Goal: Task Accomplishment & Management: Manage account settings

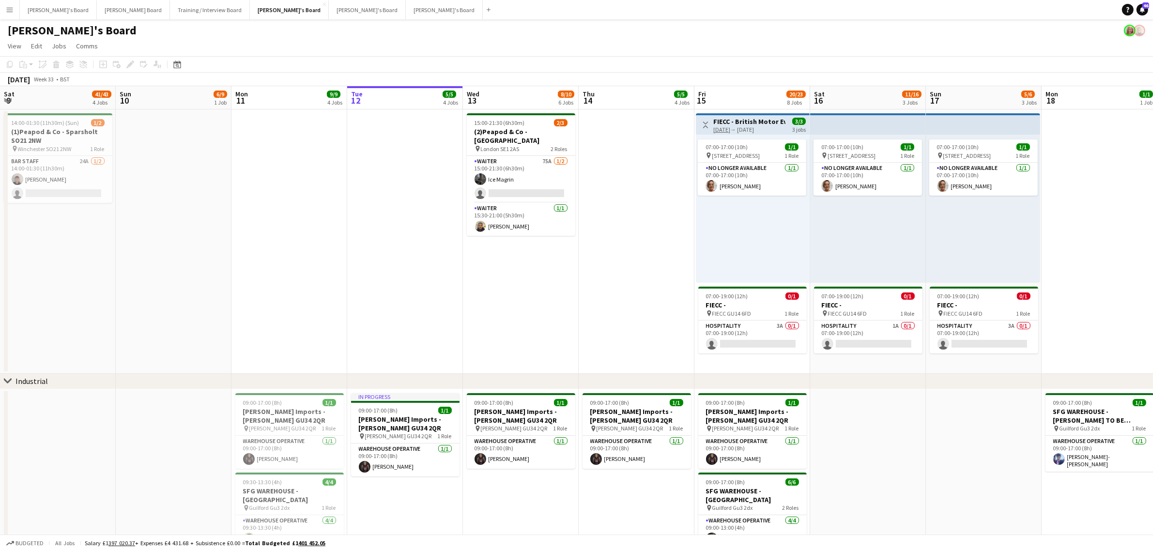
scroll to position [59, 0]
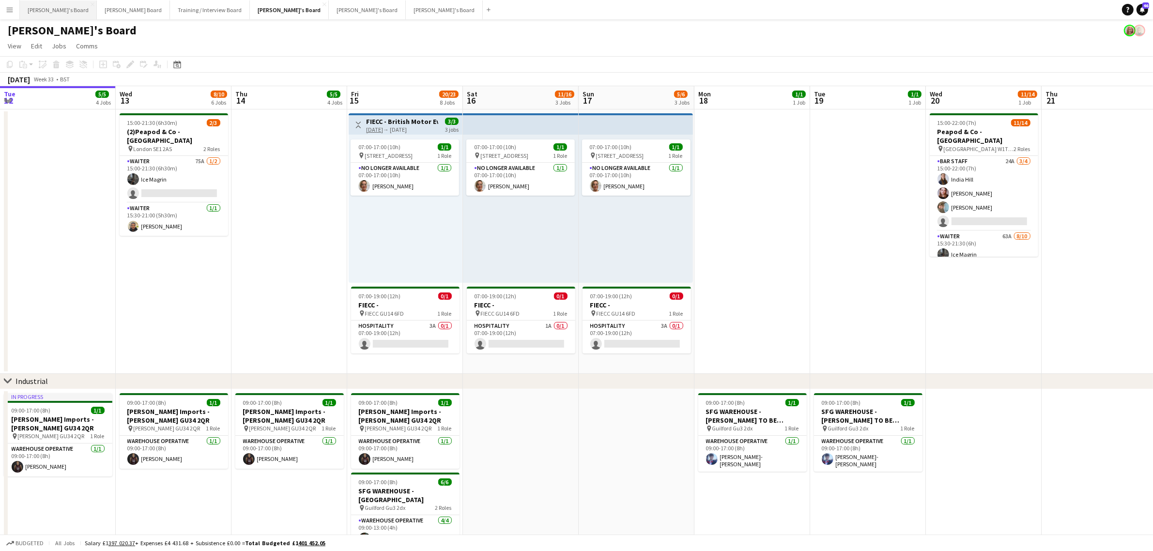
click at [46, 15] on button "[PERSON_NAME]'s Board Close" at bounding box center [58, 9] width 77 height 19
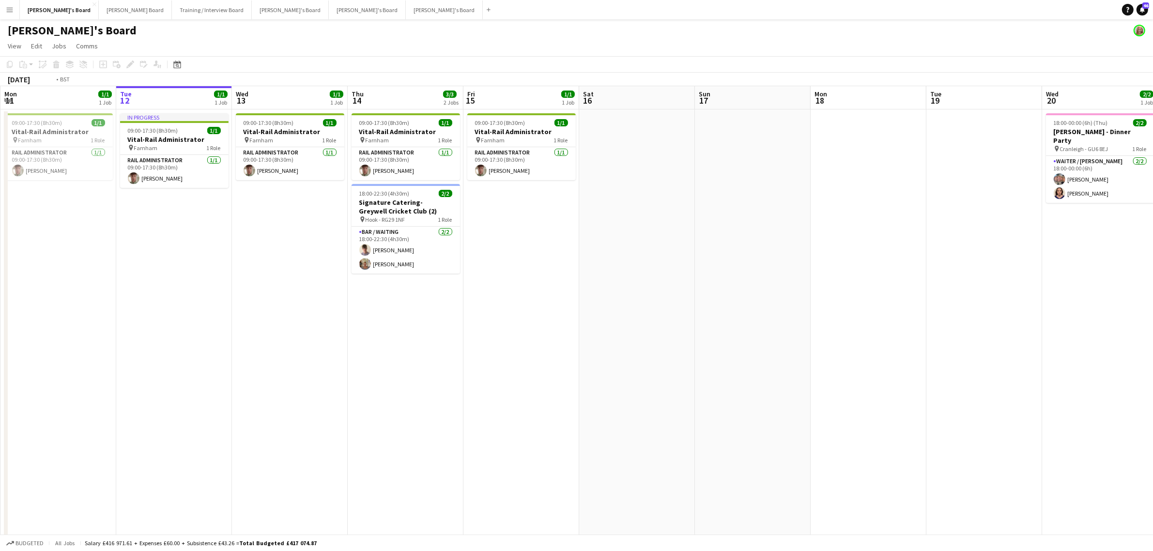
drag, startPoint x: 238, startPoint y: 236, endPoint x: 186, endPoint y: 267, distance: 60.1
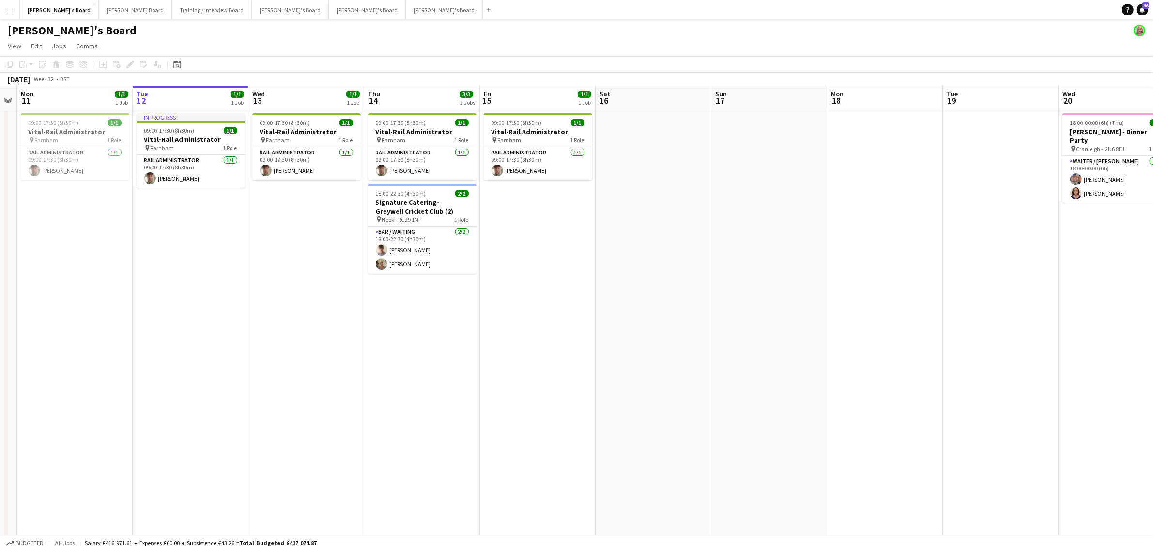
scroll to position [0, 214]
drag, startPoint x: 238, startPoint y: 233, endPoint x: 292, endPoint y: 235, distance: 54.3
drag, startPoint x: 602, startPoint y: 251, endPoint x: 259, endPoint y: 271, distance: 343.5
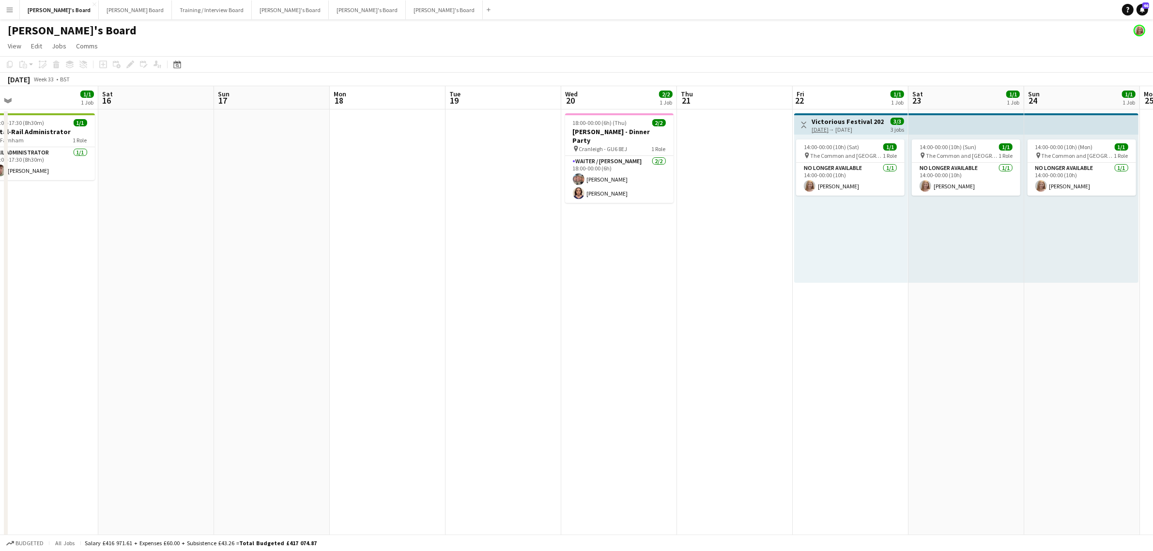
drag, startPoint x: 596, startPoint y: 272, endPoint x: 120, endPoint y: 300, distance: 477.0
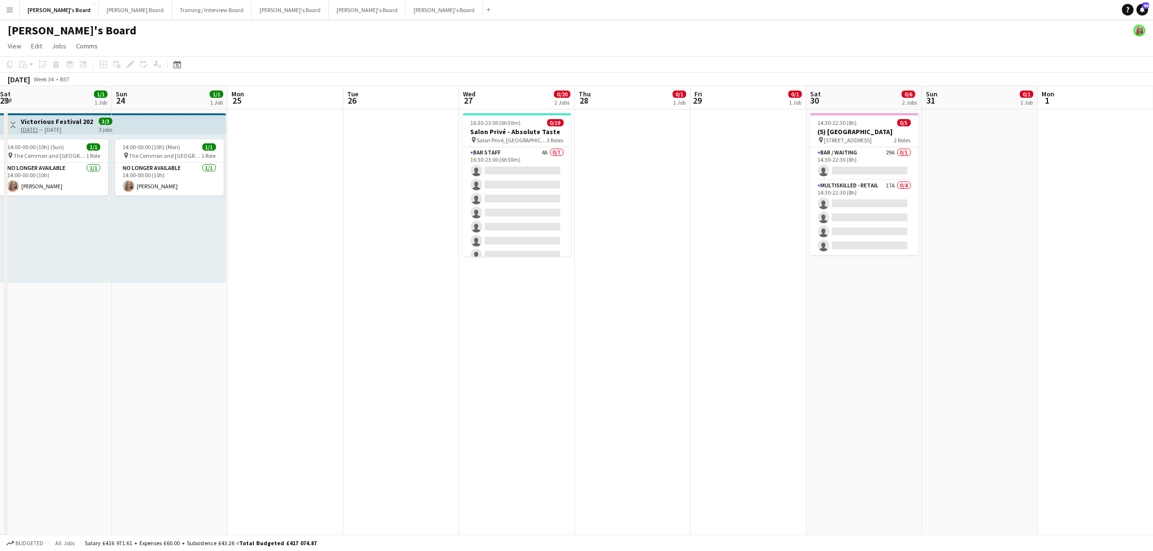
scroll to position [0, 311]
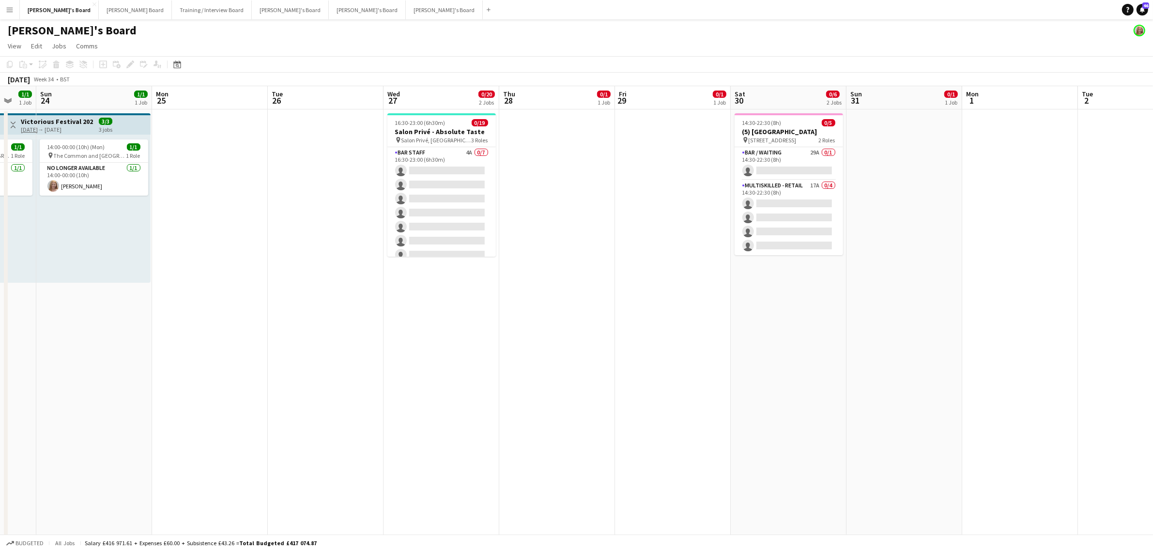
drag, startPoint x: 521, startPoint y: 326, endPoint x: 487, endPoint y: 327, distance: 33.9
click at [447, 228] on app-card-role "Hospitality 2A 0/8 16:30-23:00 (6h30m) single-neutral-actions single-neutral-ac…" at bounding box center [441, 269] width 108 height 131
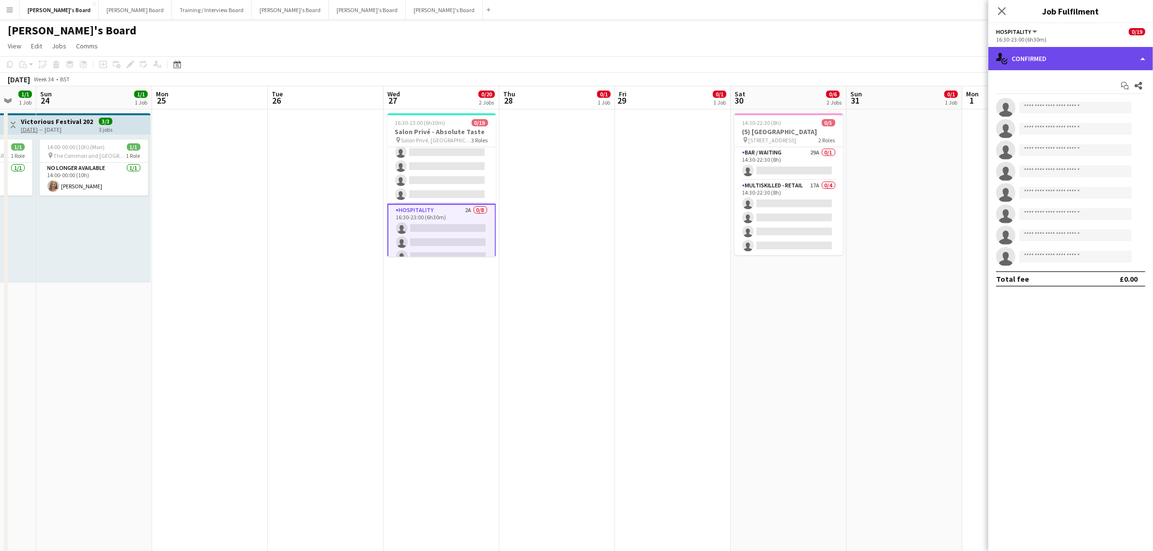
click at [1038, 57] on div "single-neutral-actions-check-2 Confirmed" at bounding box center [1071, 58] width 165 height 23
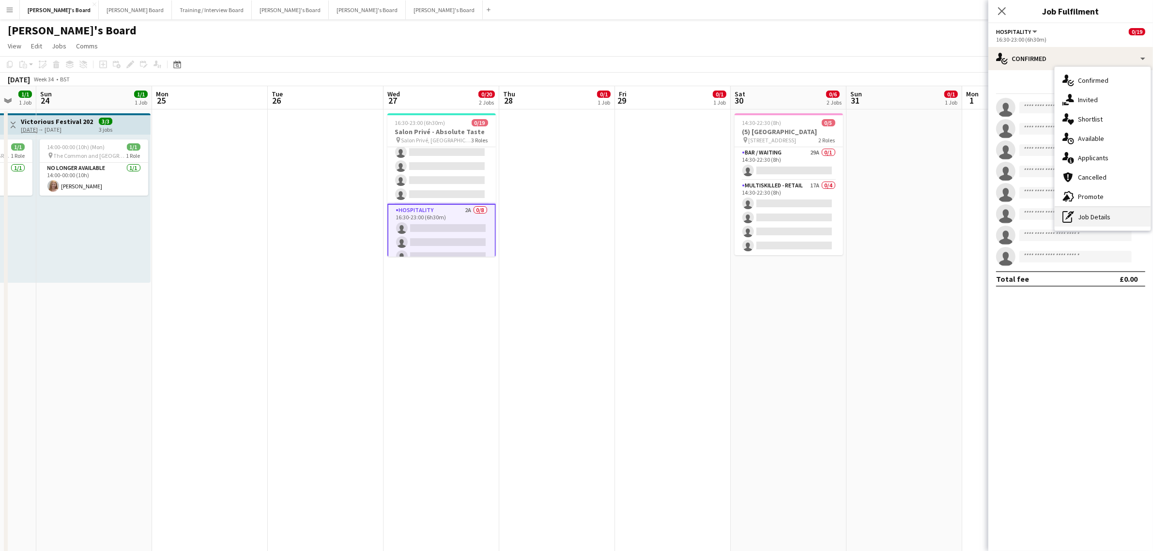
click at [1115, 207] on div "pen-write Job Details" at bounding box center [1103, 216] width 96 height 19
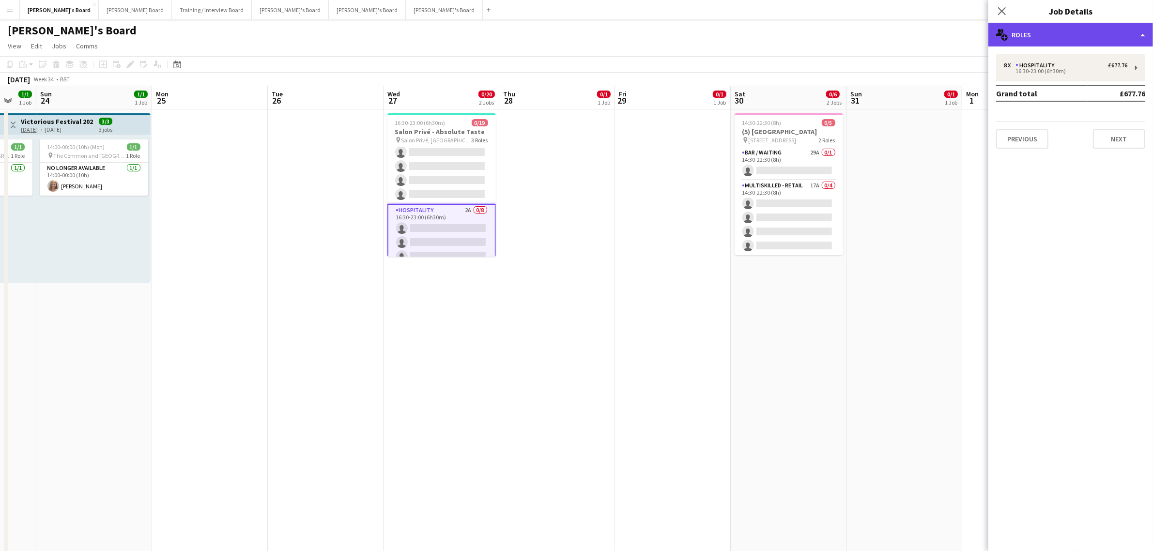
click at [1062, 42] on div "multiple-users-add Roles" at bounding box center [1071, 34] width 165 height 23
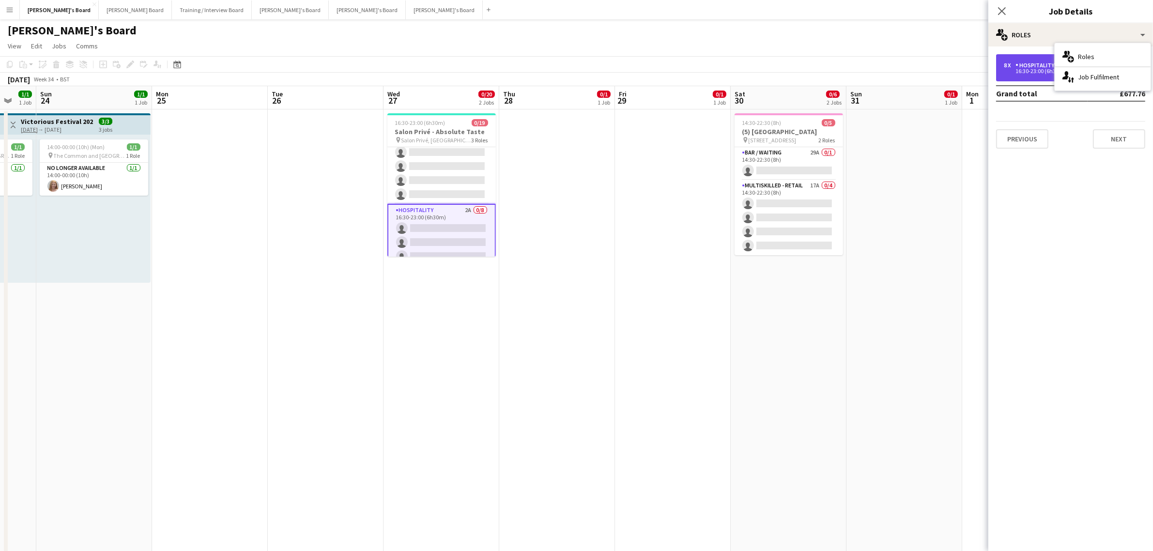
click at [1010, 65] on div "8 x" at bounding box center [1010, 65] width 12 height 7
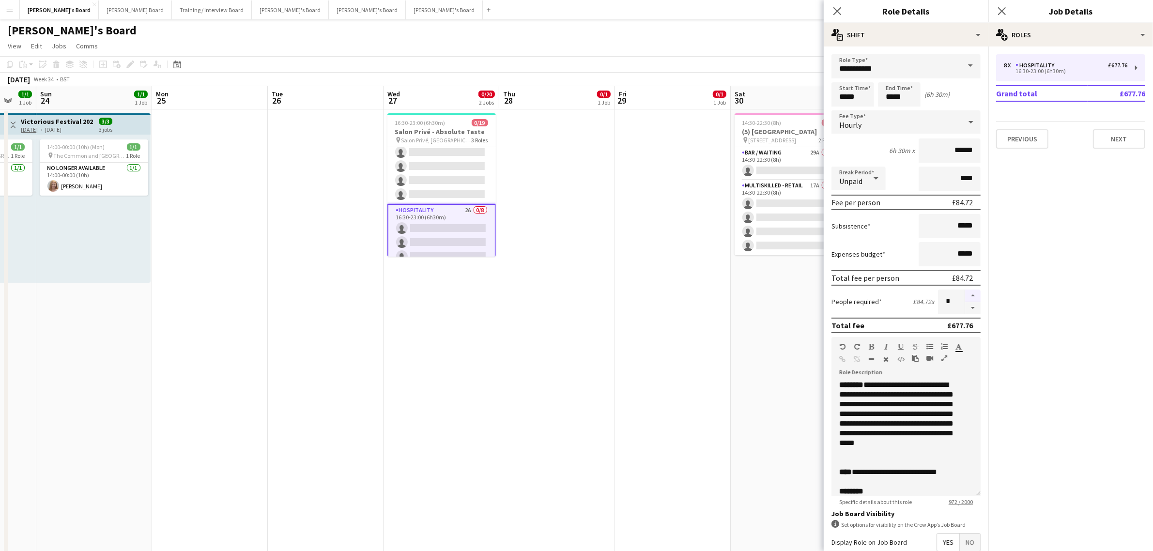
click at [965, 292] on button "button" at bounding box center [972, 296] width 15 height 13
type input "*"
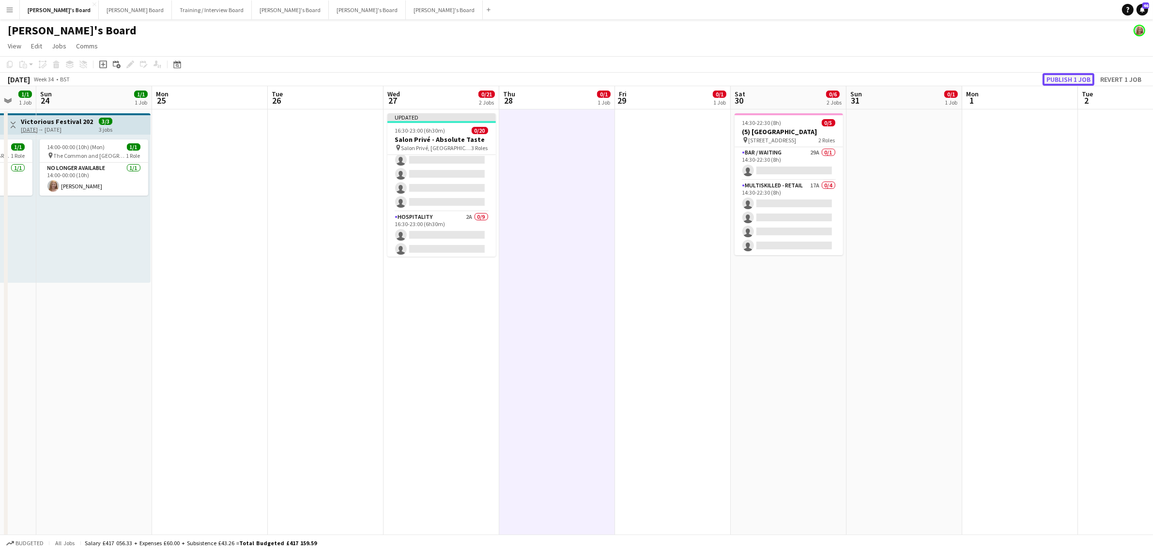
click at [1063, 73] on button "Publish 1 job" at bounding box center [1069, 79] width 52 height 13
drag, startPoint x: 437, startPoint y: 200, endPoint x: 877, endPoint y: 117, distance: 447.1
click at [437, 200] on app-card-role "BAR STAFF 4A 0/7 16:30-23:00 (6h30m) single-neutral-actions single-neutral-acti…" at bounding box center [441, 205] width 108 height 117
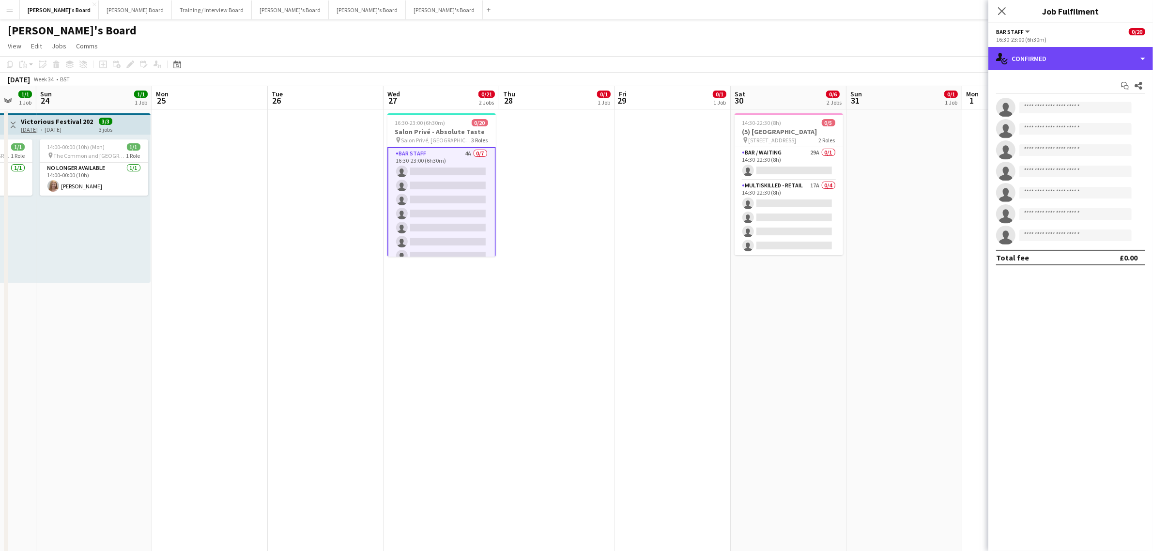
drag, startPoint x: 1026, startPoint y: 66, endPoint x: 1022, endPoint y: 82, distance: 16.3
click at [1027, 66] on div "single-neutral-actions-check-2 Confirmed" at bounding box center [1071, 58] width 165 height 23
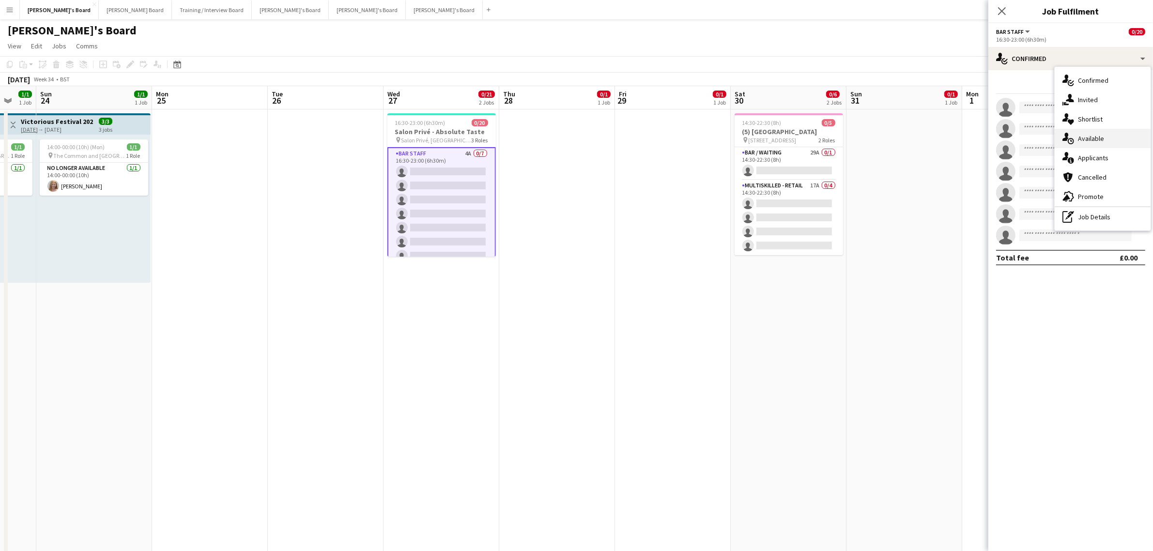
click at [1081, 146] on div "single-neutral-actions-upload Available" at bounding box center [1103, 138] width 96 height 19
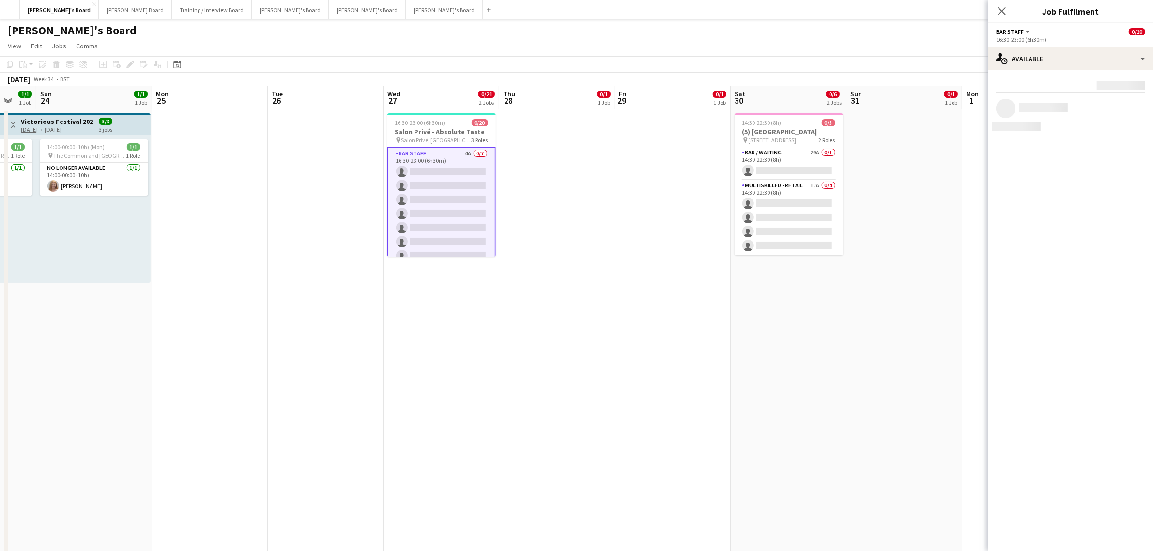
click at [1066, 42] on div "16:30-23:00 (6h30m)" at bounding box center [1070, 39] width 149 height 7
click at [1068, 62] on div "single-neutral-actions-upload Available" at bounding box center [1071, 58] width 165 height 23
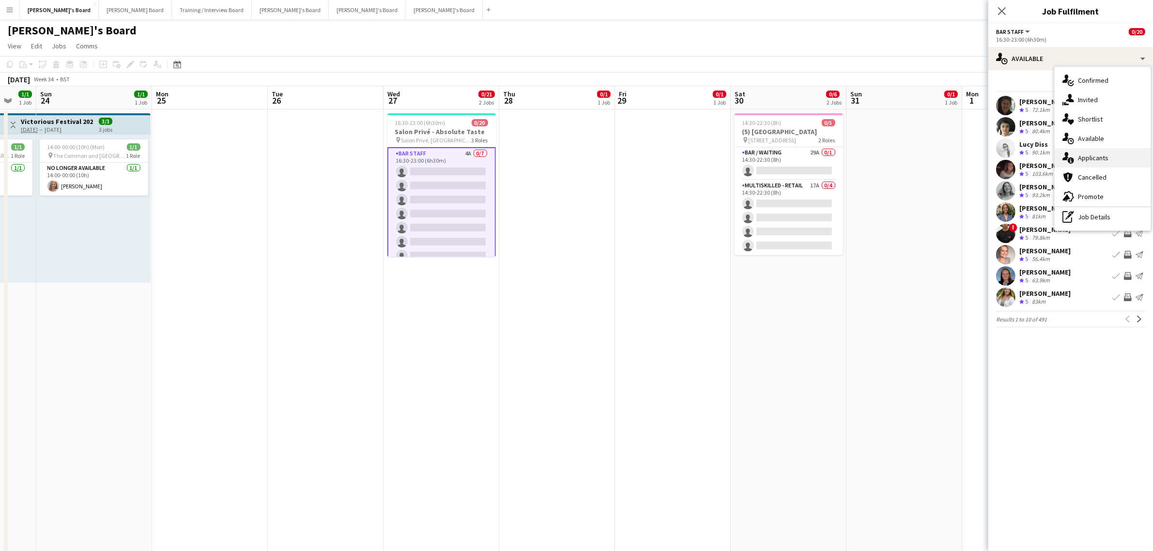
click at [1098, 156] on div "single-neutral-actions-information Applicants" at bounding box center [1103, 157] width 96 height 19
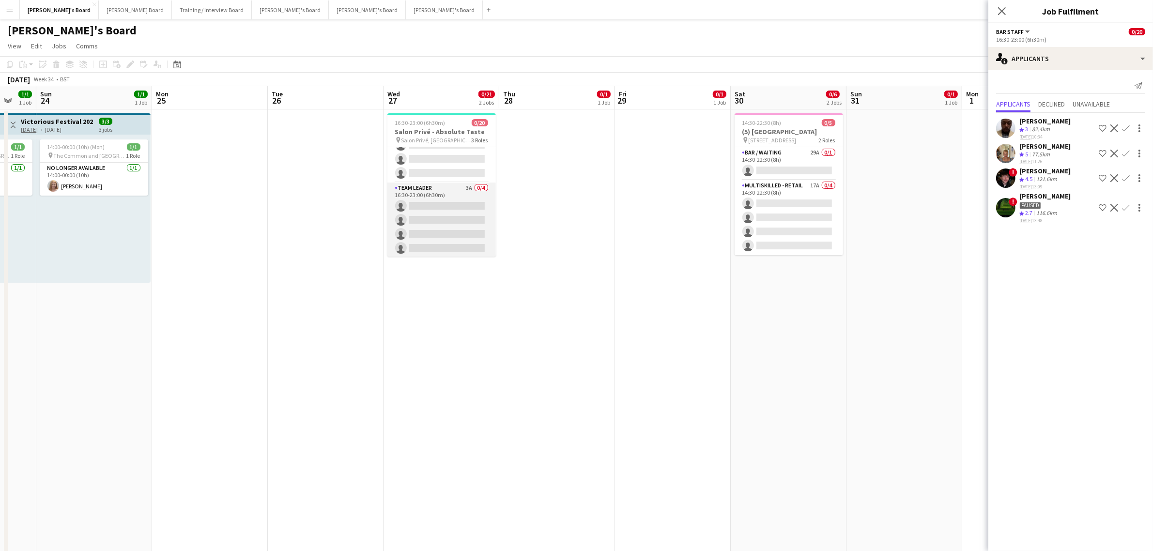
click at [431, 207] on app-card-role "TEAM LEADER 3A 0/4 16:30-23:00 (6h30m) single-neutral-actions single-neutral-ac…" at bounding box center [441, 220] width 108 height 75
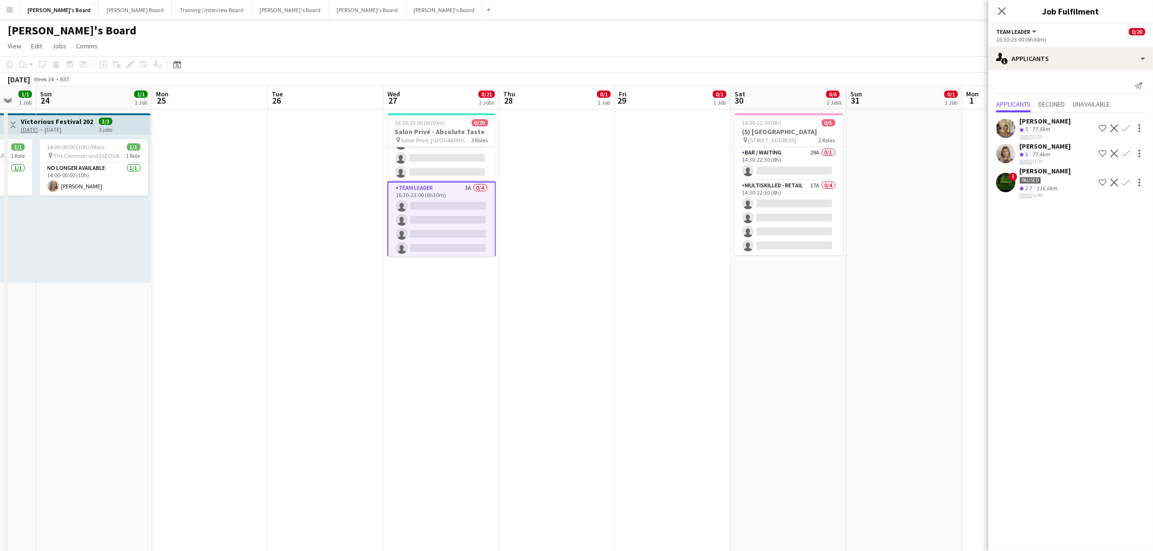
click at [1127, 132] on app-icon "Confirm" at bounding box center [1126, 128] width 8 height 8
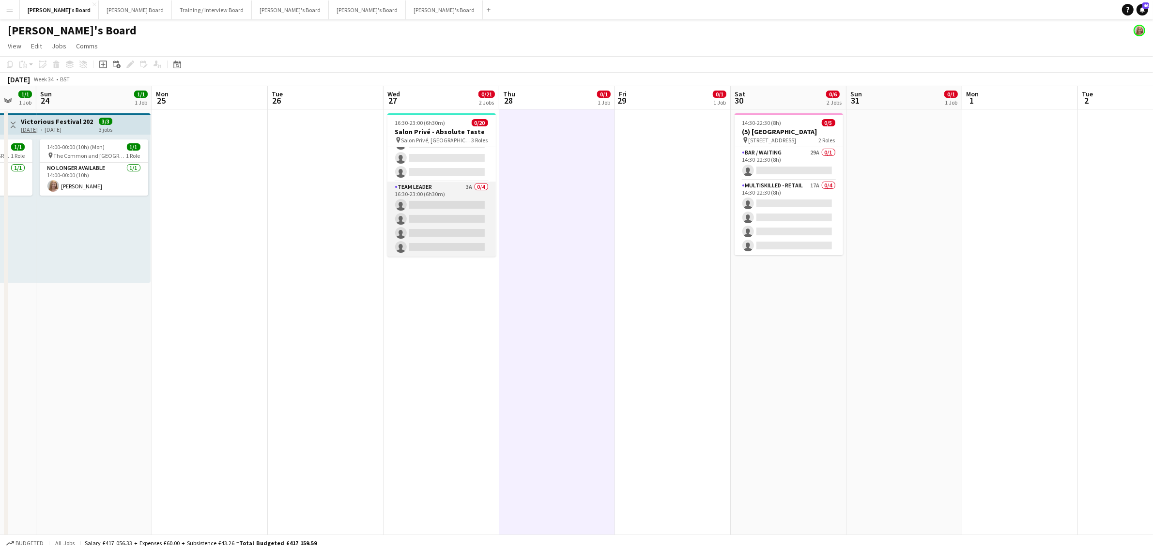
scroll to position [107, 0]
click at [464, 199] on app-card-role "Hospitality 2A 0/9 16:30-23:00 (6h30m) single-neutral-actions single-neutral-ac…" at bounding box center [441, 229] width 108 height 145
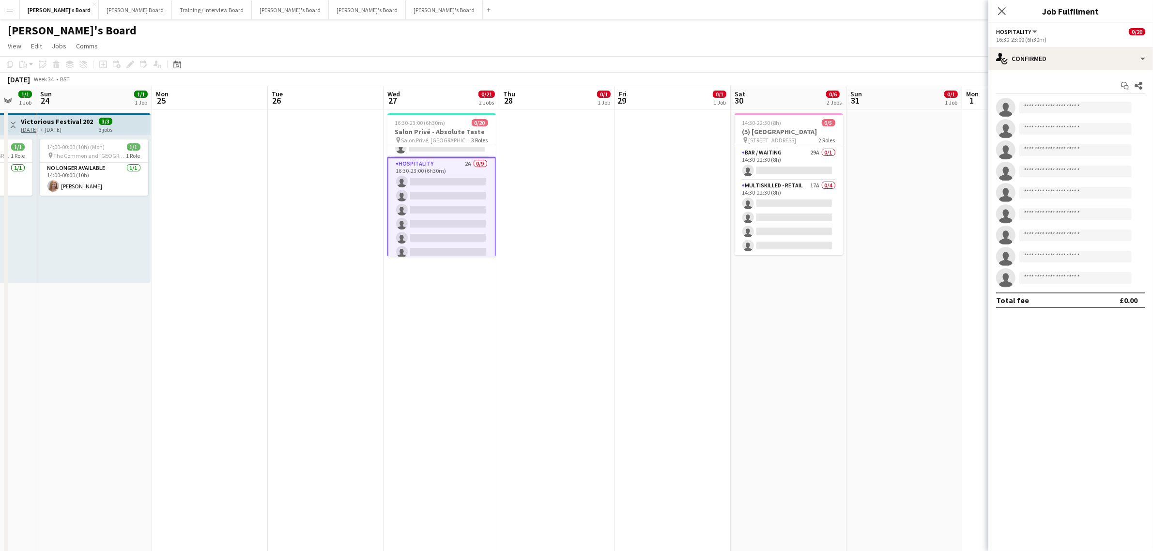
click at [1043, 70] on div "Start chat Share single-neutral-actions single-neutral-actions single-neutral-a…" at bounding box center [1071, 193] width 165 height 246
click at [1047, 61] on div "single-neutral-actions-check-2 Confirmed" at bounding box center [1071, 58] width 165 height 23
click at [1096, 152] on div "single-neutral-actions-information Applicants" at bounding box center [1103, 157] width 96 height 19
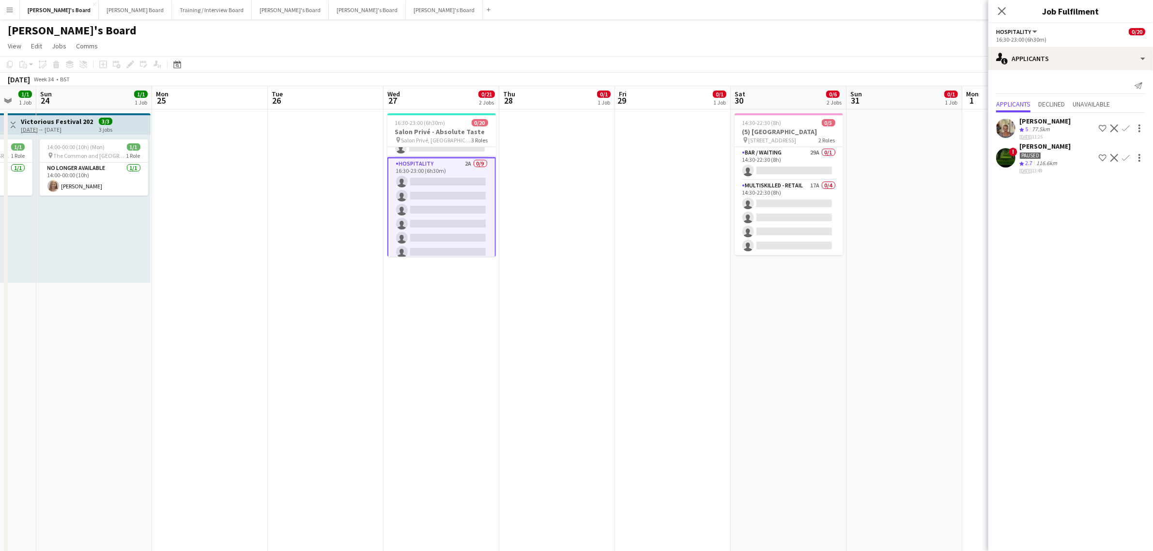
scroll to position [0, 0]
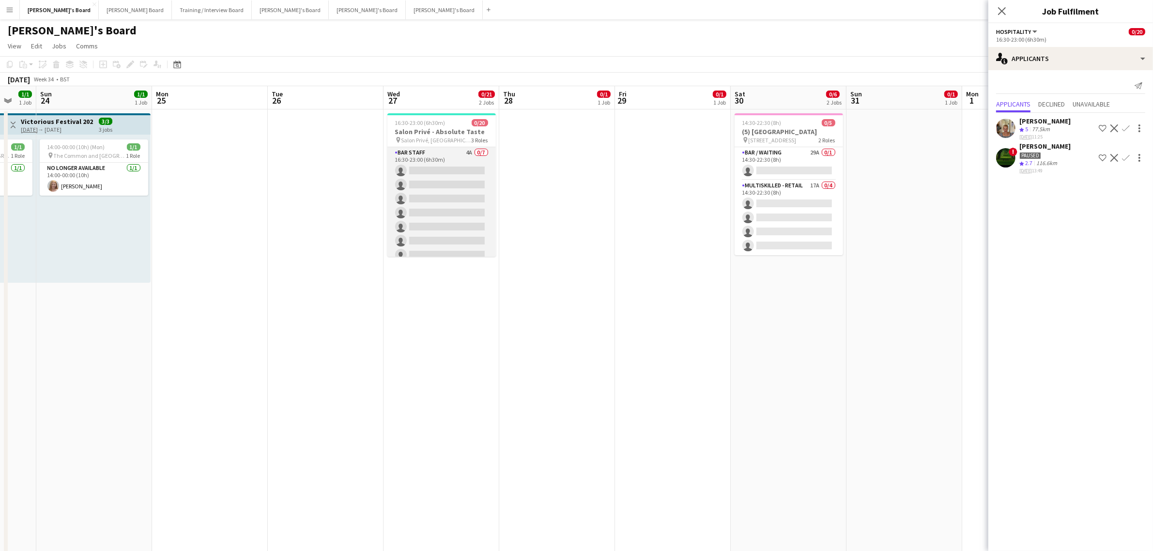
click at [453, 197] on app-card-role "BAR STAFF 4A 0/7 16:30-23:00 (6h30m) single-neutral-actions single-neutral-acti…" at bounding box center [441, 205] width 108 height 117
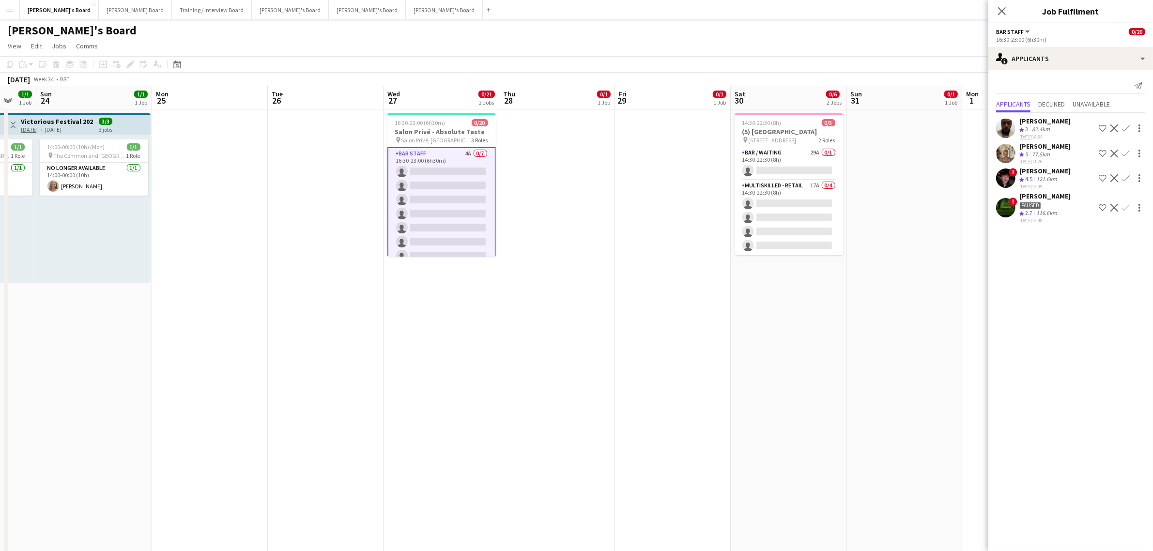
click at [1056, 175] on div "[PERSON_NAME]" at bounding box center [1045, 171] width 51 height 9
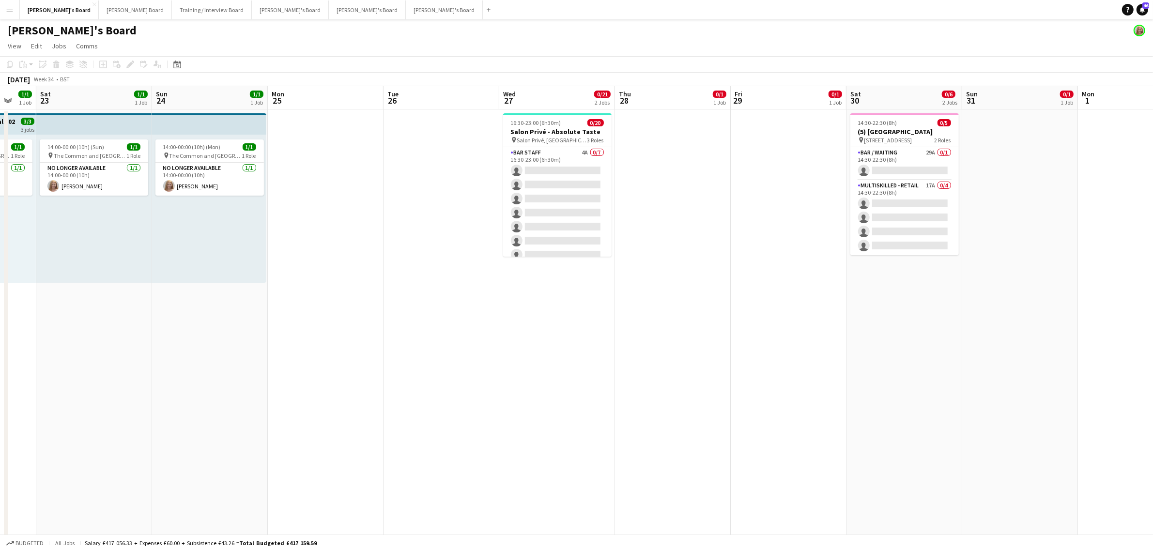
drag, startPoint x: 289, startPoint y: 263, endPoint x: 549, endPoint y: 262, distance: 260.1
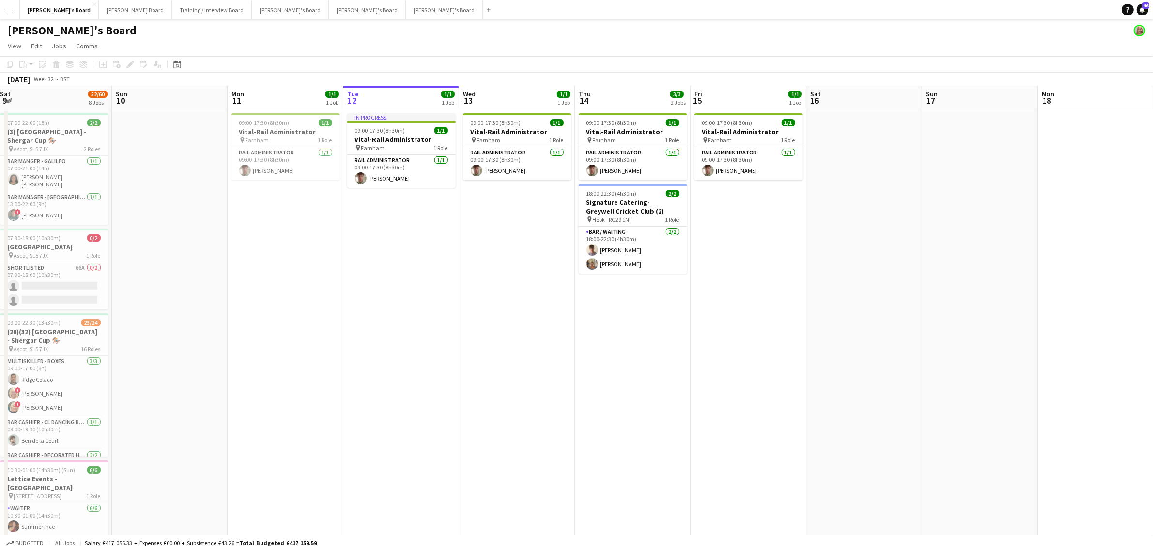
scroll to position [0, 353]
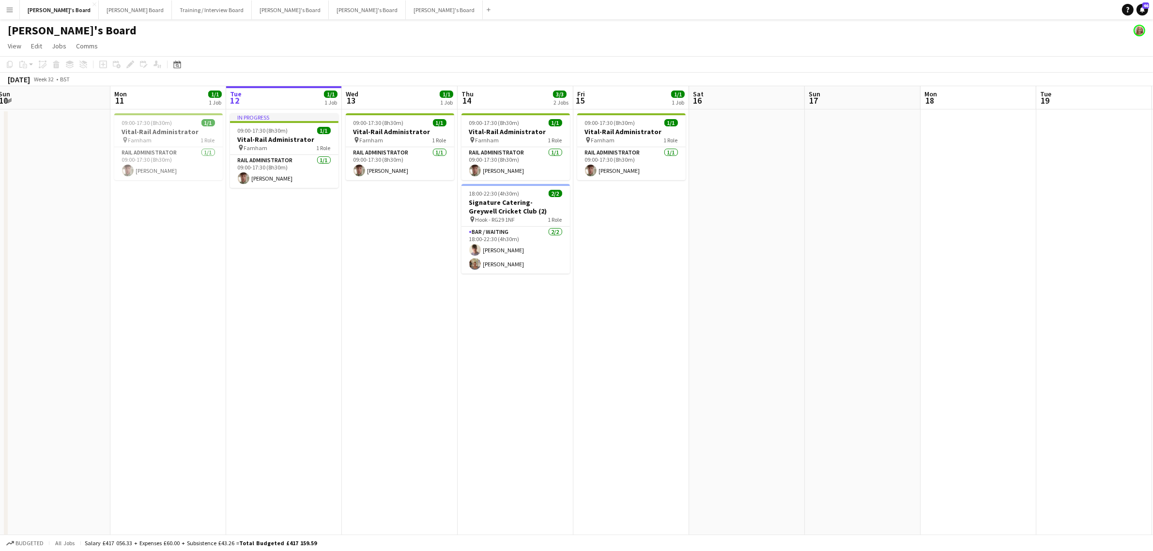
drag, startPoint x: 420, startPoint y: 371, endPoint x: 303, endPoint y: 376, distance: 117.4
click at [504, 235] on app-card-role "Bar / Waiting [DATE] 18:00-22:30 (4h30m) [PERSON_NAME] [PERSON_NAME]" at bounding box center [516, 250] width 108 height 47
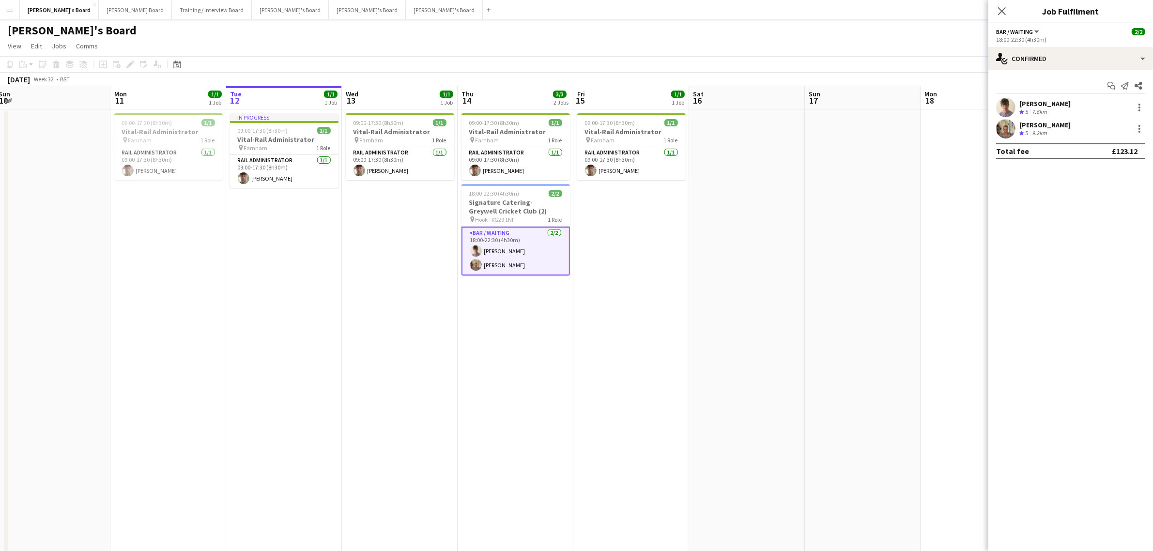
drag, startPoint x: 664, startPoint y: 310, endPoint x: 801, endPoint y: 337, distance: 139.3
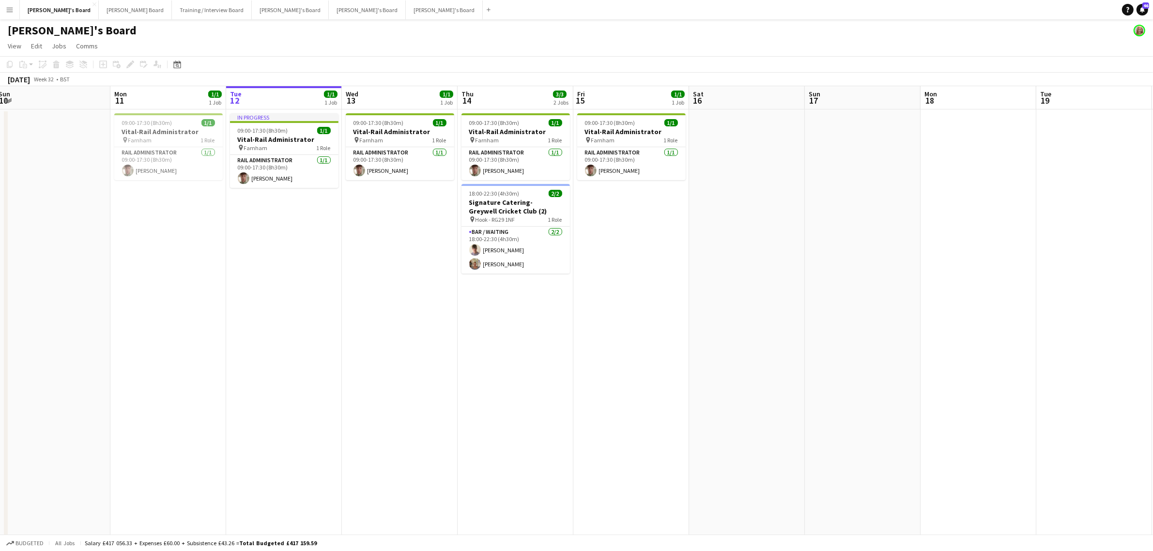
drag, startPoint x: 538, startPoint y: 381, endPoint x: 729, endPoint y: 382, distance: 191.8
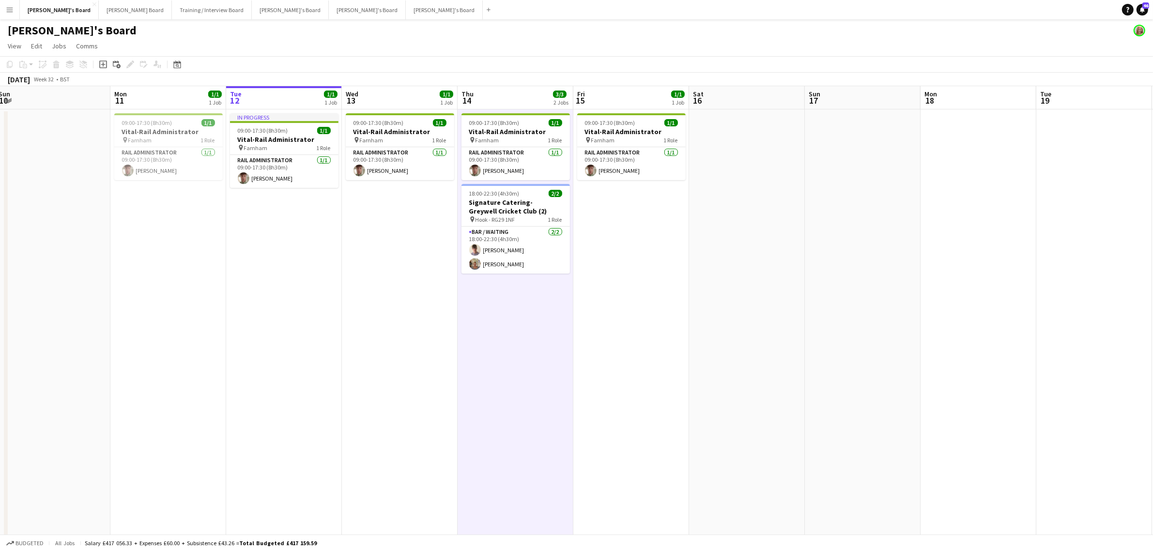
scroll to position [0, 352]
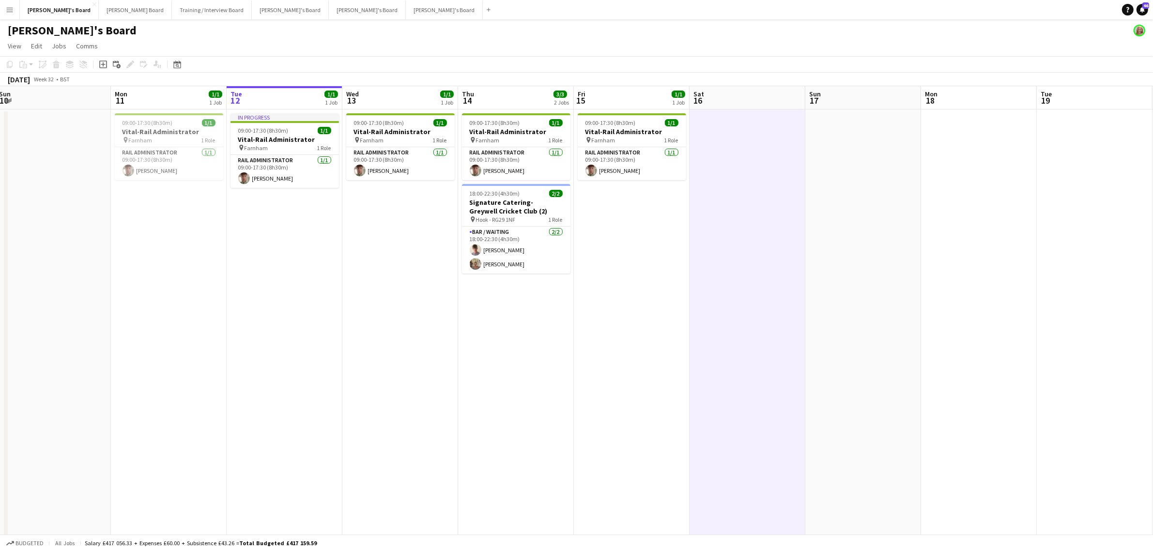
drag, startPoint x: 864, startPoint y: 393, endPoint x: 478, endPoint y: 383, distance: 386.2
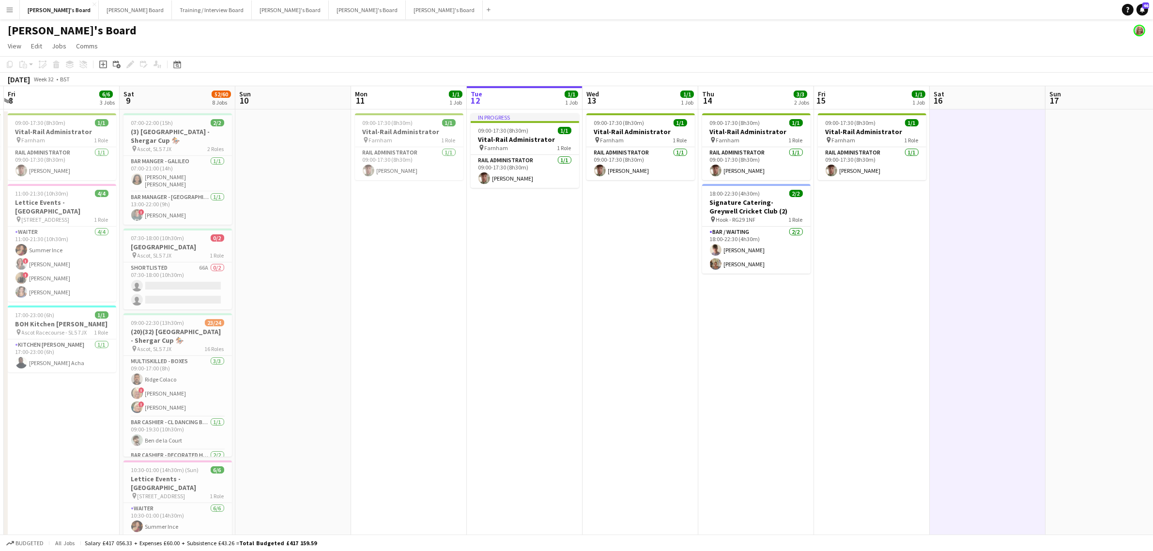
drag, startPoint x: 99, startPoint y: 373, endPoint x: 488, endPoint y: 364, distance: 388.6
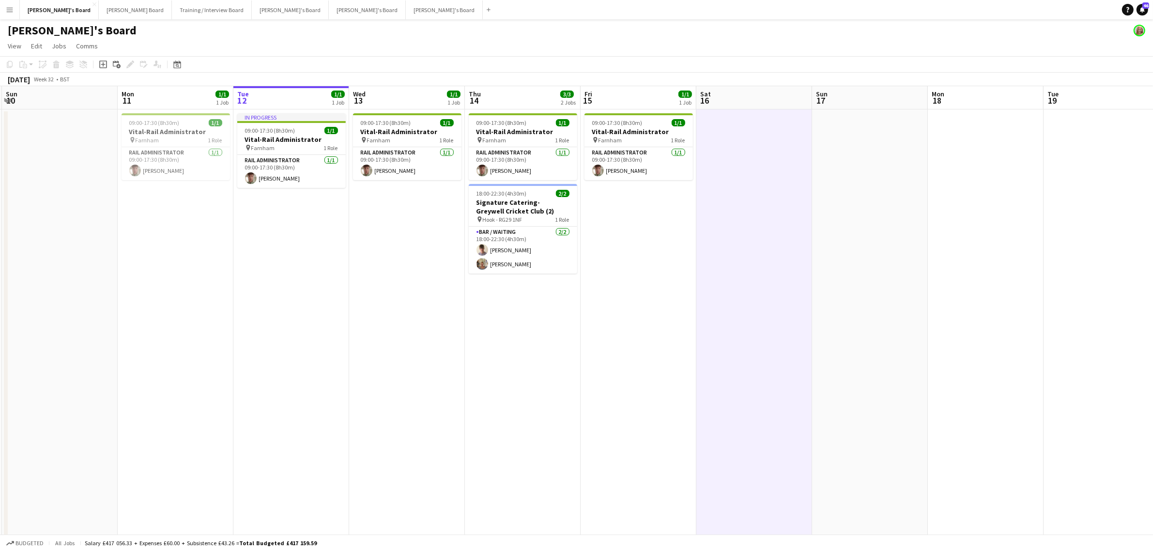
drag, startPoint x: 652, startPoint y: 365, endPoint x: 289, endPoint y: 239, distance: 384.5
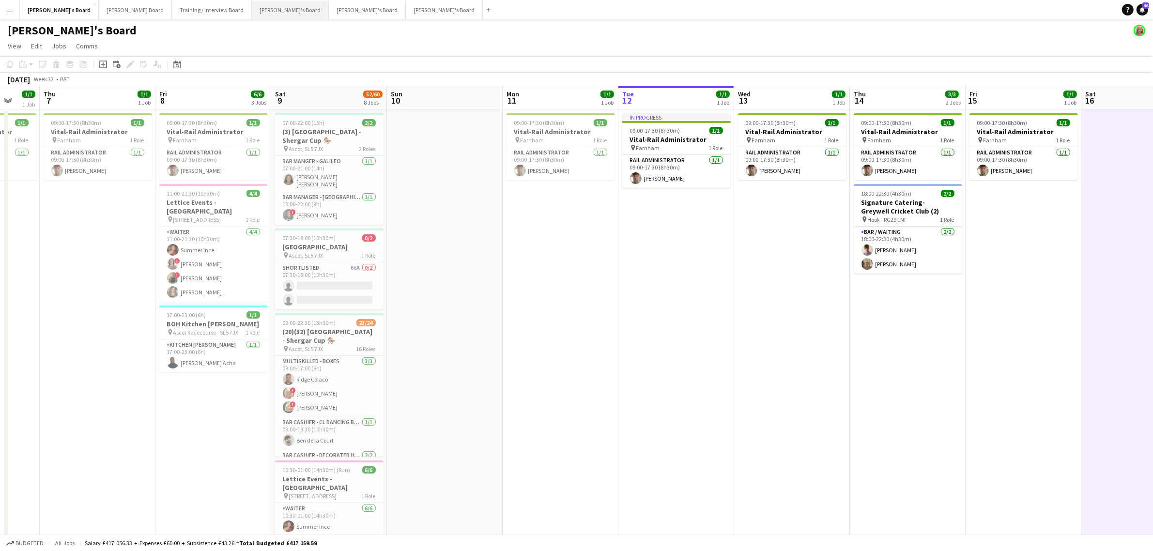
click at [252, 17] on button "[PERSON_NAME]'s Board Close" at bounding box center [290, 9] width 77 height 19
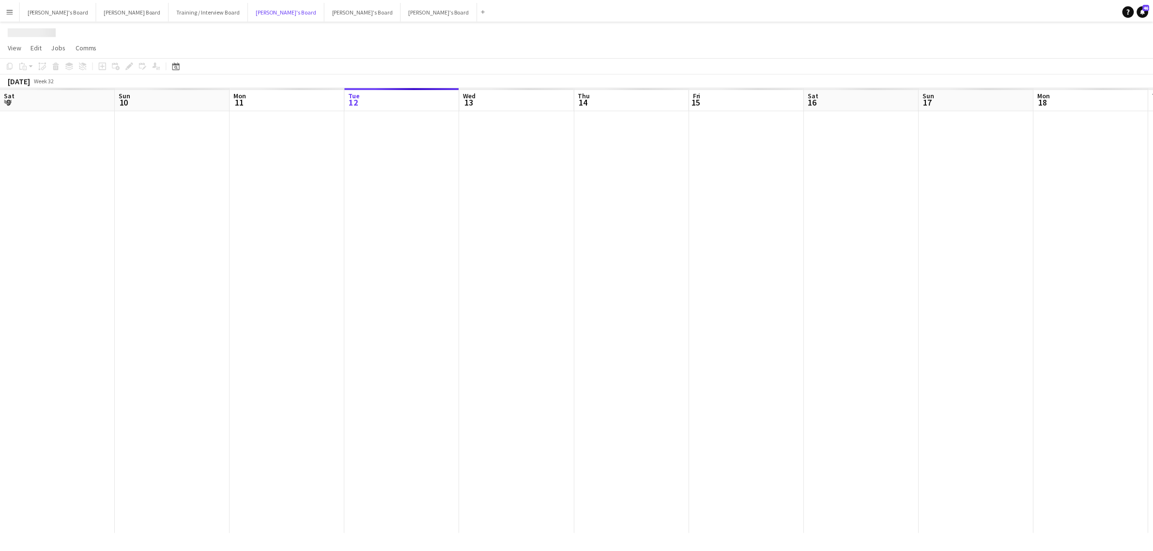
scroll to position [0, 231]
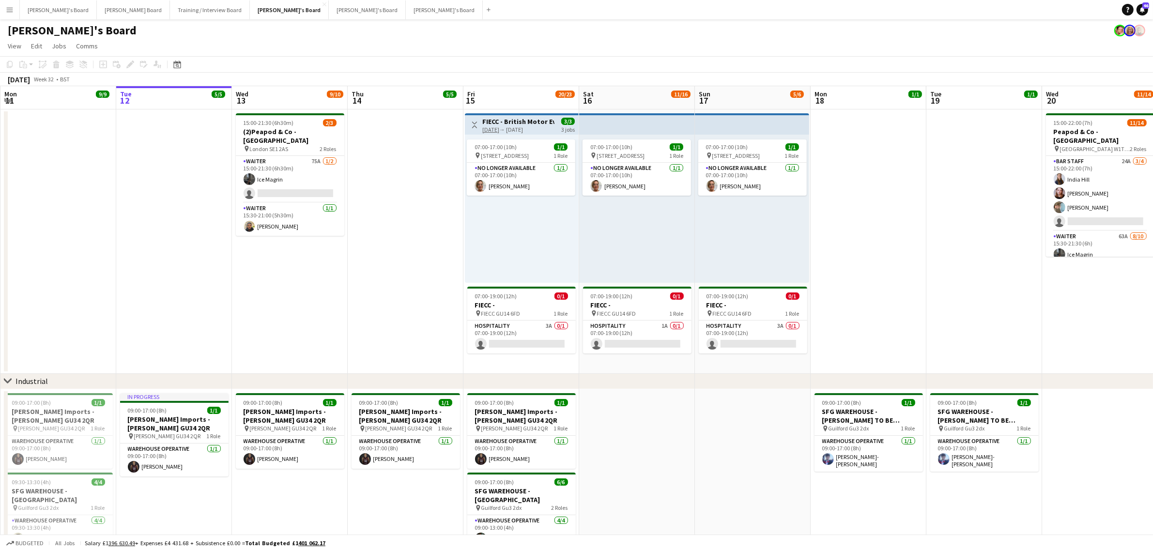
click at [261, 322] on app-date-cell "15:00-21:30 (6h30m) 2/3 (2)Peapod & Co - [GEOGRAPHIC_DATA] pin London SE1 2AS 2…" at bounding box center [290, 241] width 116 height 264
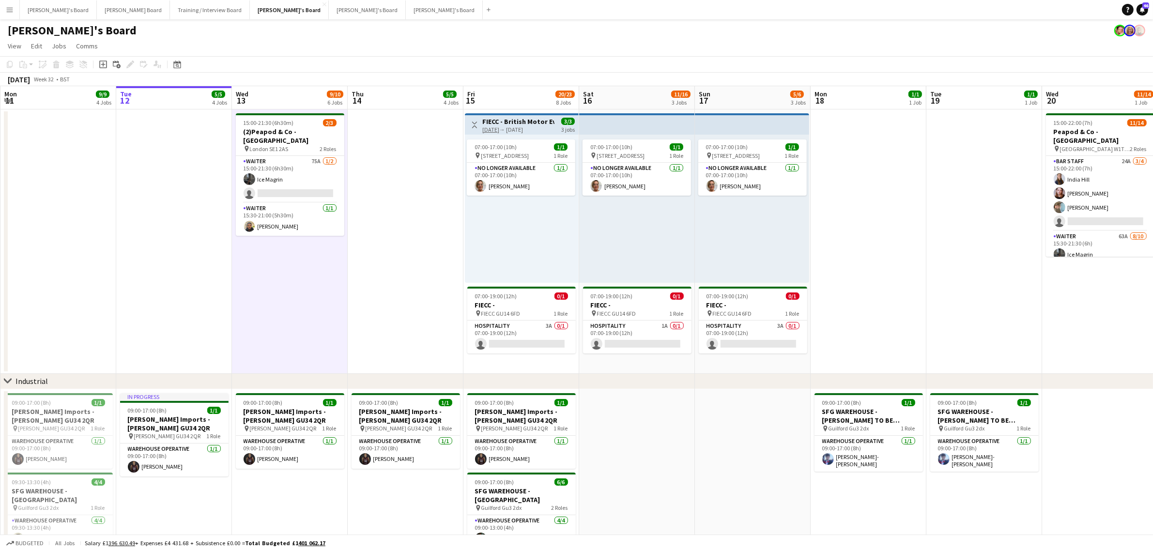
click at [261, 322] on app-date-cell "15:00-21:30 (6h30m) 2/3 (2)Peapod & Co - [GEOGRAPHIC_DATA] pin London SE1 2AS 2…" at bounding box center [290, 241] width 116 height 264
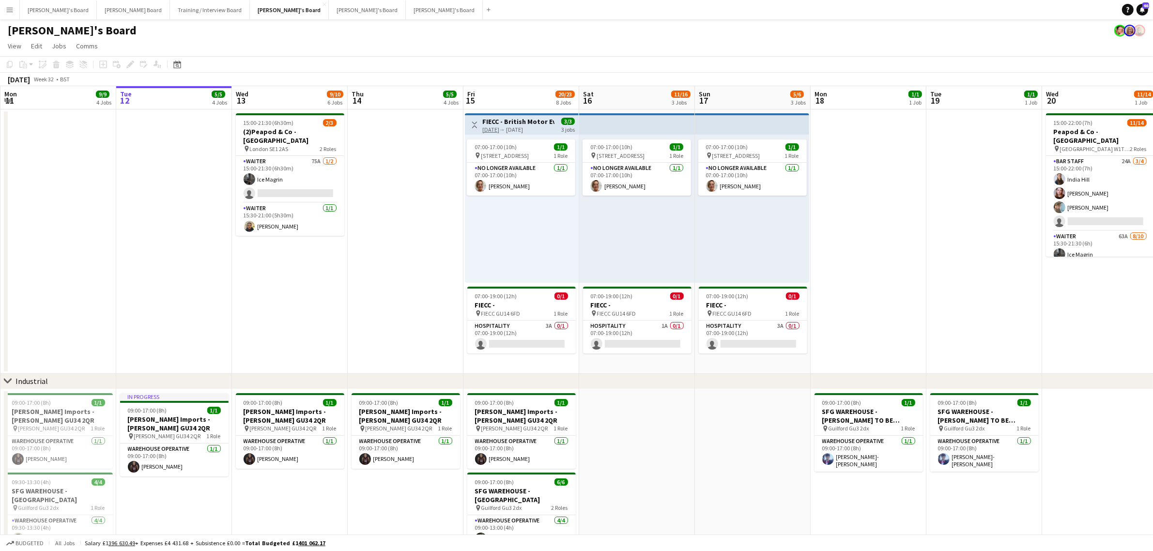
click at [204, 295] on app-date-cell at bounding box center [174, 241] width 116 height 264
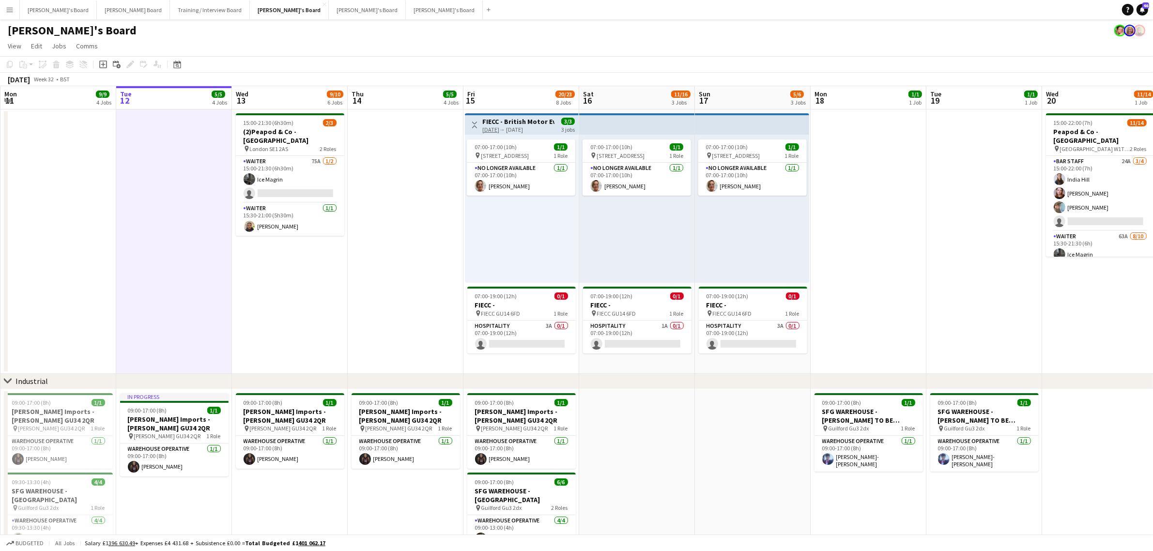
click at [264, 294] on app-date-cell "15:00-21:30 (6h30m) 2/3 (2)Peapod & Co - [GEOGRAPHIC_DATA] pin London SE1 2AS 2…" at bounding box center [290, 241] width 116 height 264
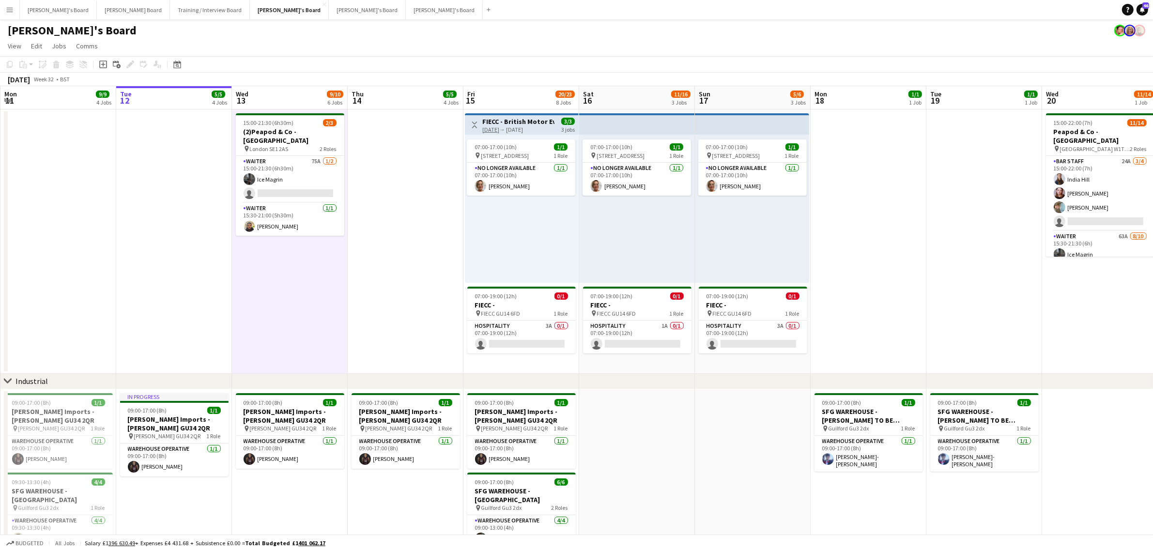
click at [383, 277] on app-date-cell at bounding box center [406, 241] width 116 height 264
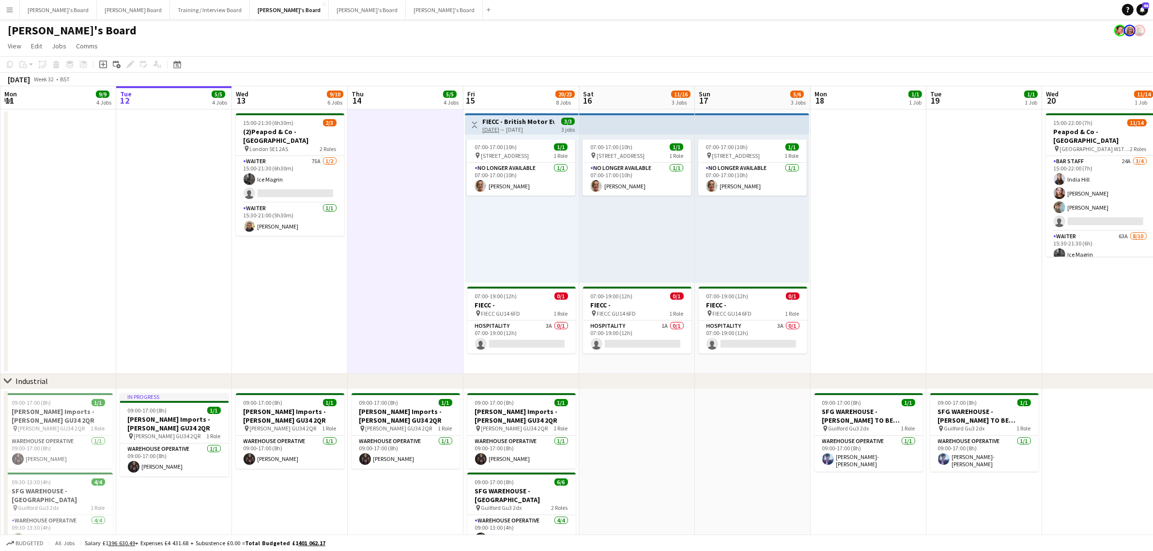
click at [383, 277] on app-date-cell at bounding box center [406, 241] width 116 height 264
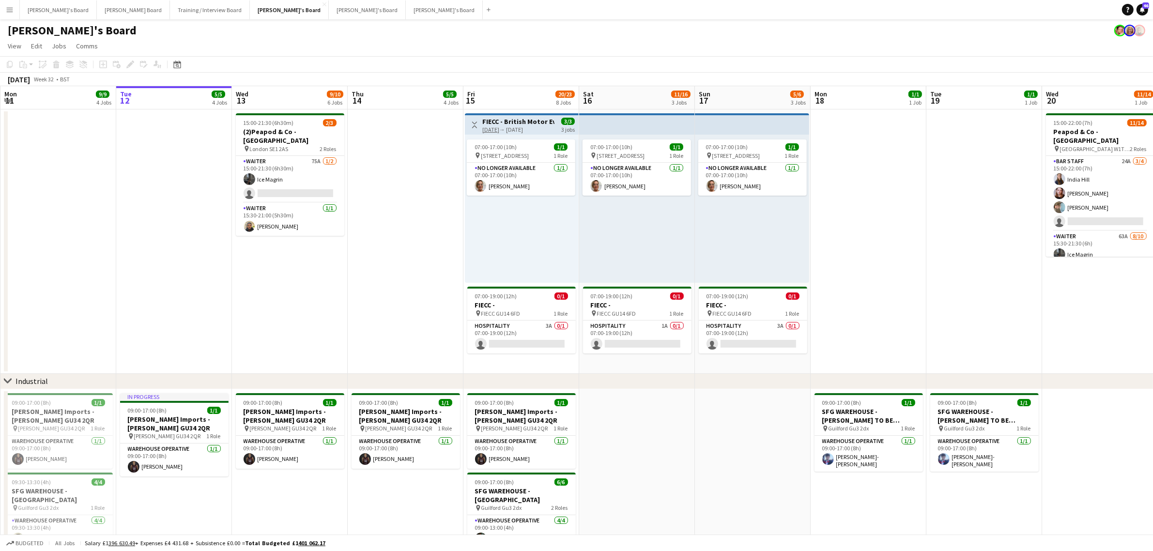
click at [447, 332] on app-date-cell at bounding box center [406, 241] width 116 height 264
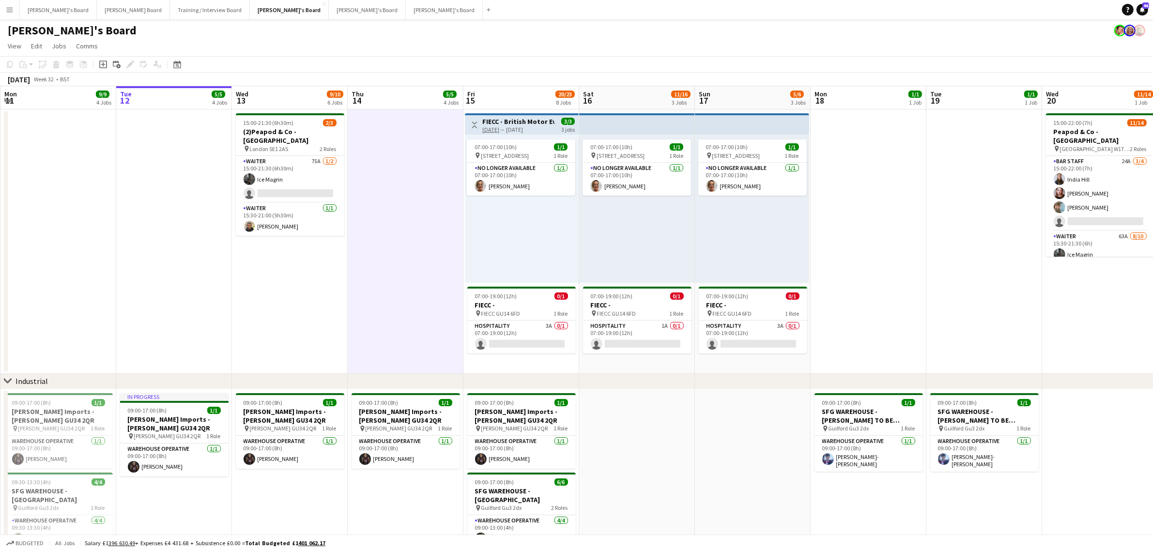
click at [447, 332] on app-date-cell at bounding box center [406, 241] width 116 height 264
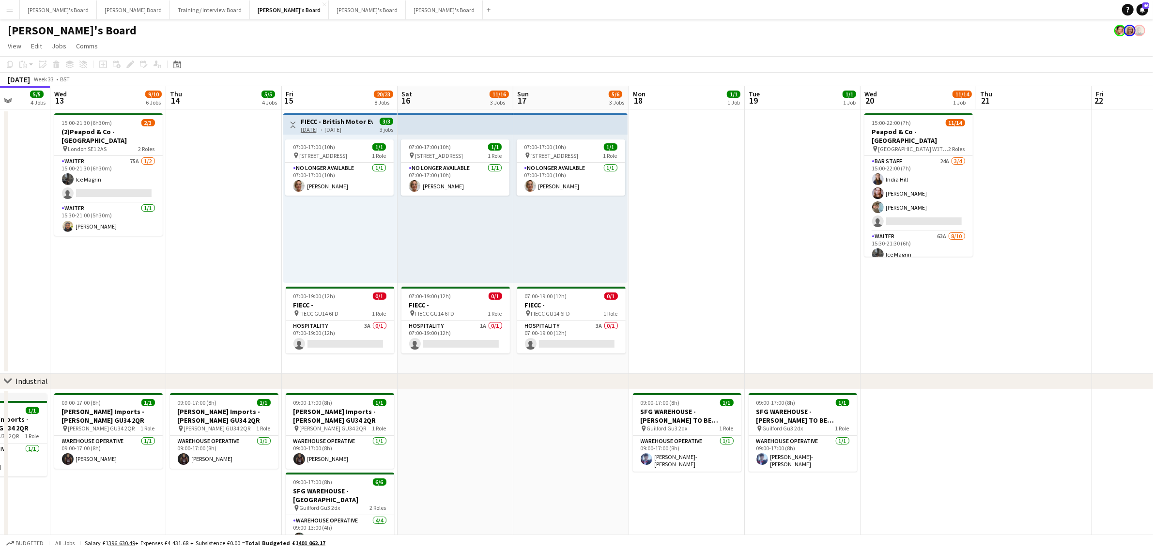
drag, startPoint x: 987, startPoint y: 254, endPoint x: 574, endPoint y: 267, distance: 413.4
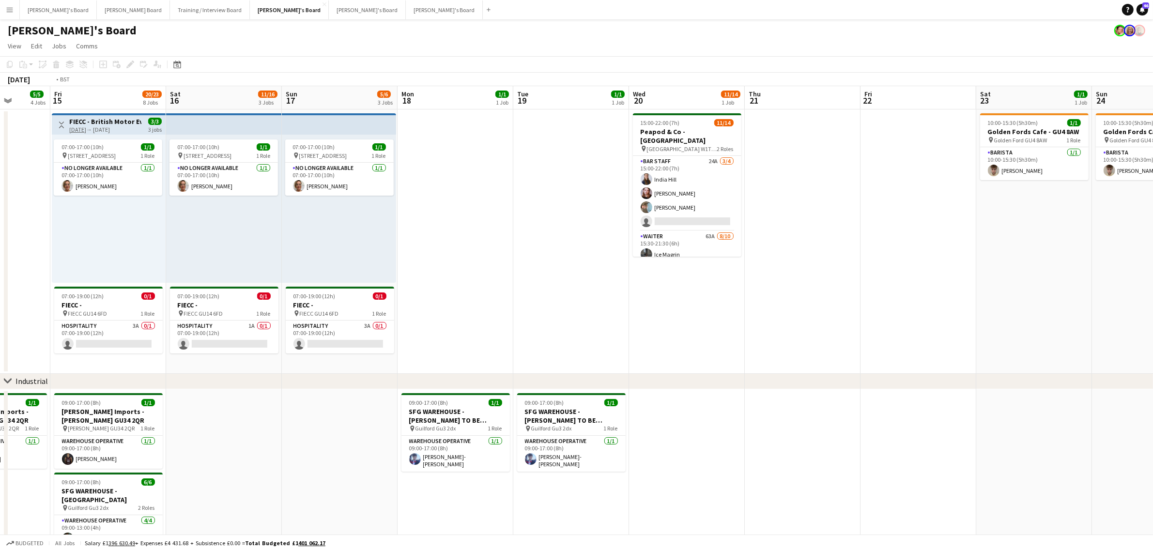
drag, startPoint x: 778, startPoint y: 272, endPoint x: 340, endPoint y: 290, distance: 438.2
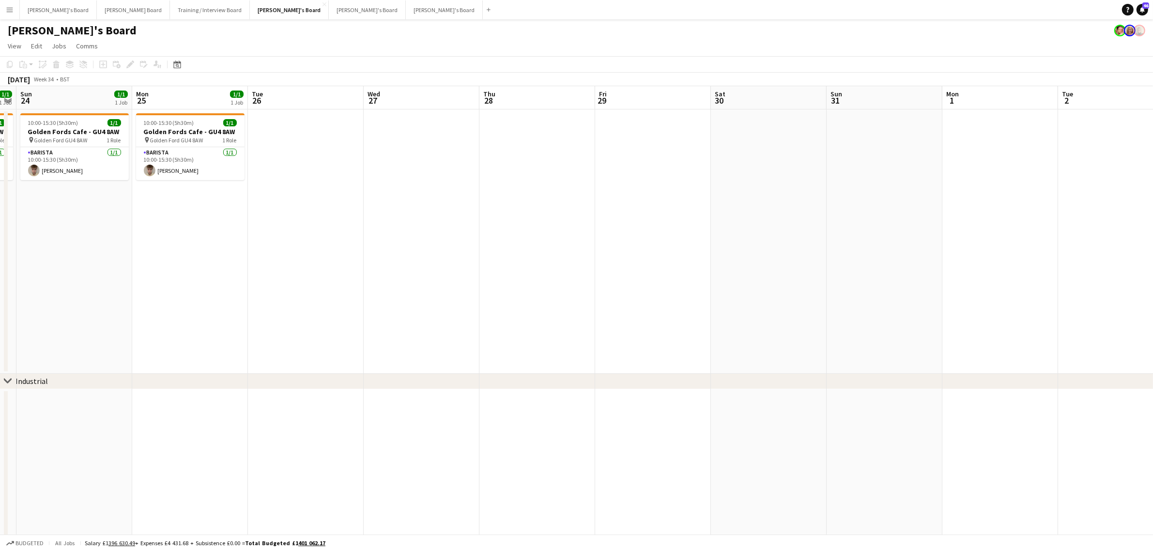
drag, startPoint x: 724, startPoint y: 278, endPoint x: 686, endPoint y: 303, distance: 45.7
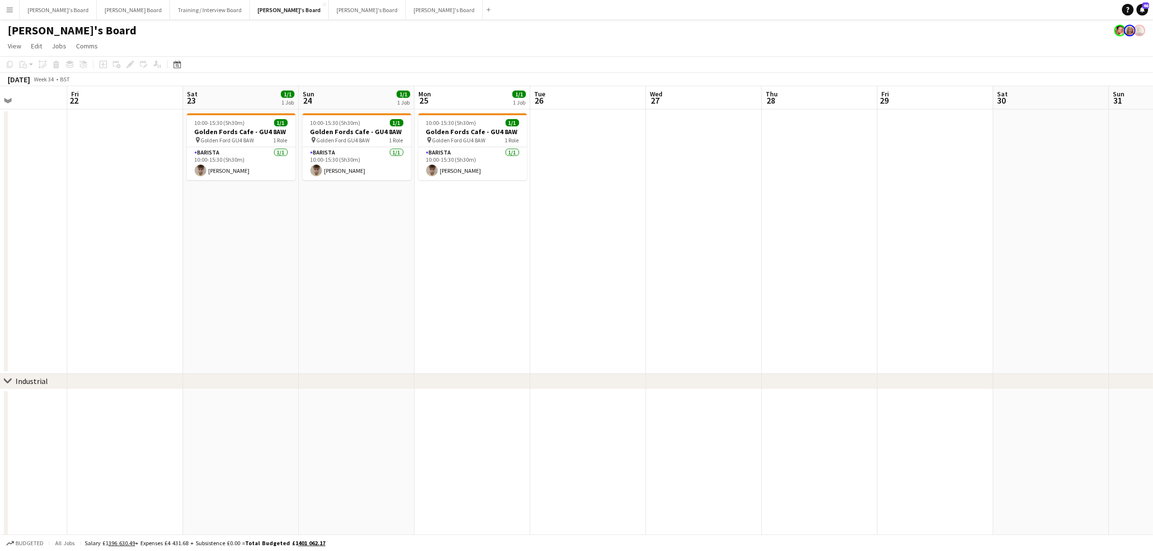
drag, startPoint x: 686, startPoint y: 303, endPoint x: 654, endPoint y: 301, distance: 32.0
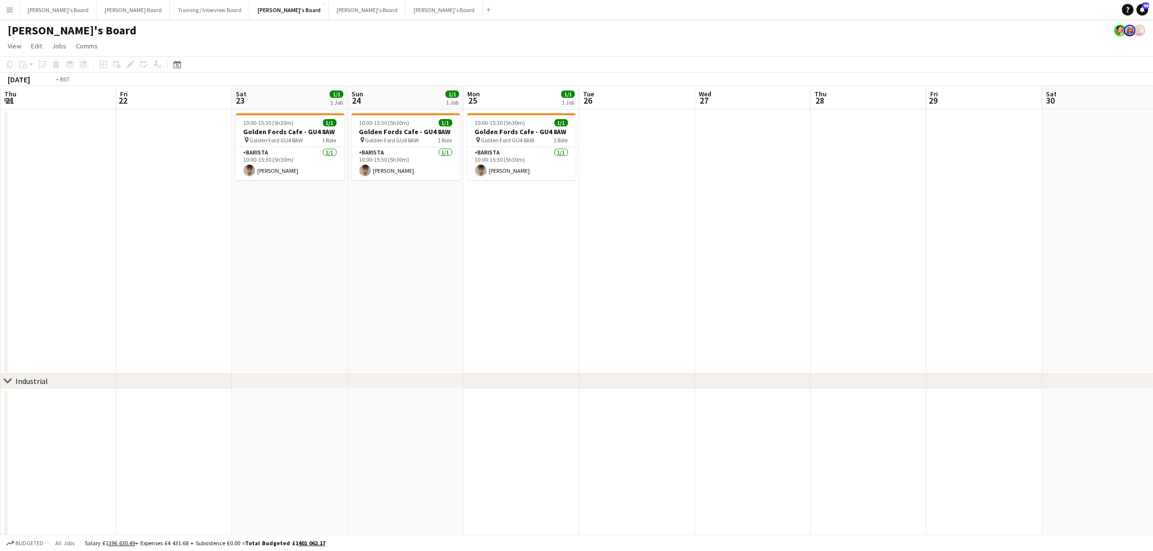
drag, startPoint x: 482, startPoint y: 289, endPoint x: 822, endPoint y: 252, distance: 341.5
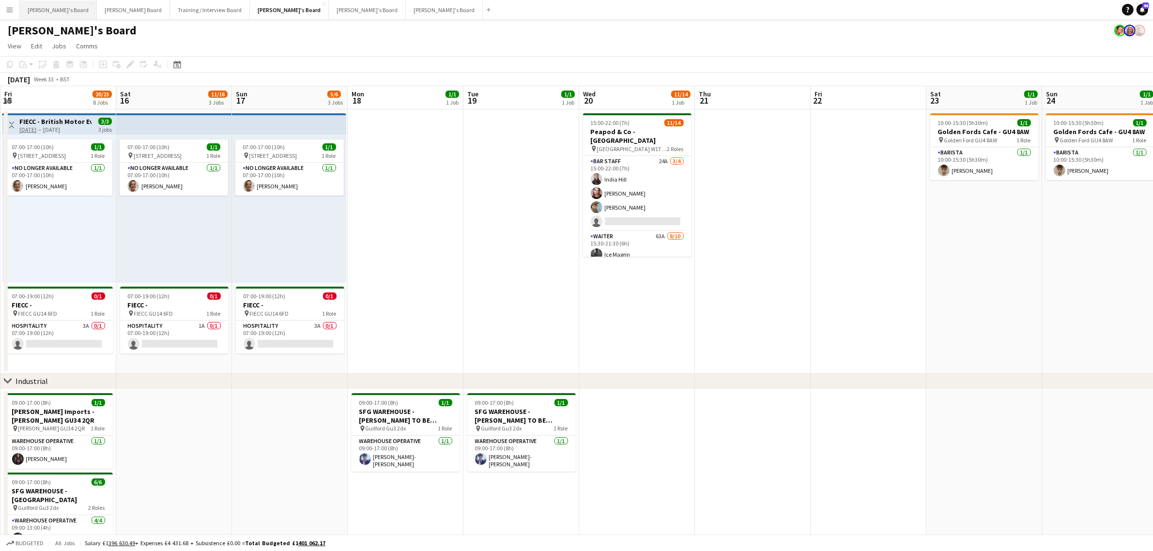
click at [47, 8] on button "[PERSON_NAME]'s Board Close" at bounding box center [58, 9] width 77 height 19
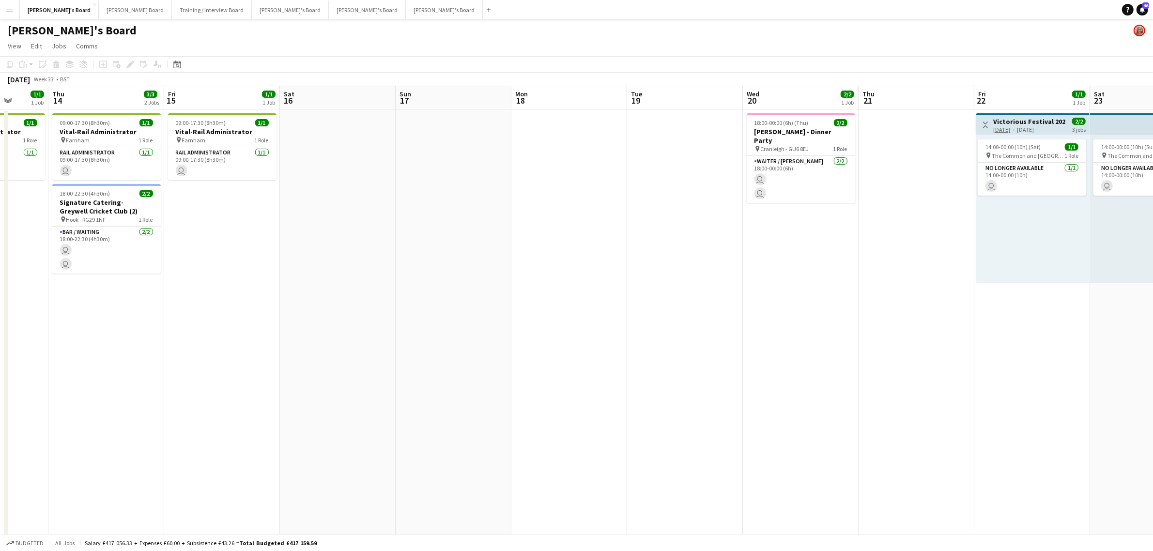
drag, startPoint x: 480, startPoint y: 275, endPoint x: 260, endPoint y: 303, distance: 221.7
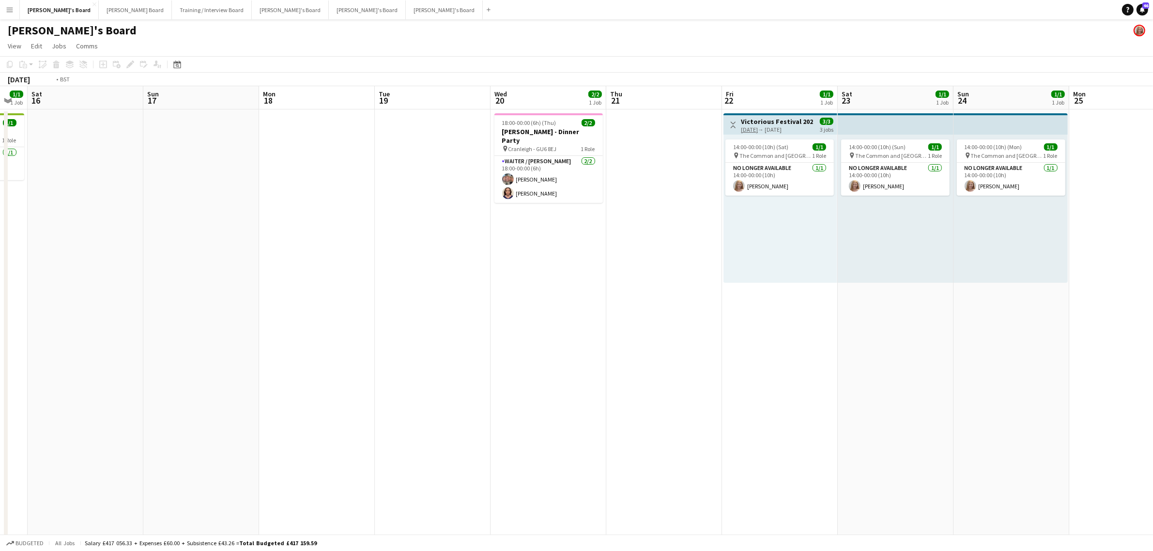
drag, startPoint x: 558, startPoint y: 311, endPoint x: 78, endPoint y: 332, distance: 480.4
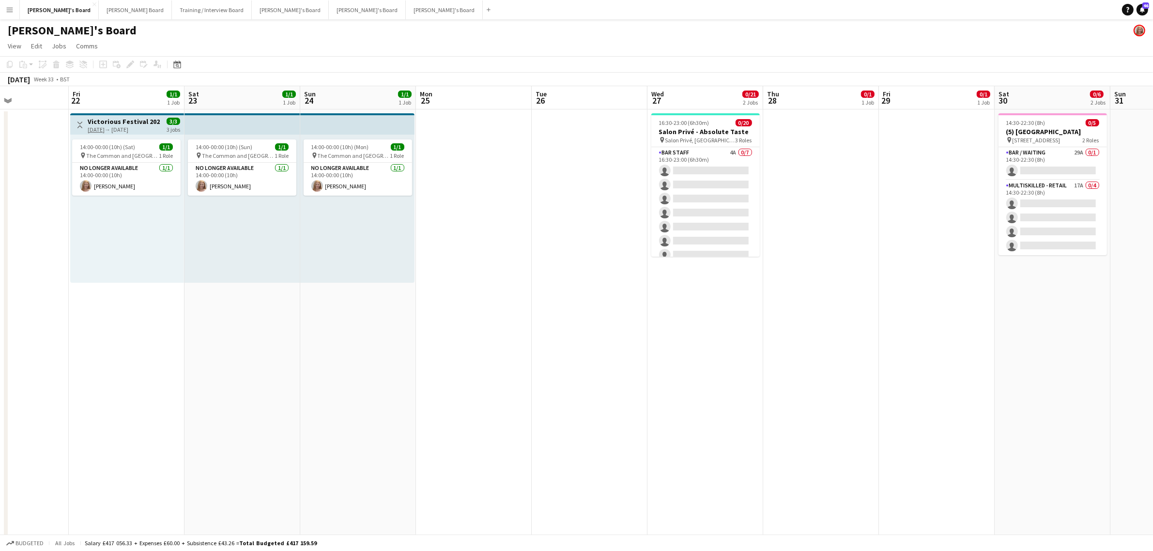
scroll to position [0, 340]
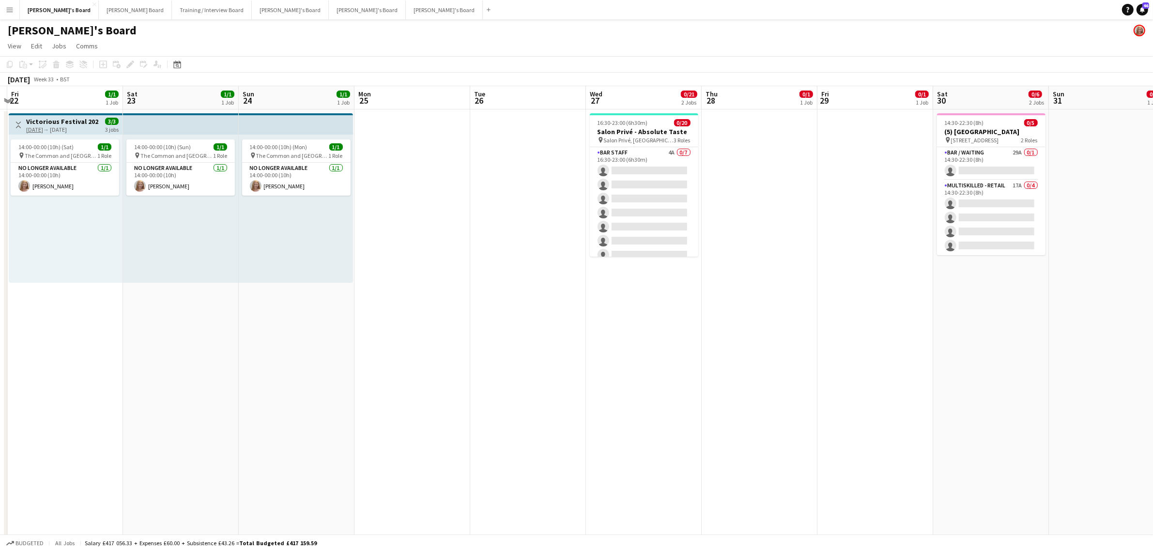
drag, startPoint x: 279, startPoint y: 335, endPoint x: 269, endPoint y: 335, distance: 10.2
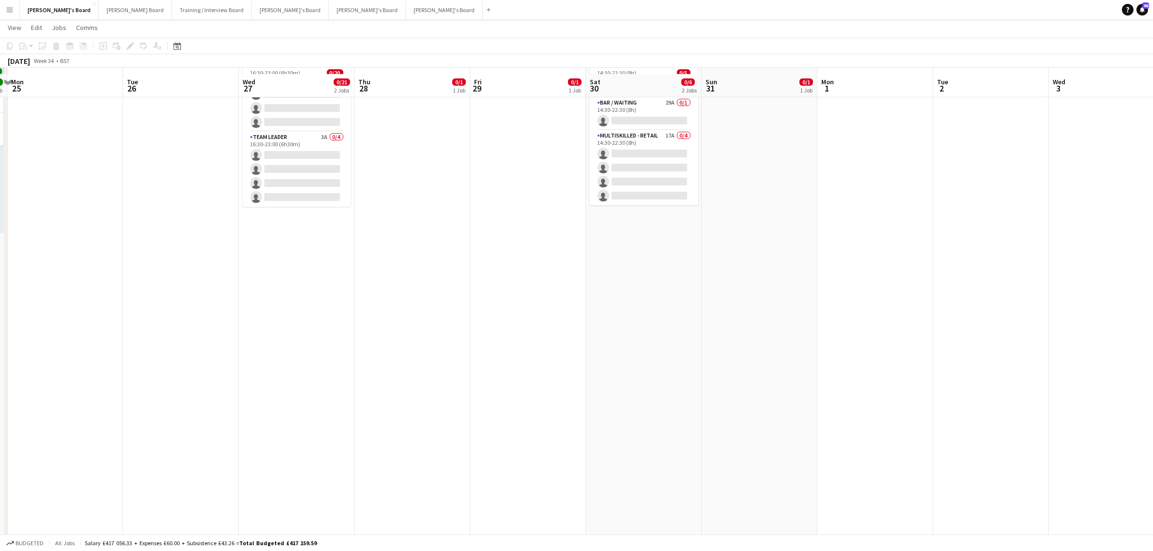
scroll to position [61, 0]
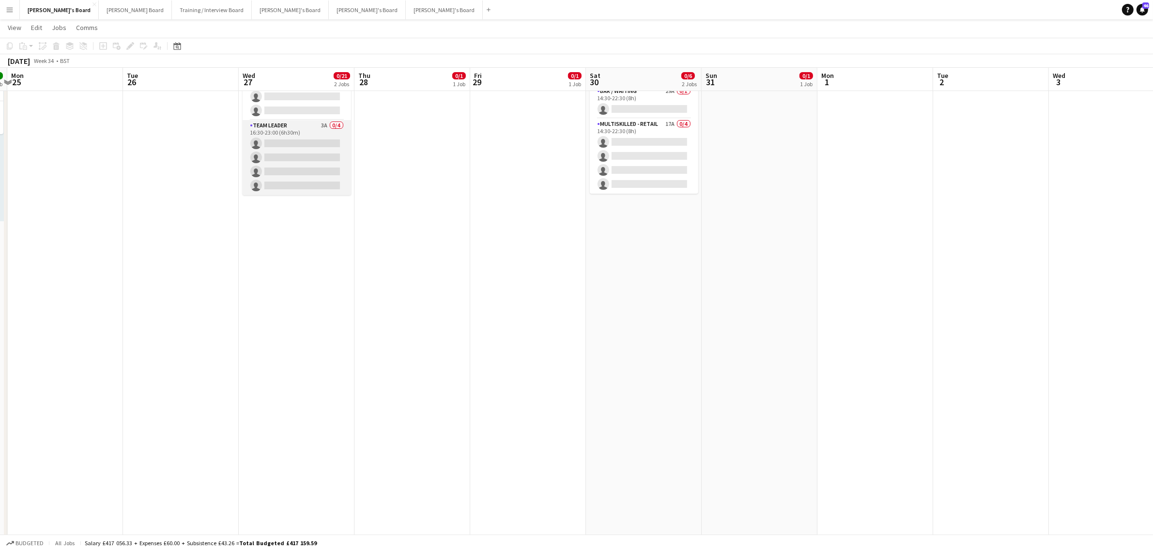
click at [279, 150] on app-card-role "TEAM LEADER 3A 0/4 16:30-23:00 (6h30m) single-neutral-actions single-neutral-ac…" at bounding box center [297, 157] width 108 height 75
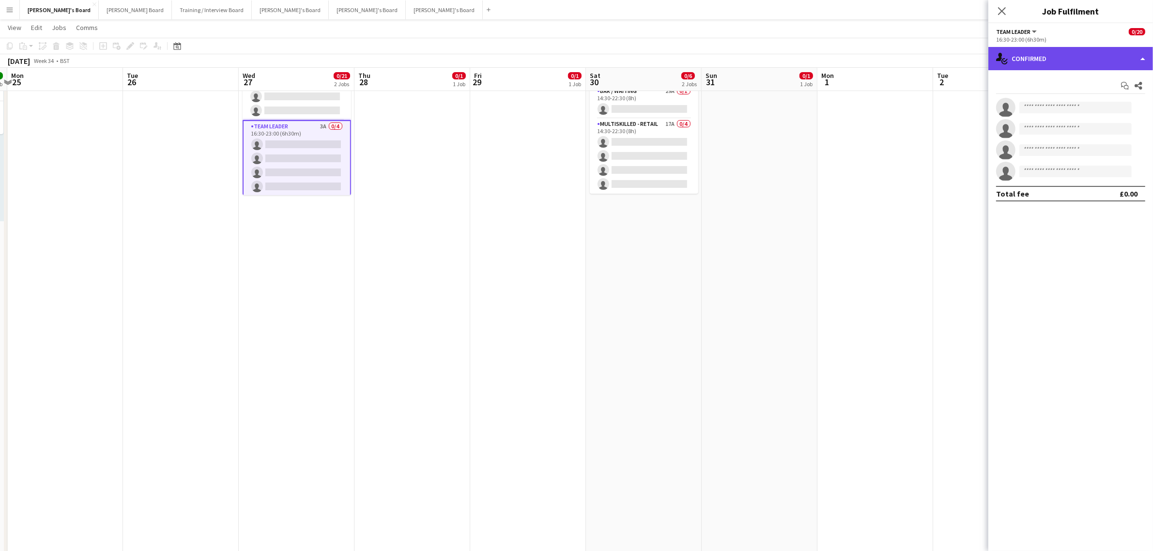
click at [1065, 57] on div "single-neutral-actions-check-2 Confirmed" at bounding box center [1071, 58] width 165 height 23
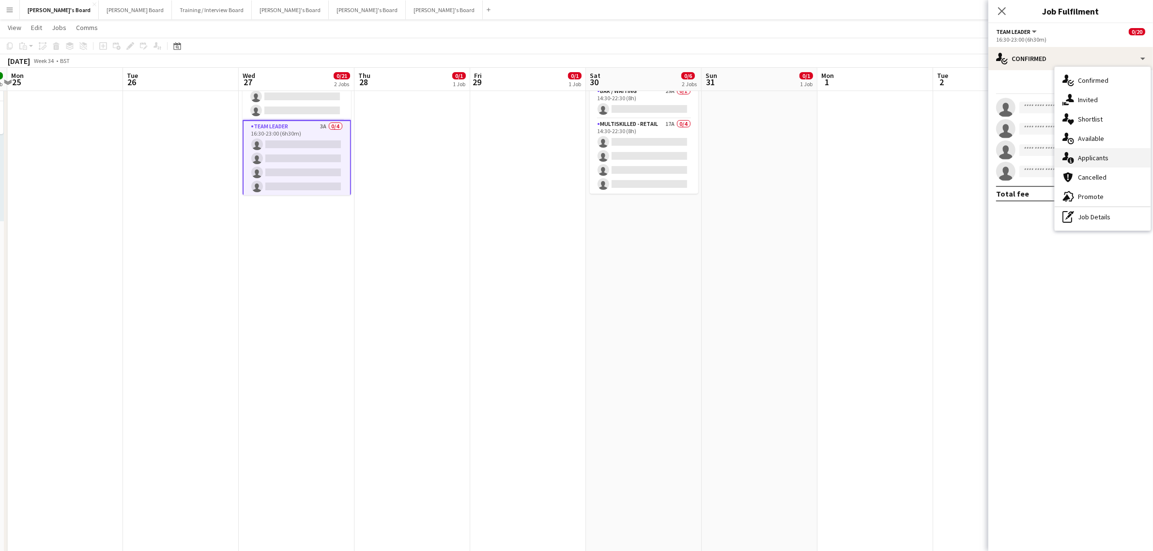
click at [1105, 163] on div "single-neutral-actions-information Applicants" at bounding box center [1103, 157] width 96 height 19
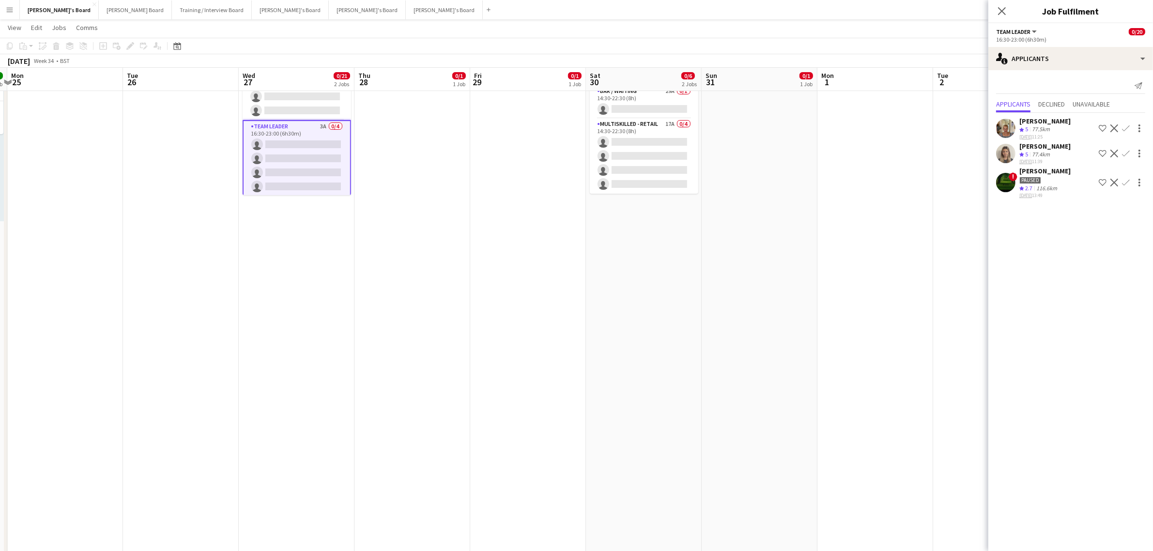
click at [1124, 132] on app-icon "Confirm" at bounding box center [1126, 128] width 8 height 8
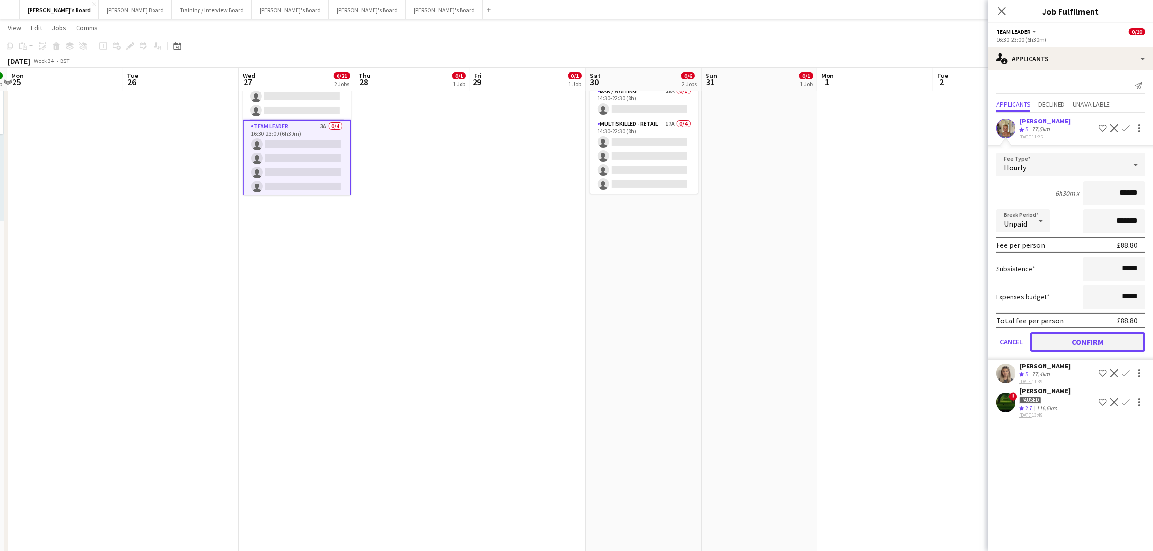
click at [1106, 338] on button "Confirm" at bounding box center [1088, 341] width 115 height 19
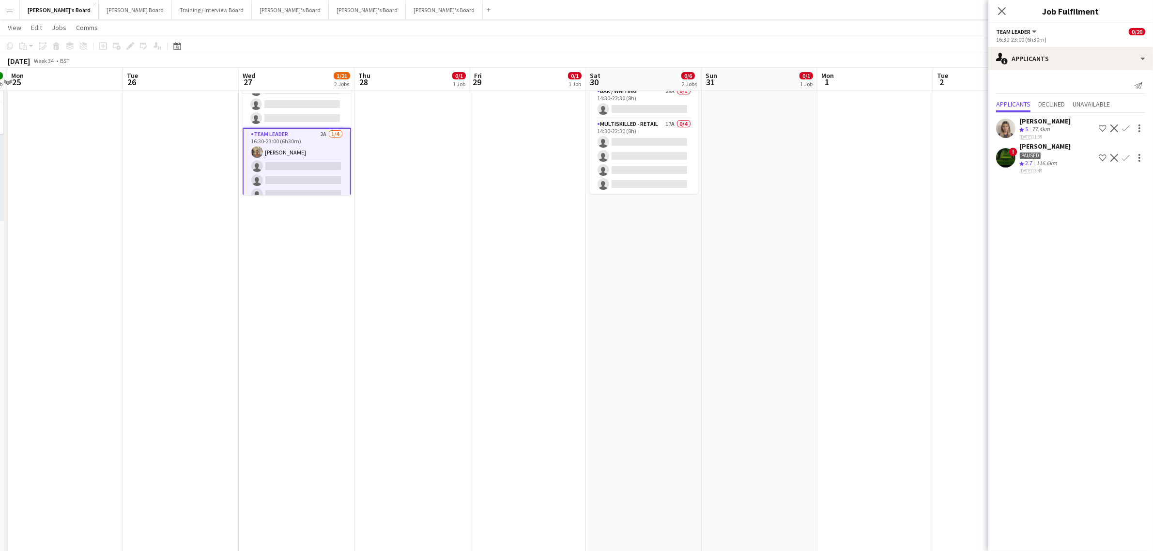
click at [1125, 129] on app-icon "Confirm" at bounding box center [1126, 128] width 8 height 8
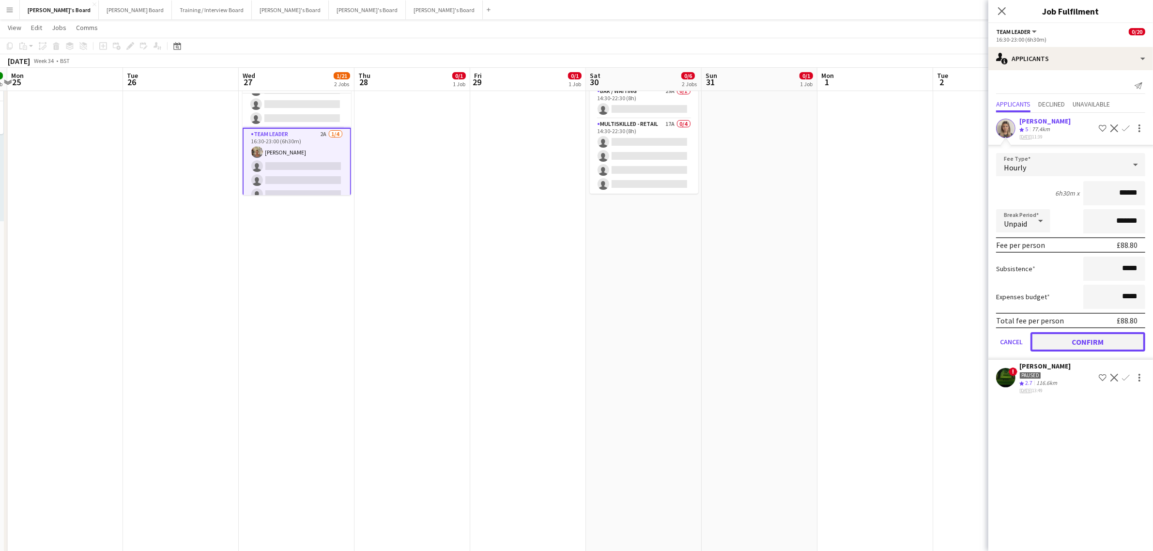
click at [1095, 335] on button "Confirm" at bounding box center [1088, 341] width 115 height 19
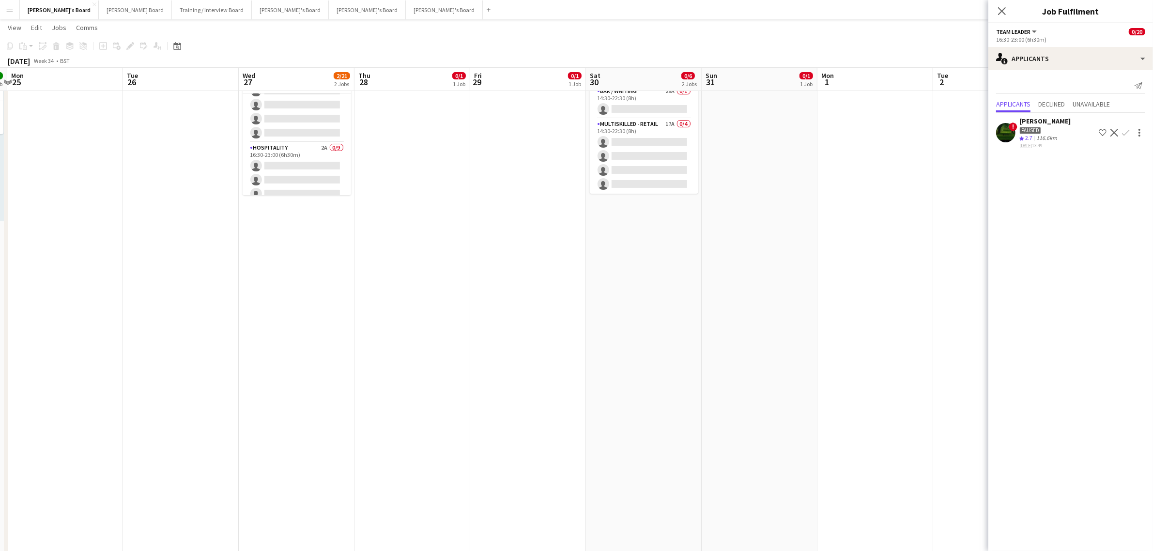
scroll to position [46, 0]
click at [291, 171] on app-card-role "Hospitality 2A 0/9 16:30-23:00 (6h30m) single-neutral-actions single-neutral-ac…" at bounding box center [297, 236] width 108 height 145
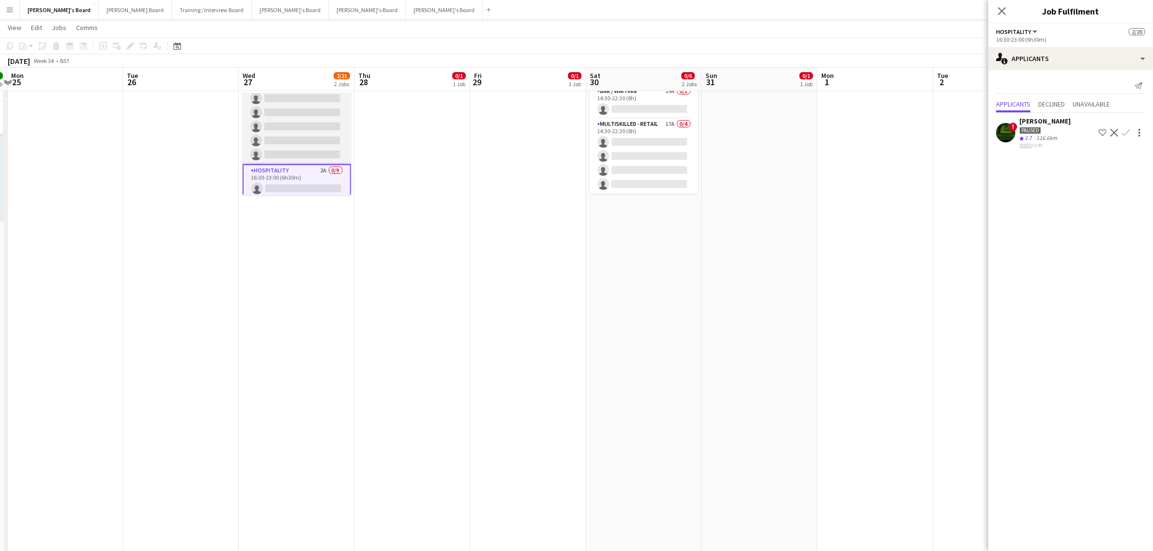
scroll to position [0, 0]
click at [296, 153] on app-card-role "BAR STAFF 4A 0/7 16:30-23:00 (6h30m) single-neutral-actions single-neutral-acti…" at bounding box center [297, 151] width 108 height 117
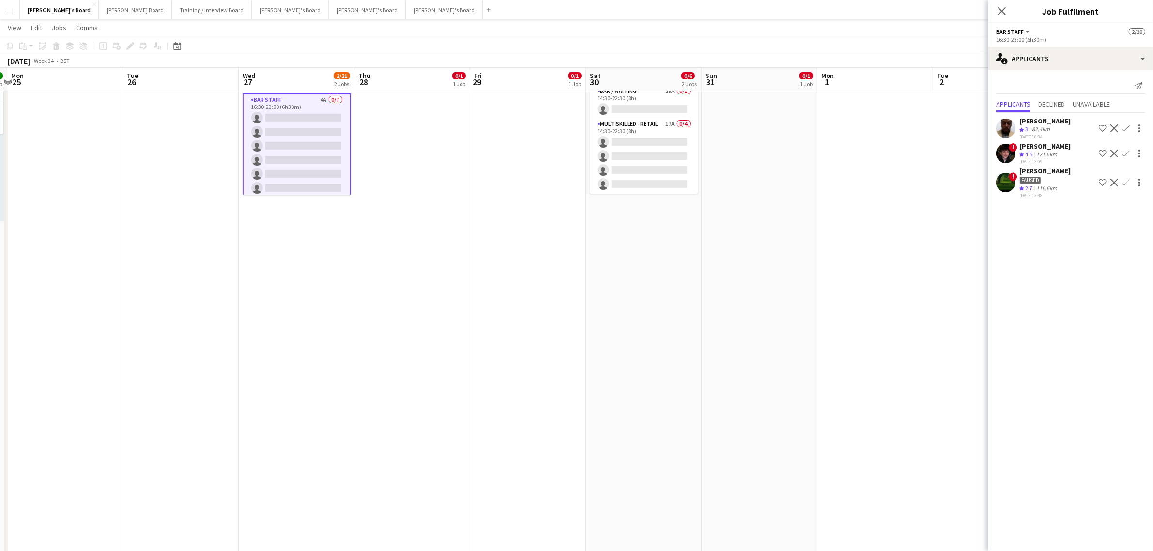
click at [1131, 151] on button "Confirm" at bounding box center [1126, 154] width 12 height 12
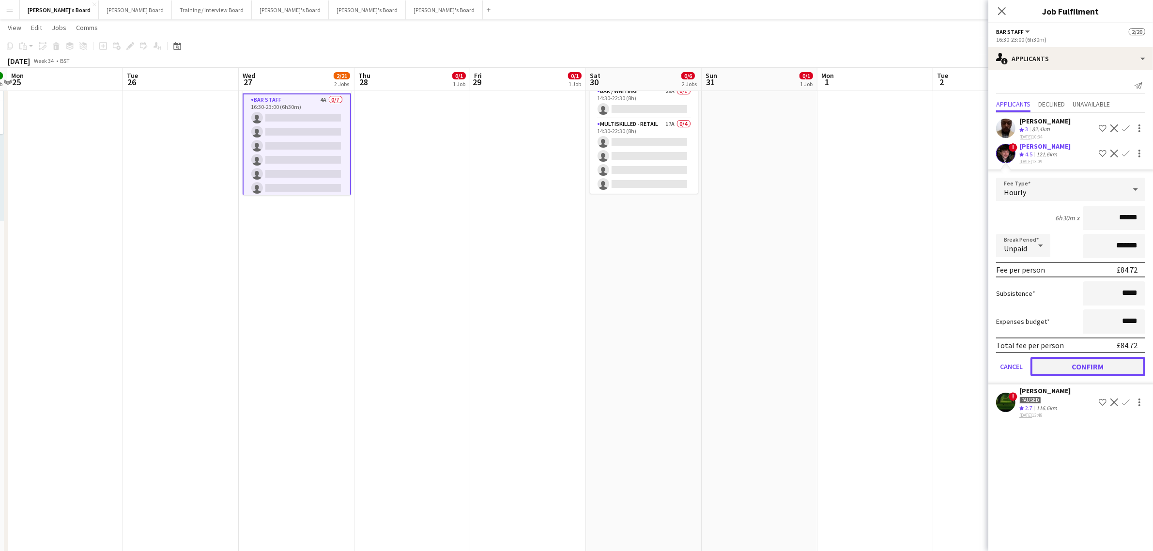
click at [1082, 361] on button "Confirm" at bounding box center [1088, 366] width 115 height 19
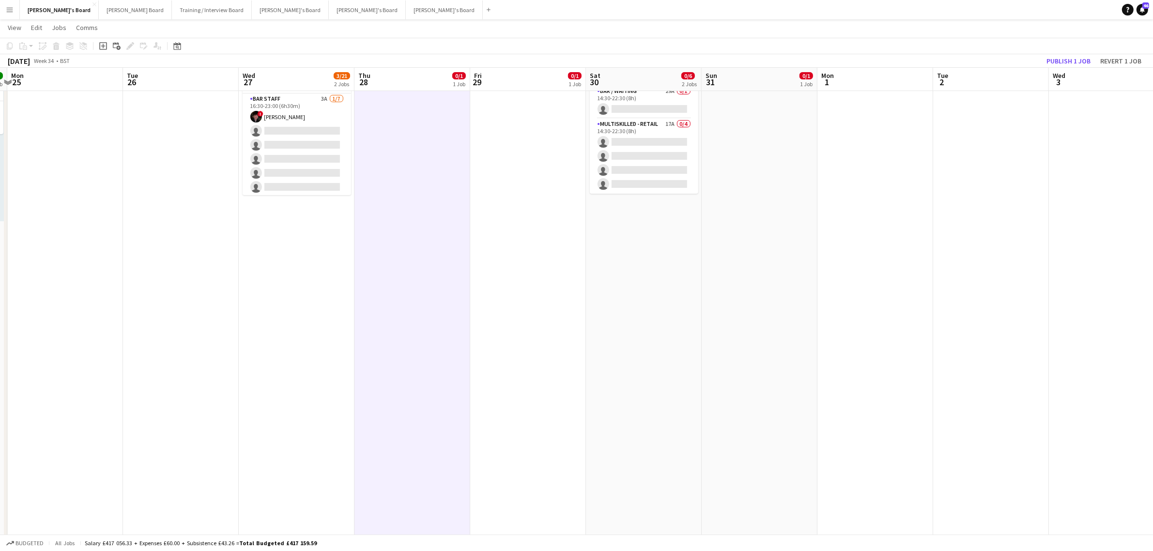
click at [1079, 52] on app-toolbar "Copy Paste Paste Ctrl+V Paste with crew Ctrl+Shift+V Paste linked Job [GEOGRAPH…" at bounding box center [576, 46] width 1153 height 16
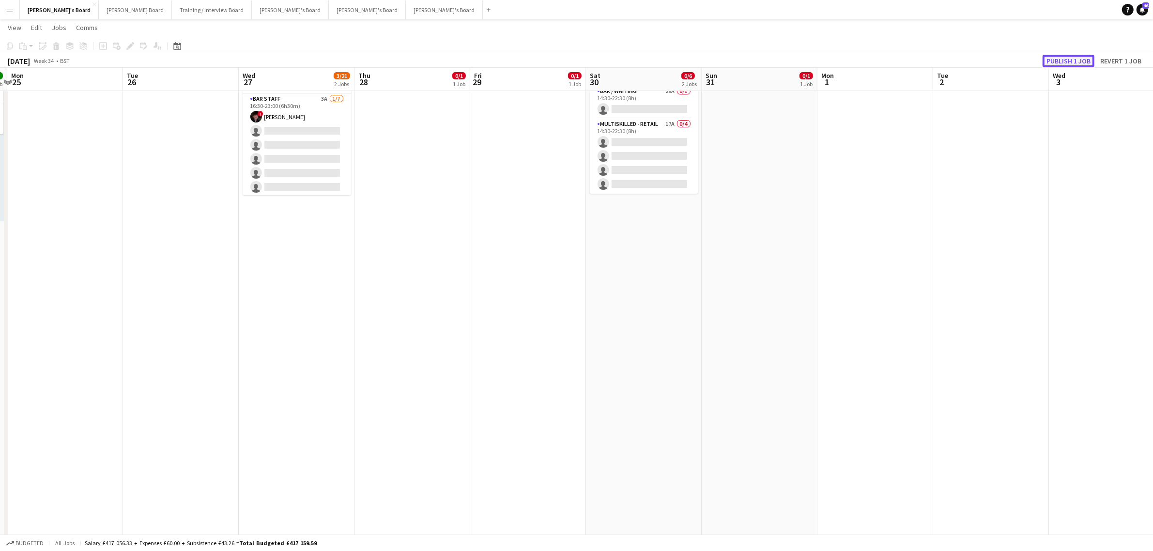
click at [1093, 57] on button "Publish 1 job" at bounding box center [1069, 61] width 52 height 13
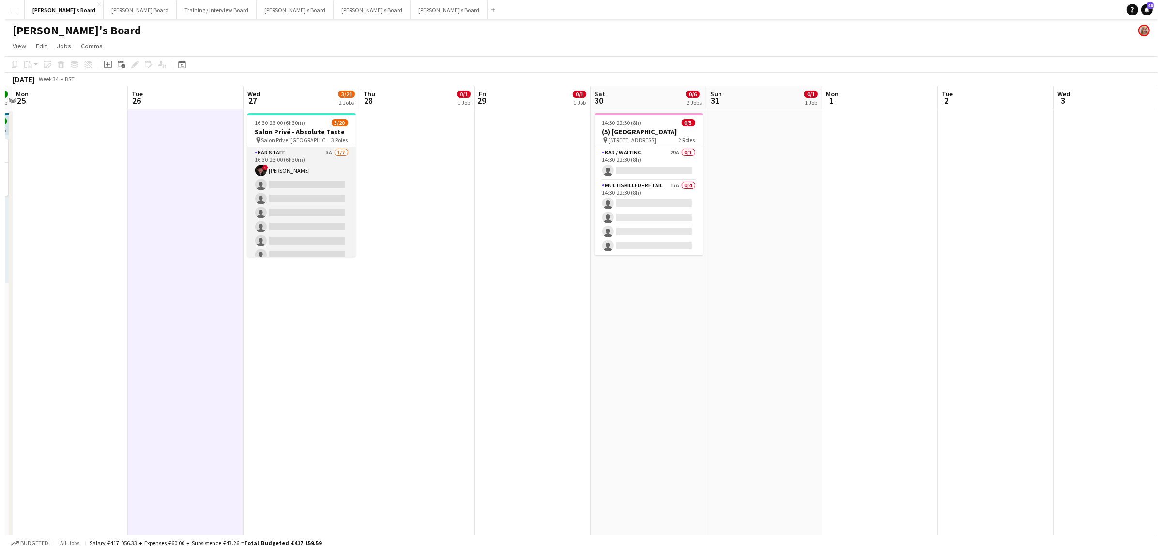
scroll to position [0, 246]
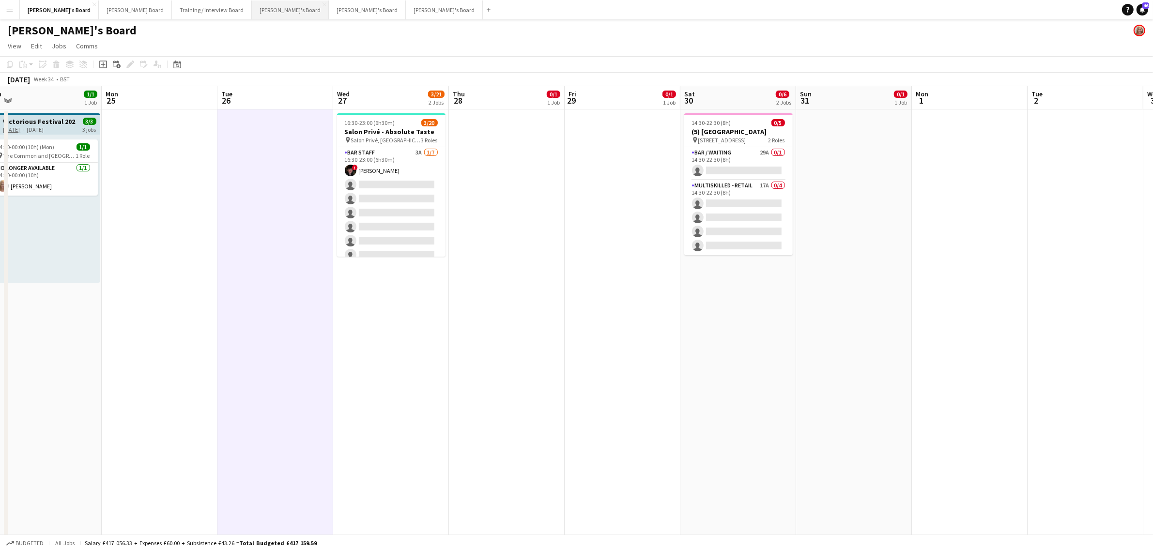
click at [252, 7] on button "[PERSON_NAME]'s Board Close" at bounding box center [290, 9] width 77 height 19
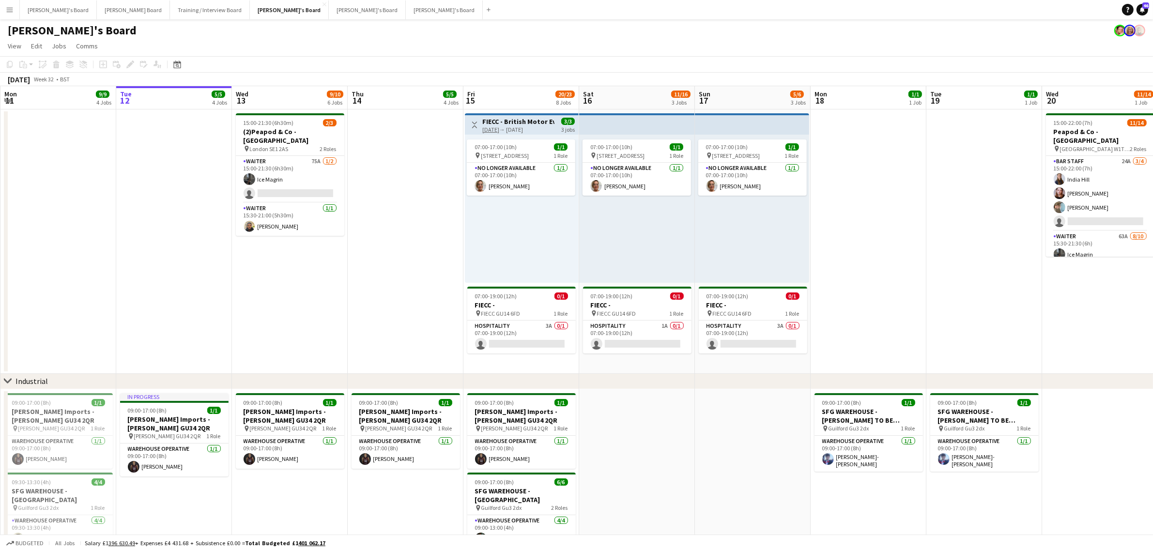
scroll to position [0, 276]
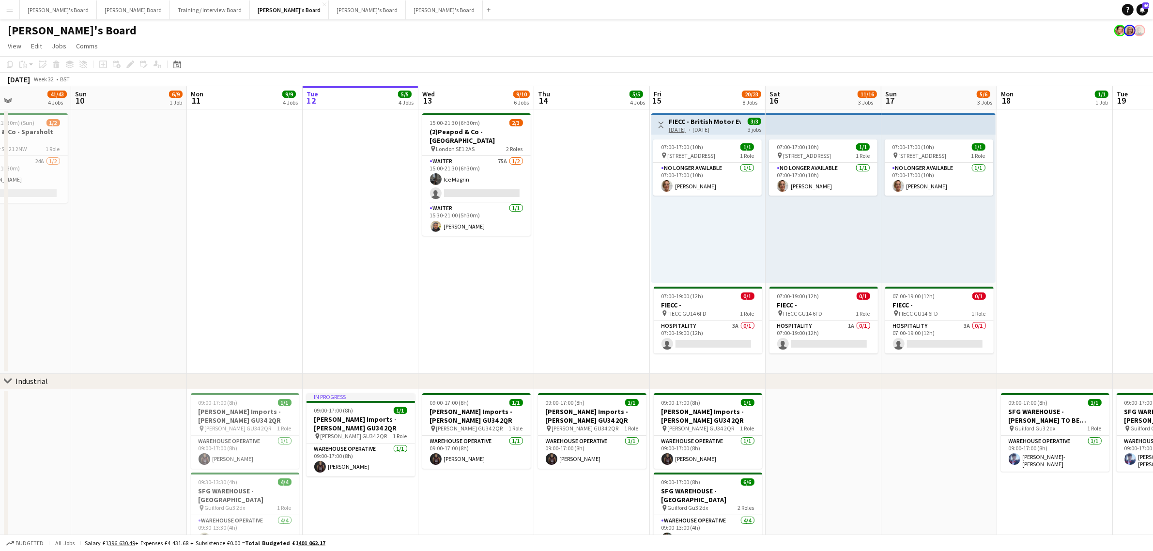
drag, startPoint x: 250, startPoint y: 291, endPoint x: 437, endPoint y: 317, distance: 188.8
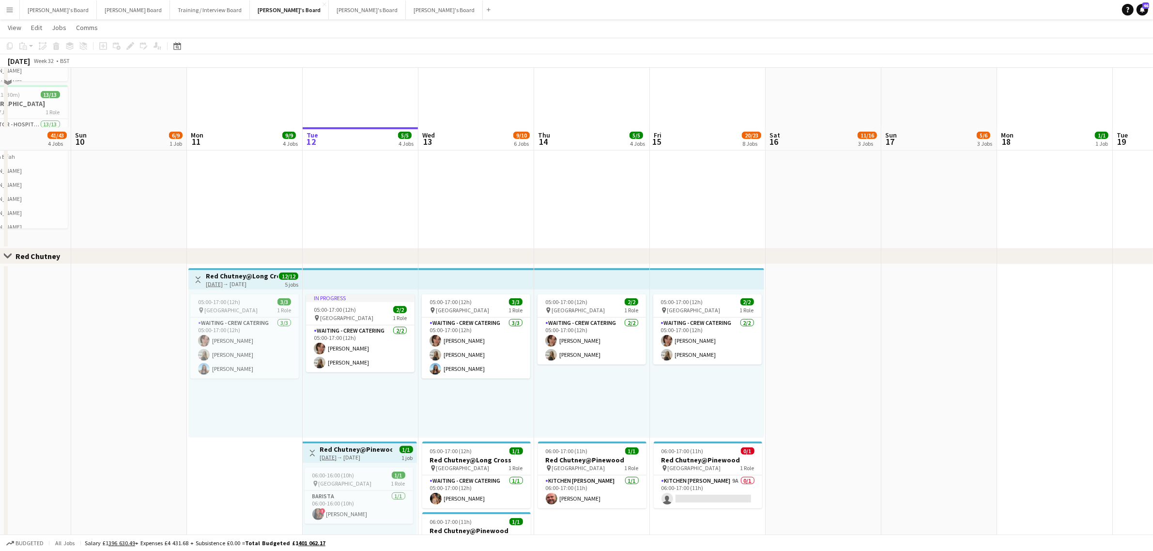
scroll to position [1029, 0]
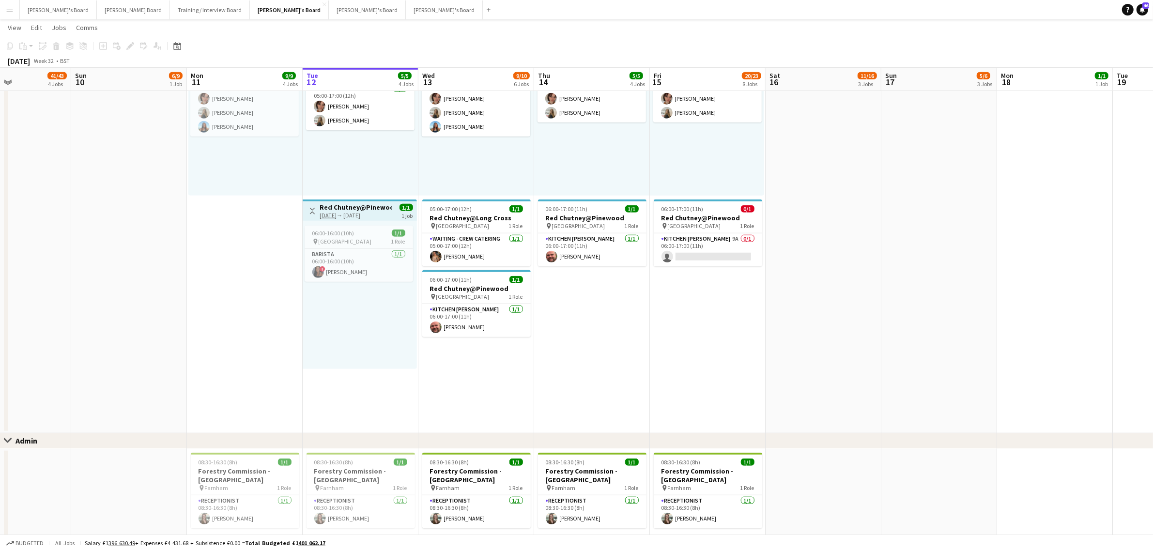
click at [476, 382] on app-date-cell "05:00-17:00 (12h) 3/3 pin Long Cross Studios 1 Role Waiting - Crew Catering [DA…" at bounding box center [476, 227] width 116 height 411
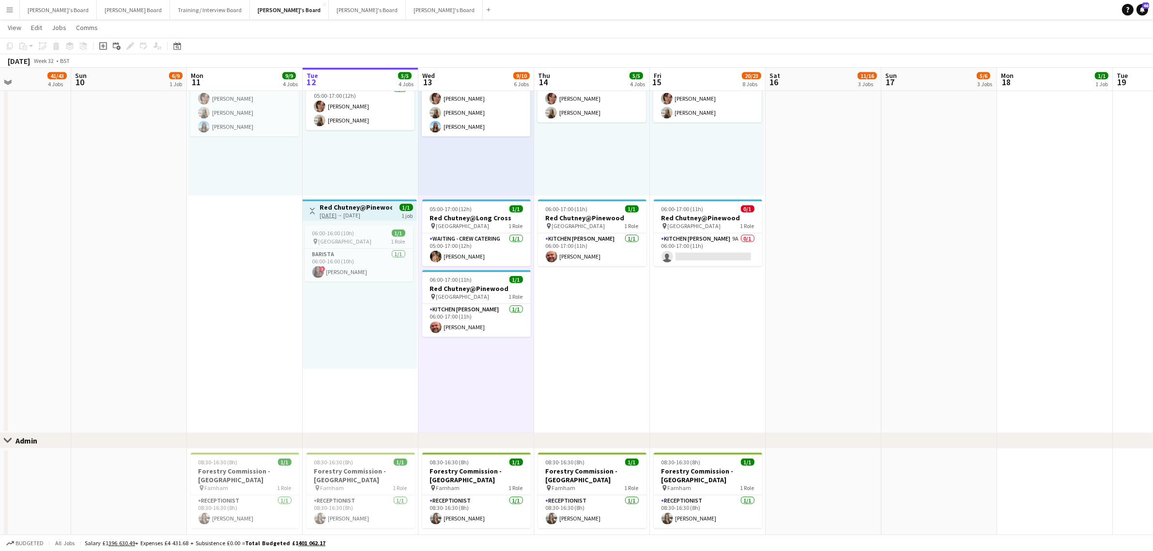
click at [476, 382] on app-date-cell "05:00-17:00 (12h) 3/3 pin Long Cross Studios 1 Role Waiting - Crew Catering [DA…" at bounding box center [476, 227] width 116 height 411
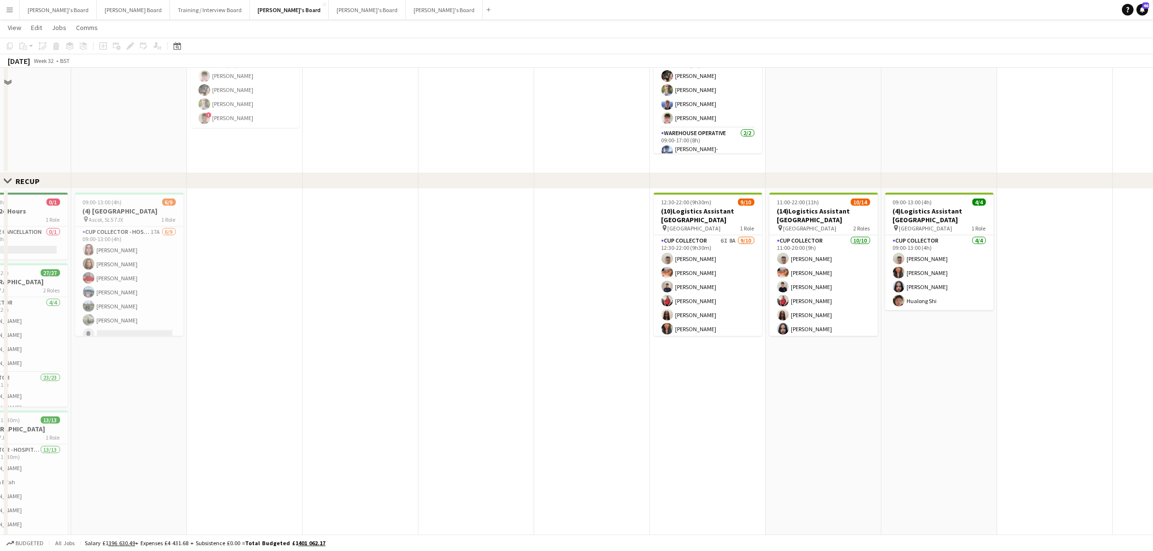
scroll to position [316, 0]
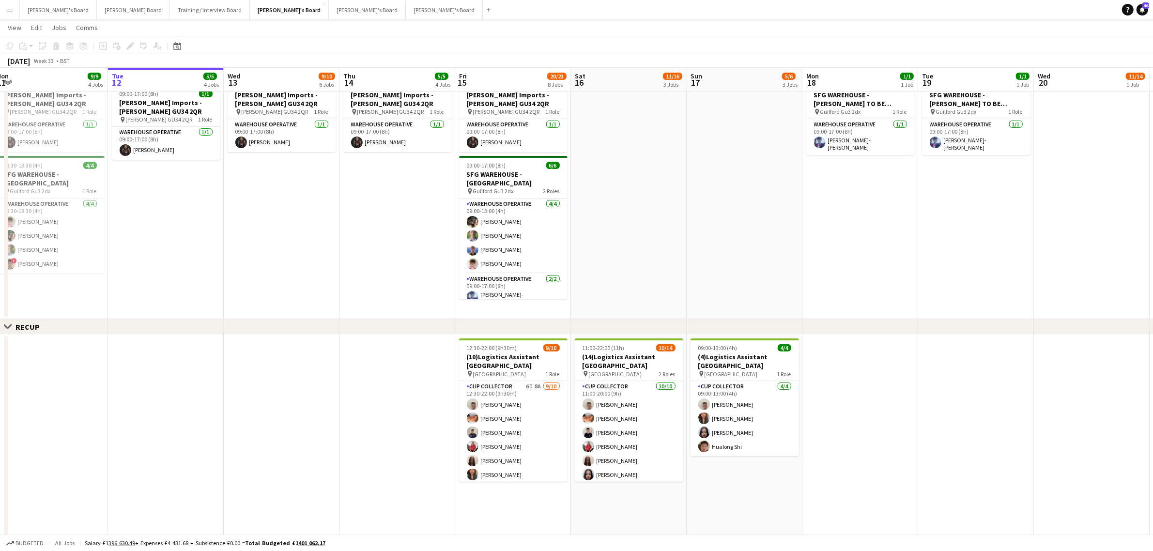
drag, startPoint x: 1016, startPoint y: 408, endPoint x: 819, endPoint y: 433, distance: 199.3
click at [819, 433] on app-calendar-viewport "Fri 8 15/19 7 Jobs Sat 9 41/43 4 Jobs Sun 10 6/9 1 Job Mon 11 9/9 4 Jobs Tue 12…" at bounding box center [576, 492] width 1153 height 1540
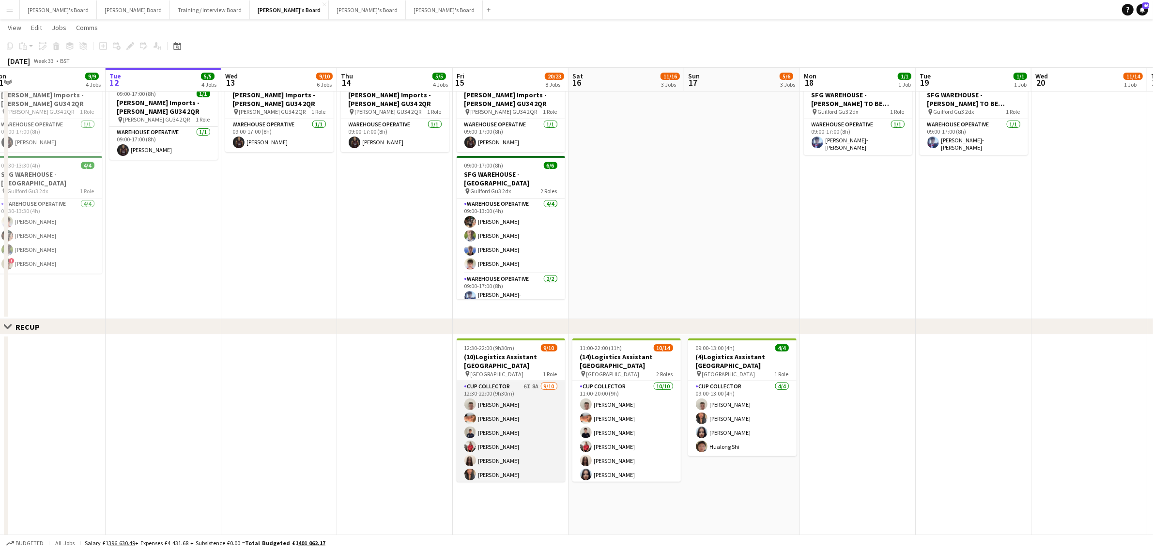
click at [539, 422] on app-card-role "CUP COLLECTOR 6I 8A [DATE] 12:30-22:00 (9h30m) [PERSON_NAME] [PERSON_NAME] [PER…" at bounding box center [511, 460] width 108 height 159
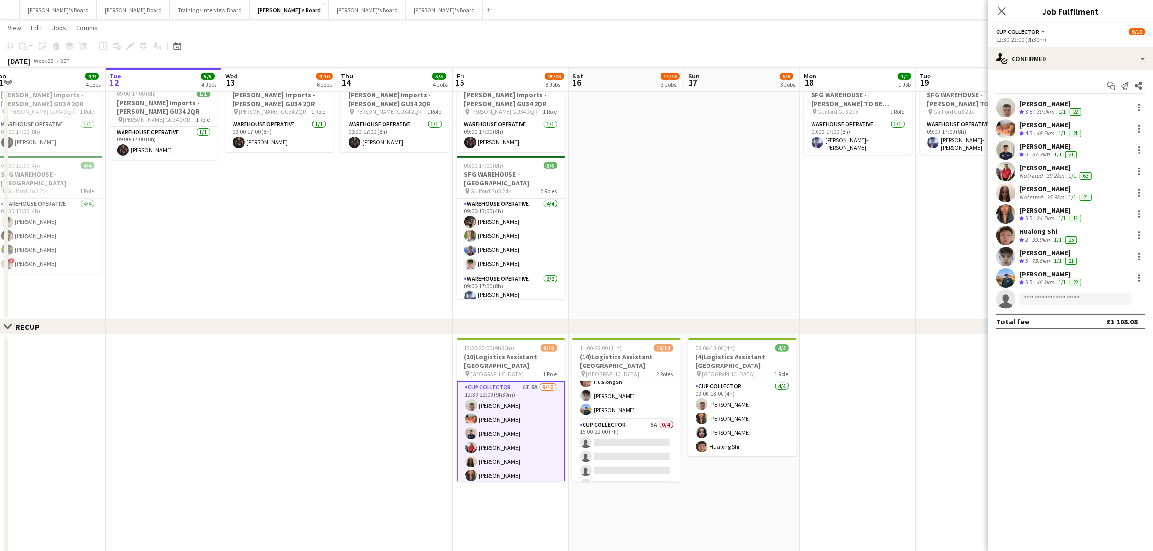
scroll to position [60, 0]
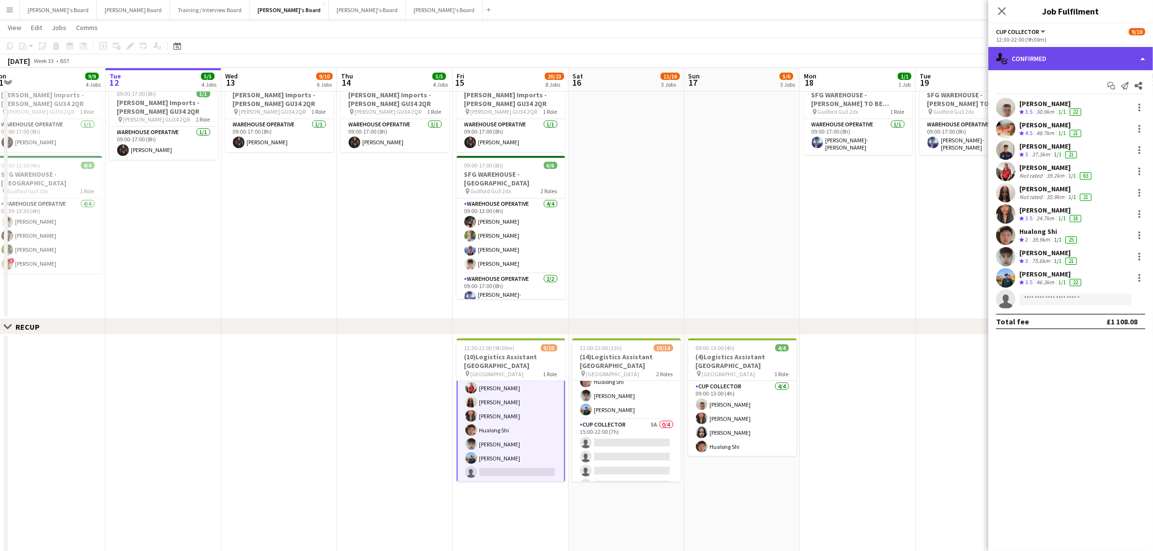
click at [1105, 63] on div "single-neutral-actions-check-2 Confirmed" at bounding box center [1071, 58] width 165 height 23
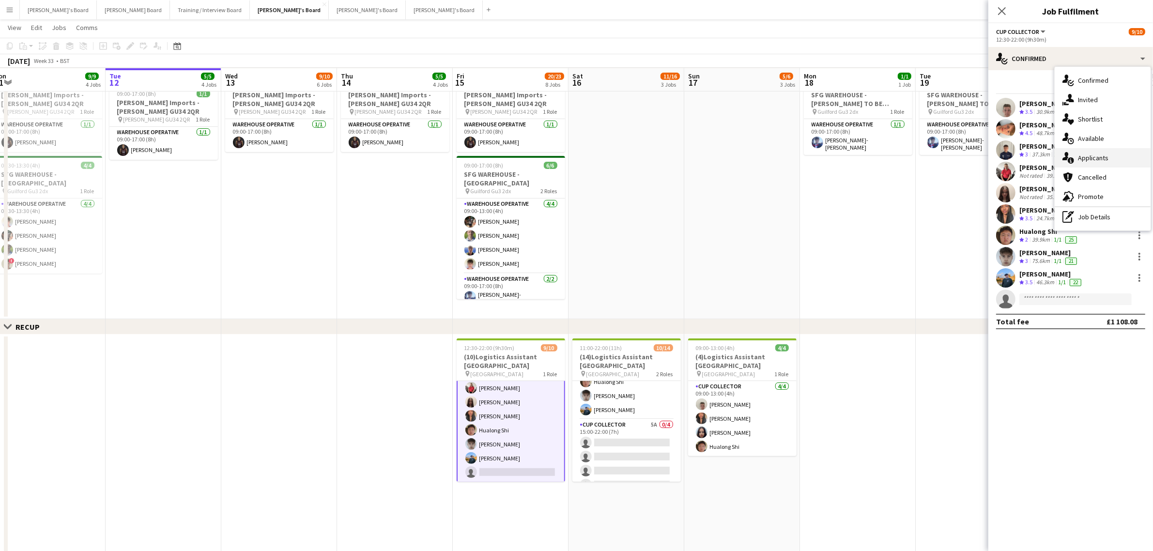
click at [1122, 163] on div "single-neutral-actions-information Applicants" at bounding box center [1103, 157] width 96 height 19
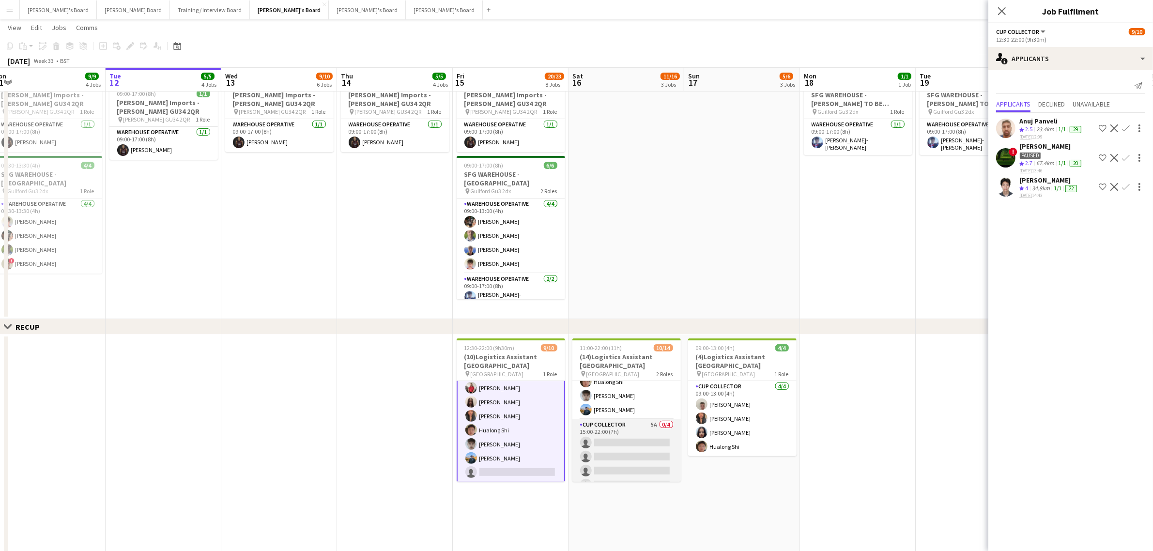
click at [614, 432] on app-card-role "CUP COLLECTOR 5A 0/4 15:00-22:00 (7h) single-neutral-actions single-neutral-act…" at bounding box center [626, 456] width 108 height 75
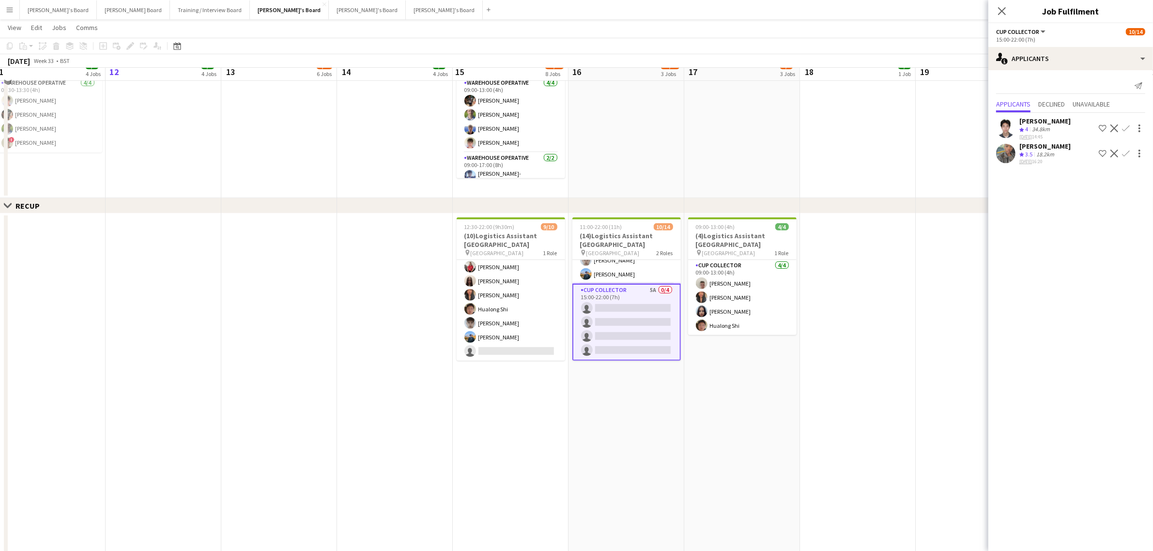
scroll to position [376, 0]
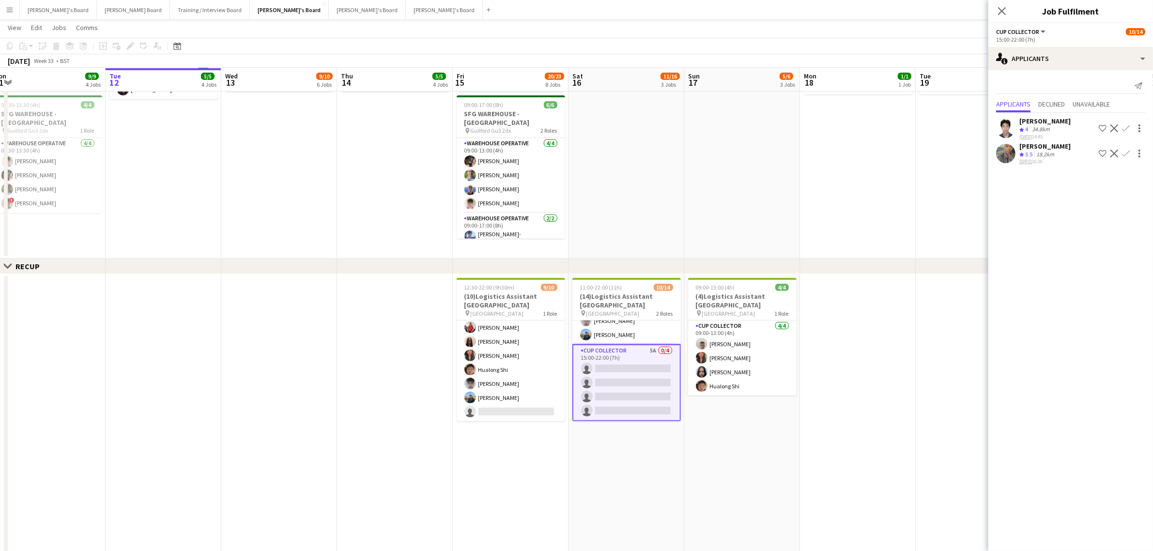
click at [1035, 125] on div "34.8km" at bounding box center [1041, 129] width 22 height 8
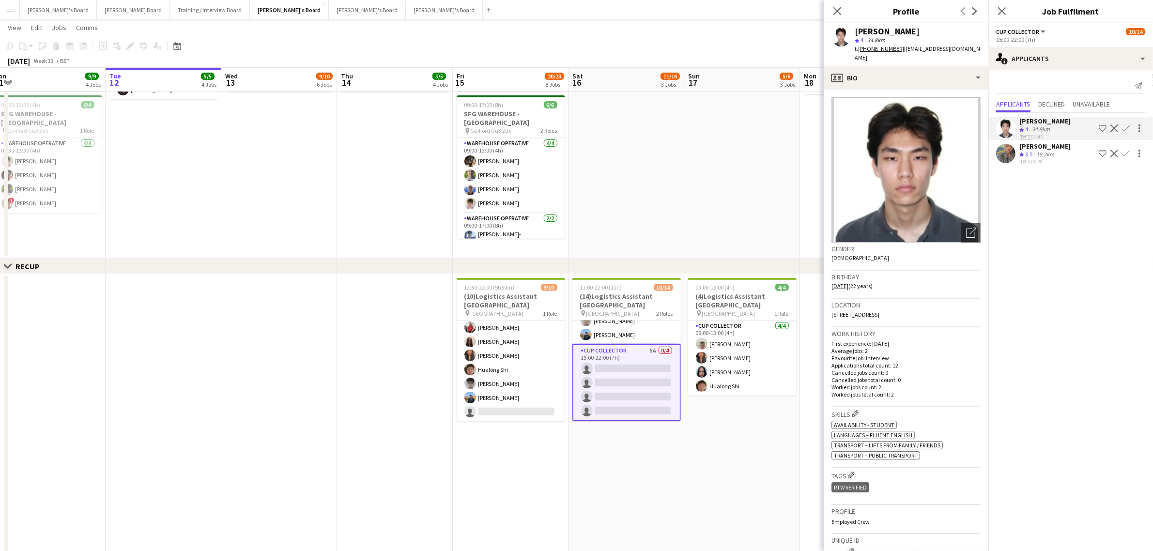
click at [1046, 148] on div "[PERSON_NAME]" at bounding box center [1045, 146] width 51 height 9
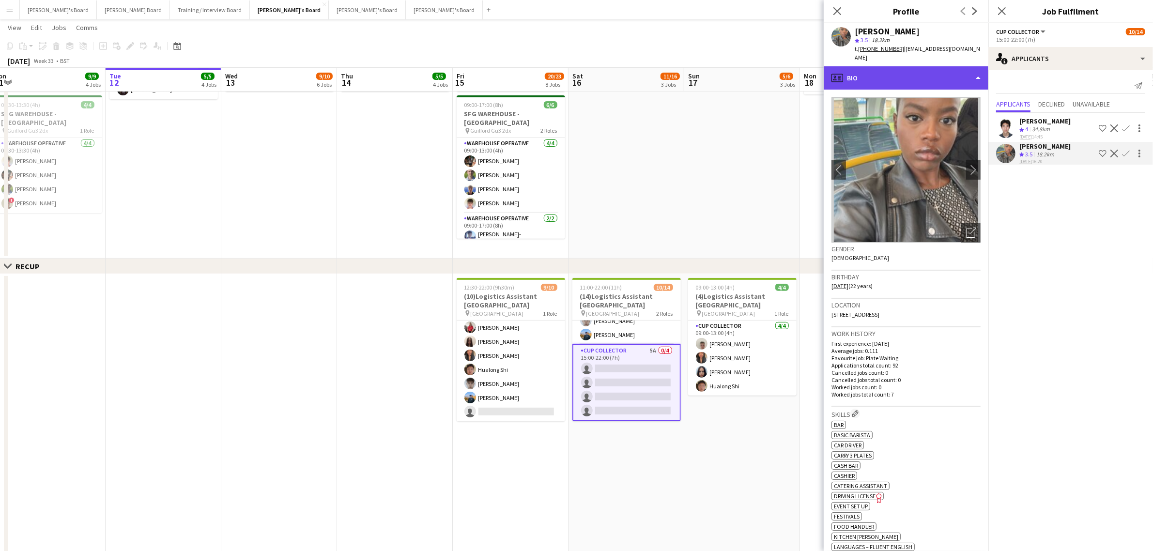
click at [926, 66] on div "profile Bio" at bounding box center [906, 77] width 165 height 23
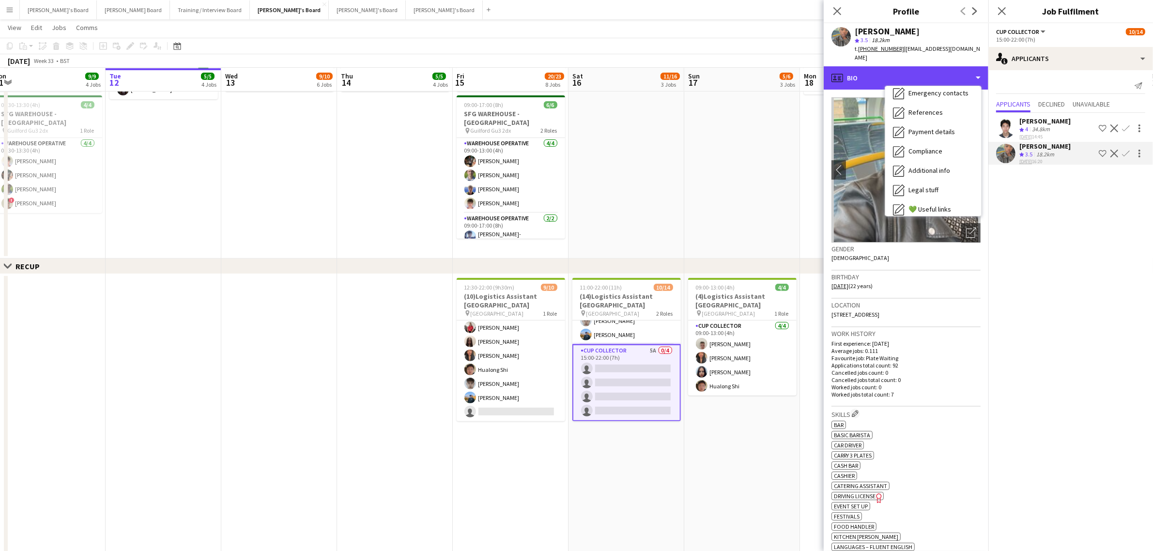
scroll to position [149, 0]
click at [936, 193] on div "Calendar Calendar" at bounding box center [933, 202] width 96 height 19
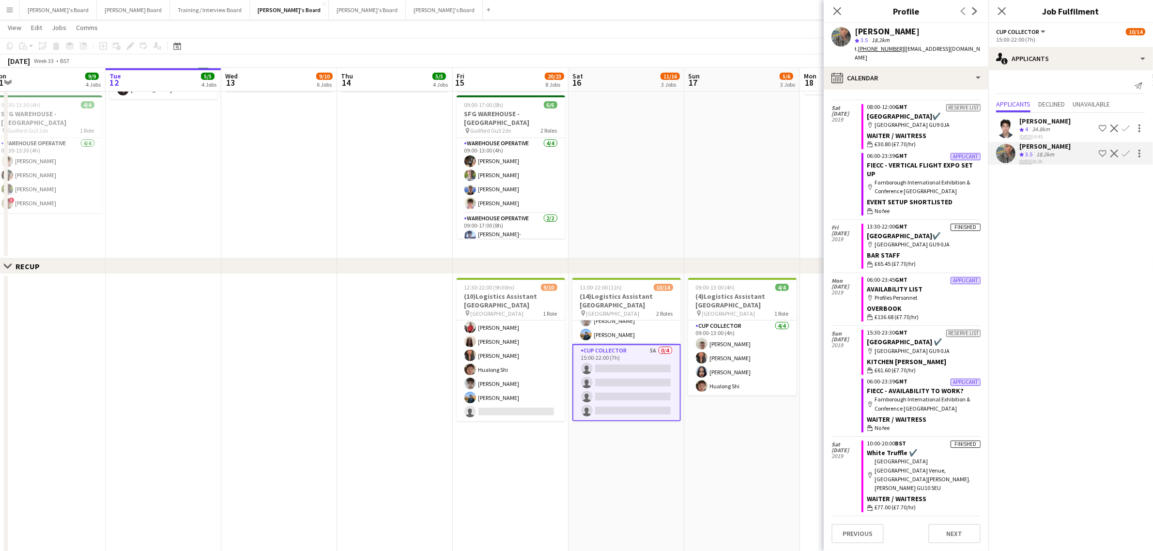
scroll to position [3951, 0]
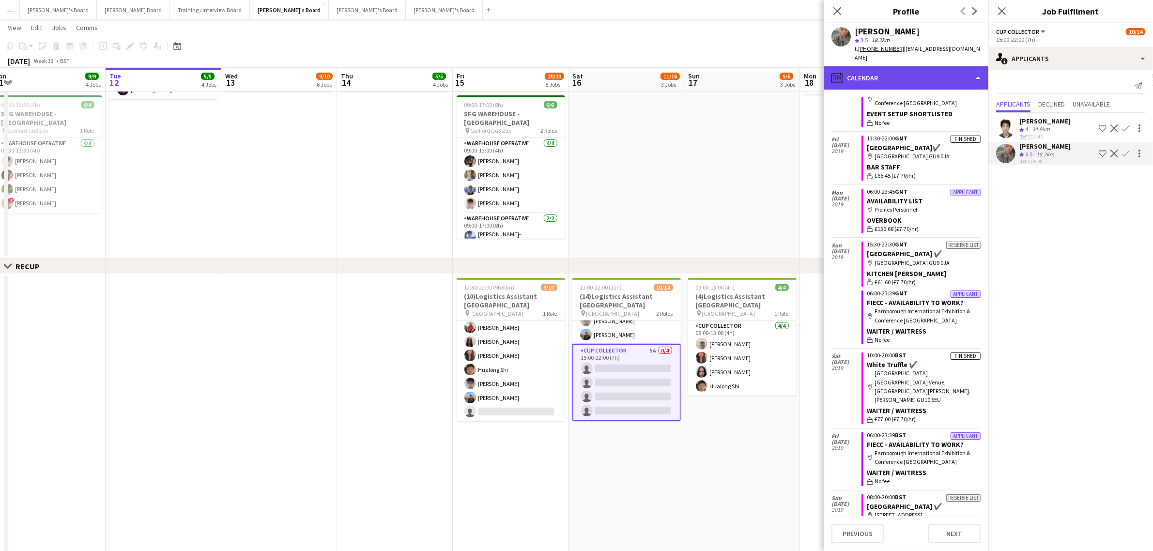
click at [916, 66] on div "calendar-full Calendar" at bounding box center [906, 77] width 165 height 23
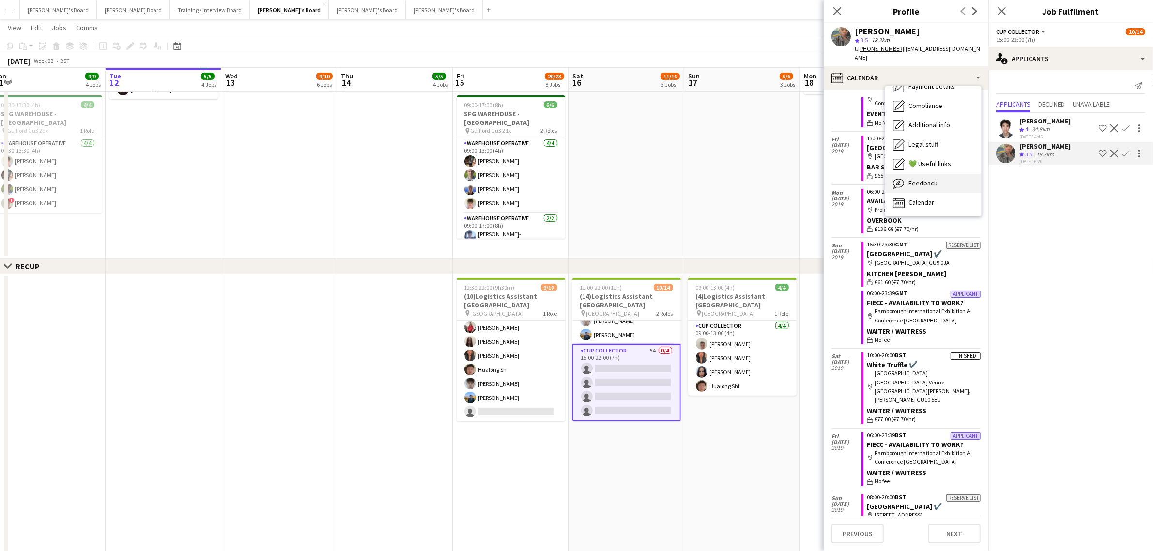
click at [930, 174] on div "Feedback Feedback" at bounding box center [933, 183] width 96 height 19
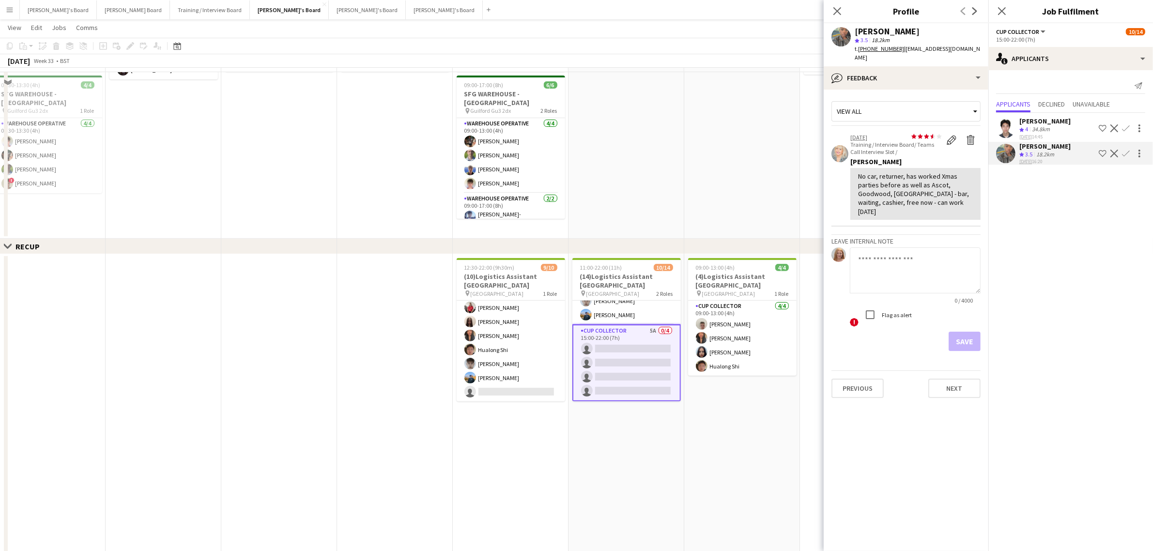
scroll to position [376, 0]
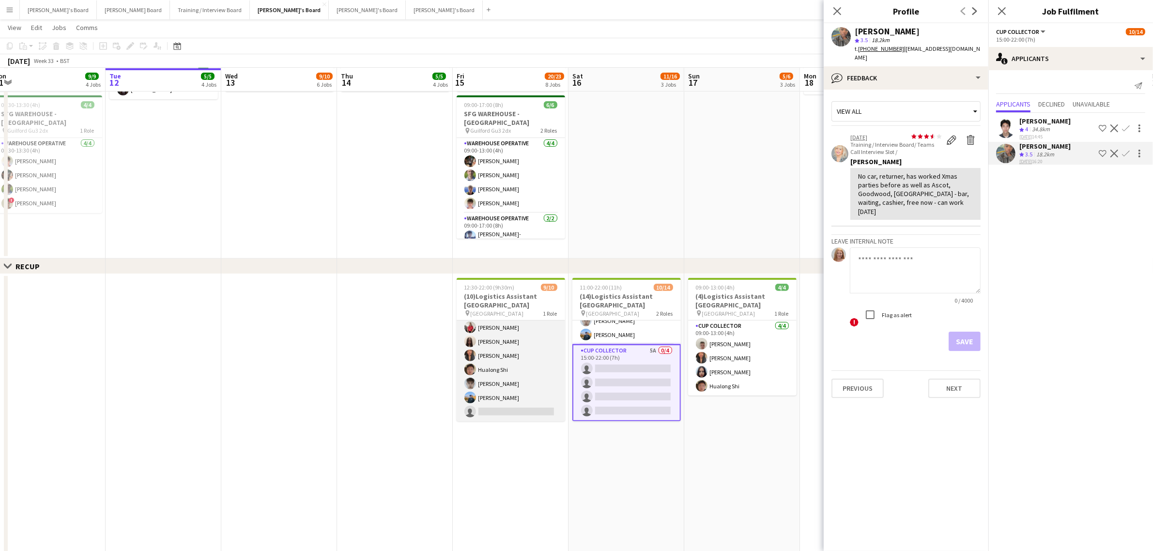
click at [513, 359] on app-card-role "CUP COLLECTOR 6I 8A [DATE] 12:30-22:00 (9h30m) [PERSON_NAME] [PERSON_NAME] [PER…" at bounding box center [511, 341] width 108 height 159
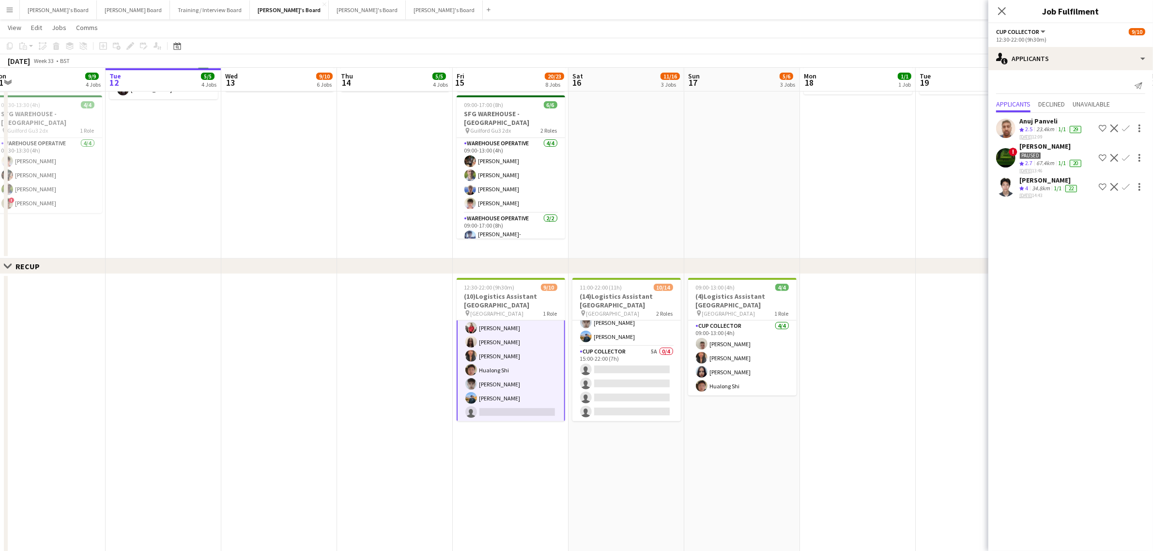
scroll to position [0, 0]
click at [1046, 188] on div "34.8km" at bounding box center [1041, 189] width 22 height 8
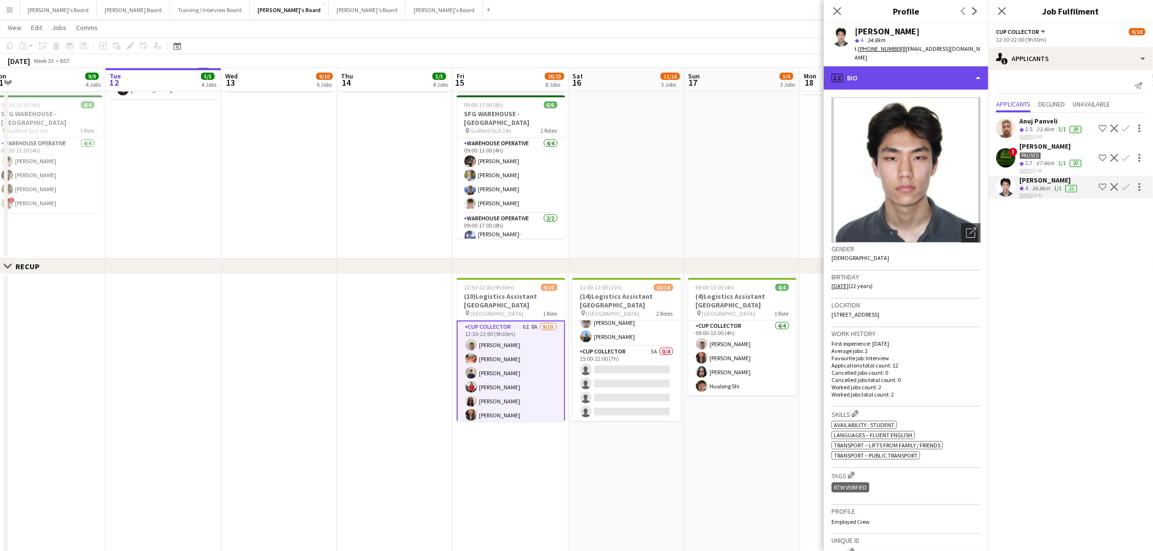
click at [941, 75] on div "profile Bio" at bounding box center [906, 77] width 165 height 23
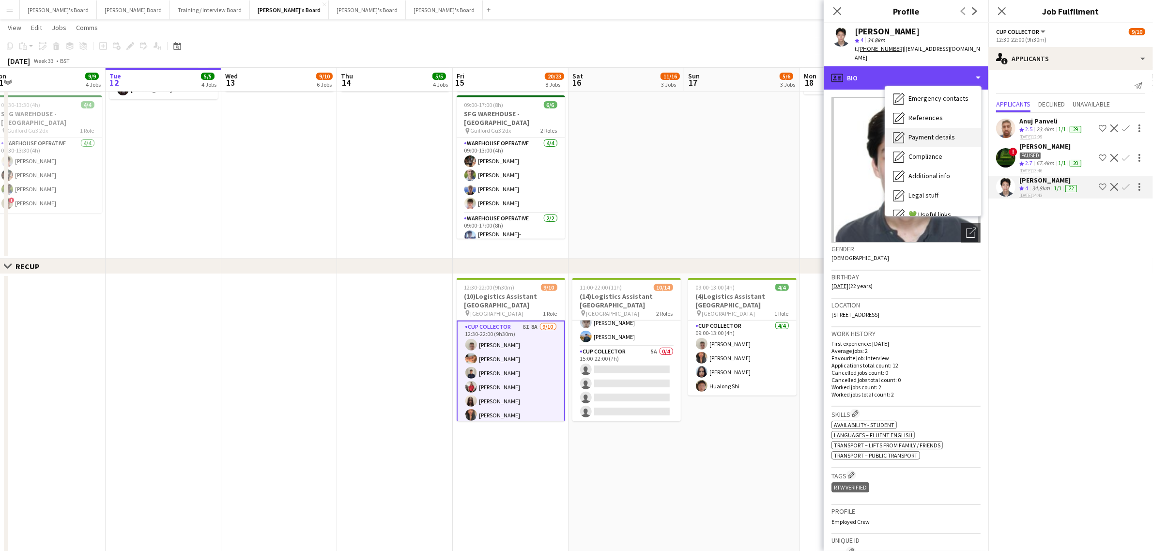
scroll to position [149, 0]
click at [953, 193] on div "Calendar Calendar" at bounding box center [933, 202] width 96 height 19
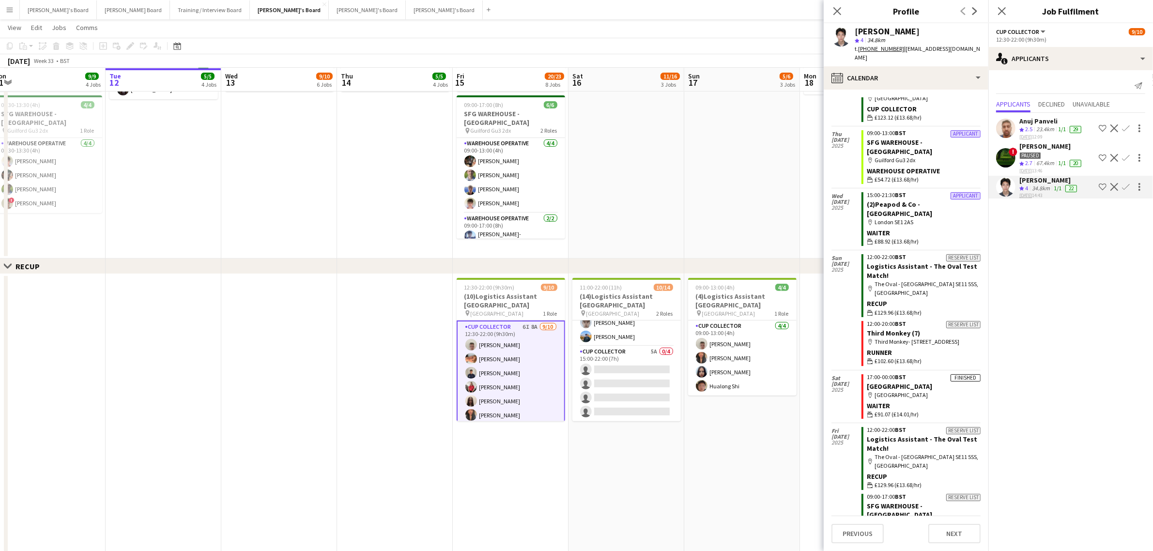
scroll to position [192, 0]
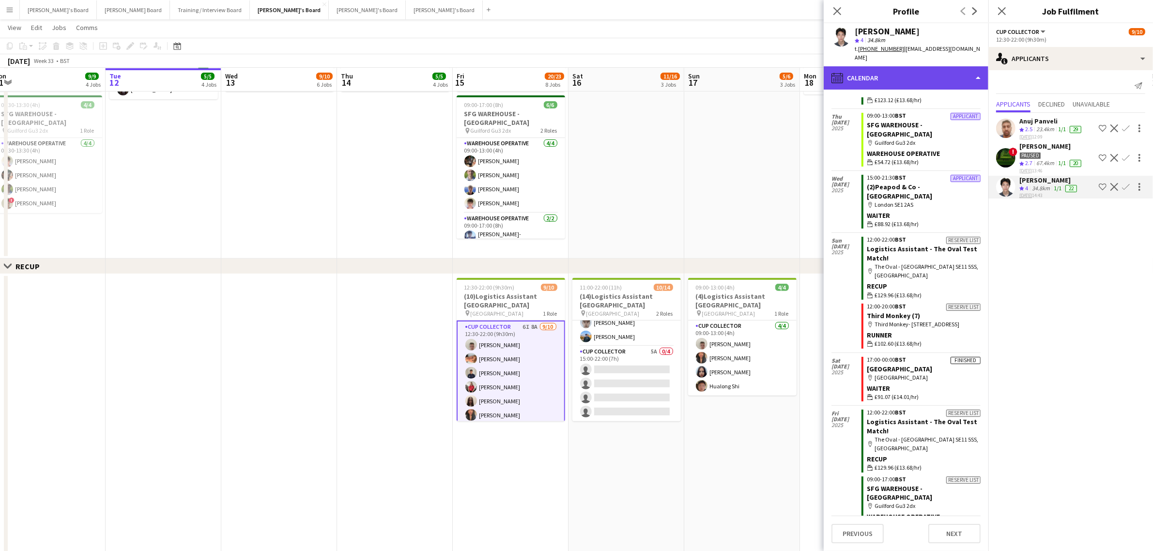
click at [909, 66] on div "calendar-full Calendar" at bounding box center [906, 77] width 165 height 23
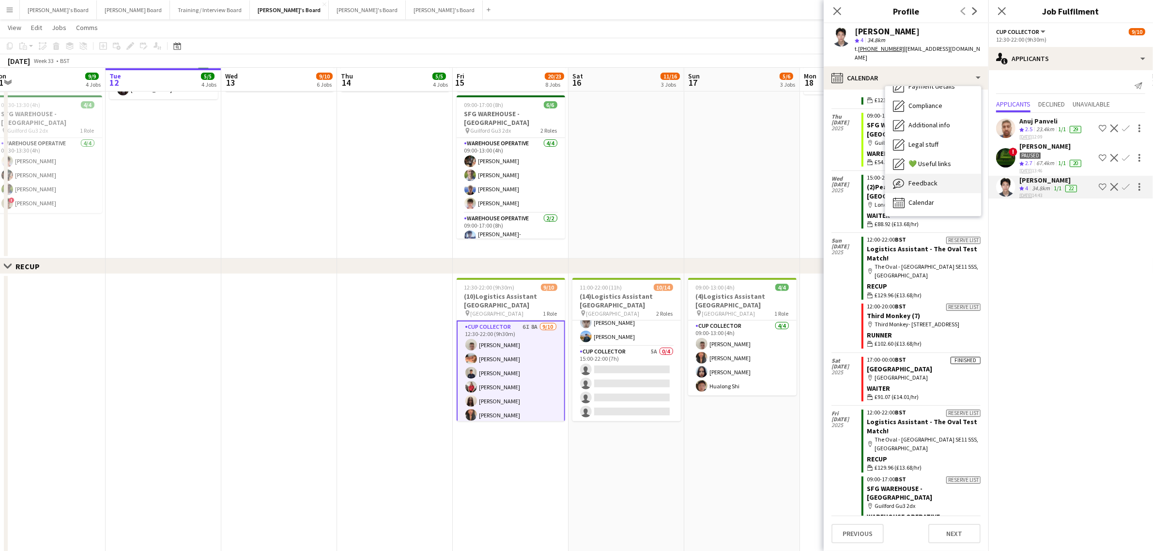
click at [914, 179] on span "Feedback" at bounding box center [923, 183] width 29 height 9
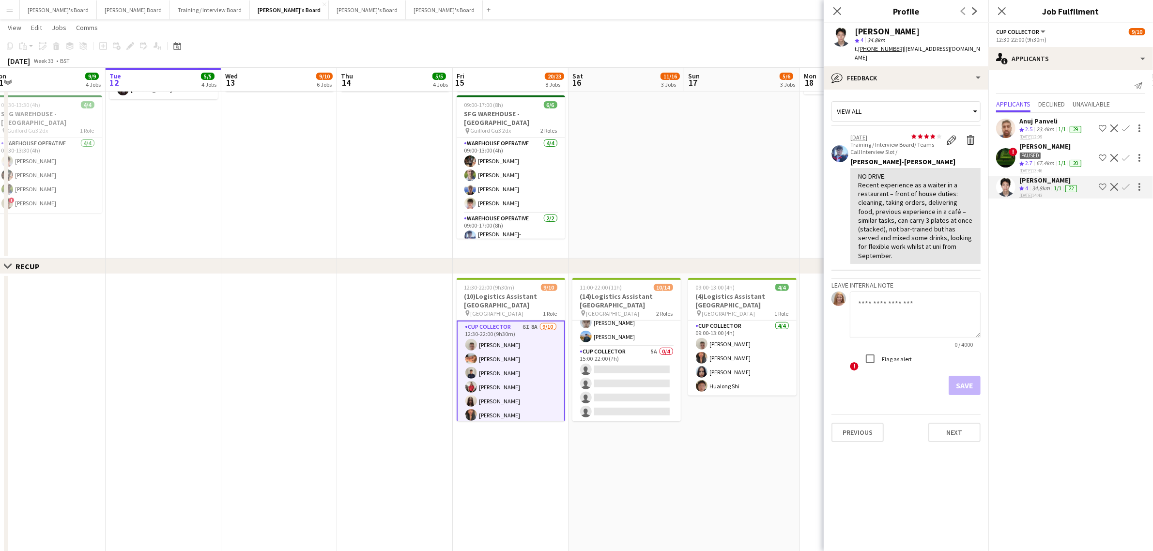
scroll to position [60, 0]
click at [1131, 187] on button "Confirm" at bounding box center [1126, 187] width 12 height 12
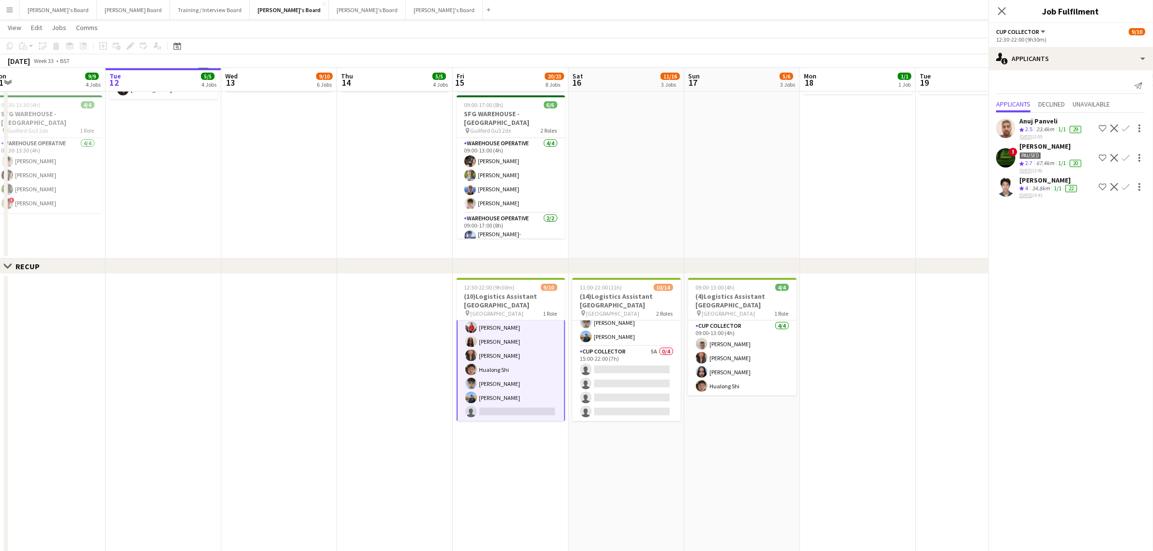
click at [1130, 187] on button "Confirm" at bounding box center [1126, 187] width 12 height 12
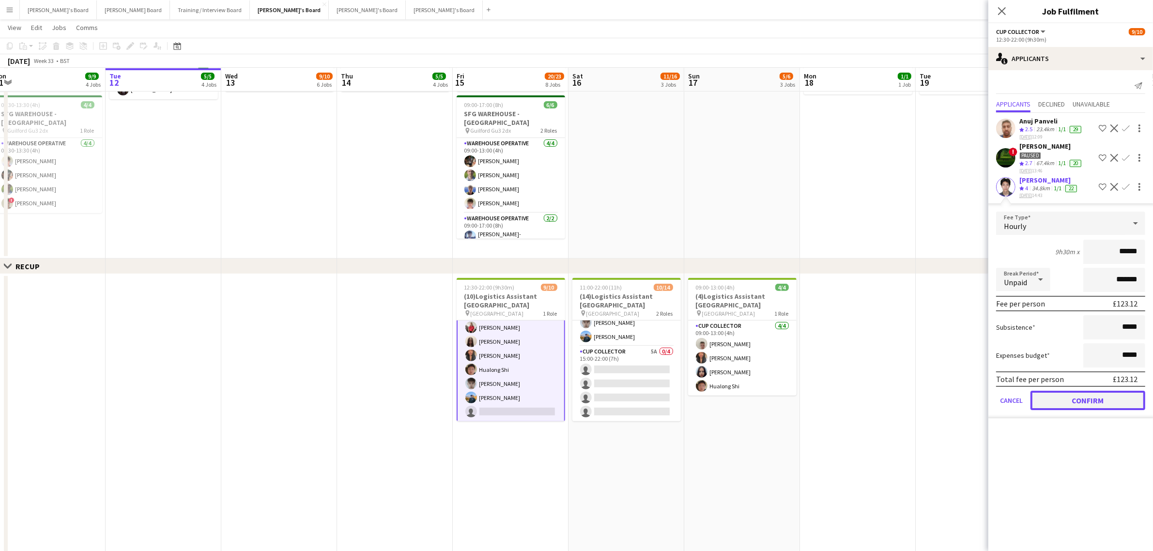
click at [1111, 391] on button "Confirm" at bounding box center [1088, 400] width 115 height 19
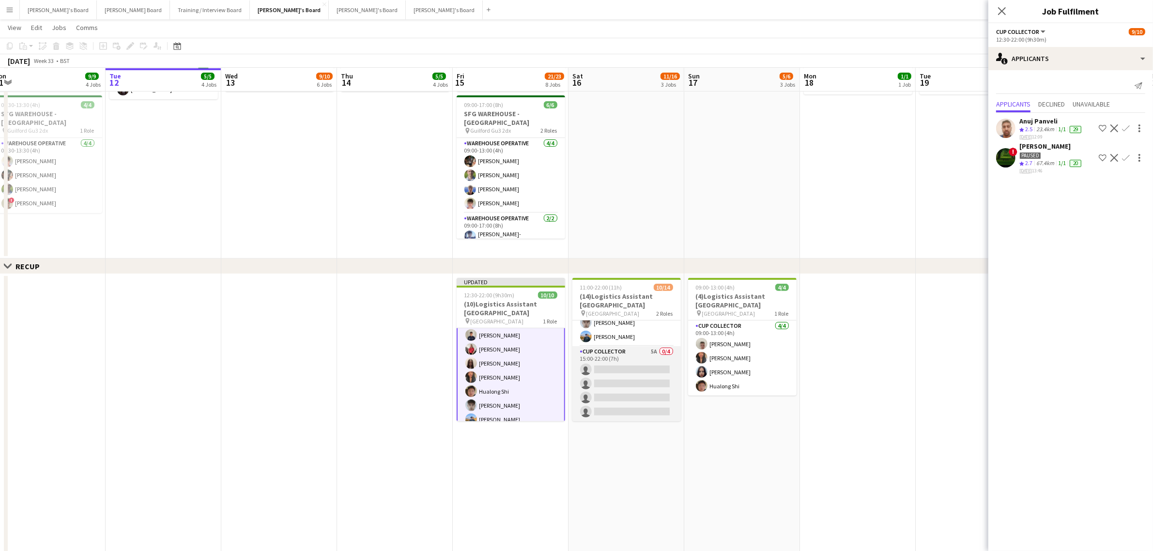
click at [606, 376] on app-card-role "CUP COLLECTOR 5A 0/4 15:00-22:00 (7h) single-neutral-actions single-neutral-act…" at bounding box center [626, 383] width 108 height 75
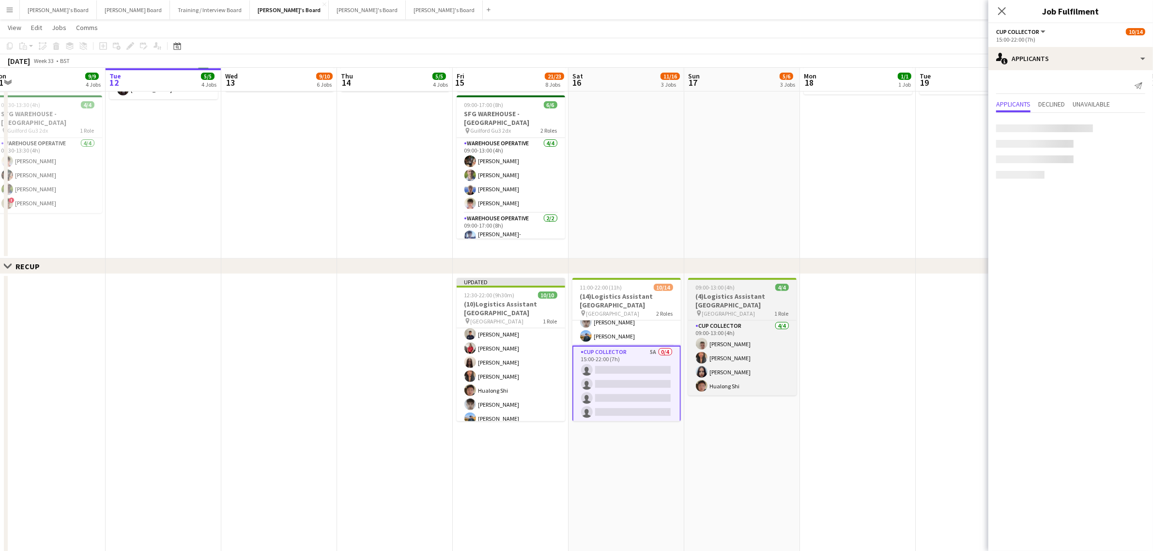
scroll to position [59, 0]
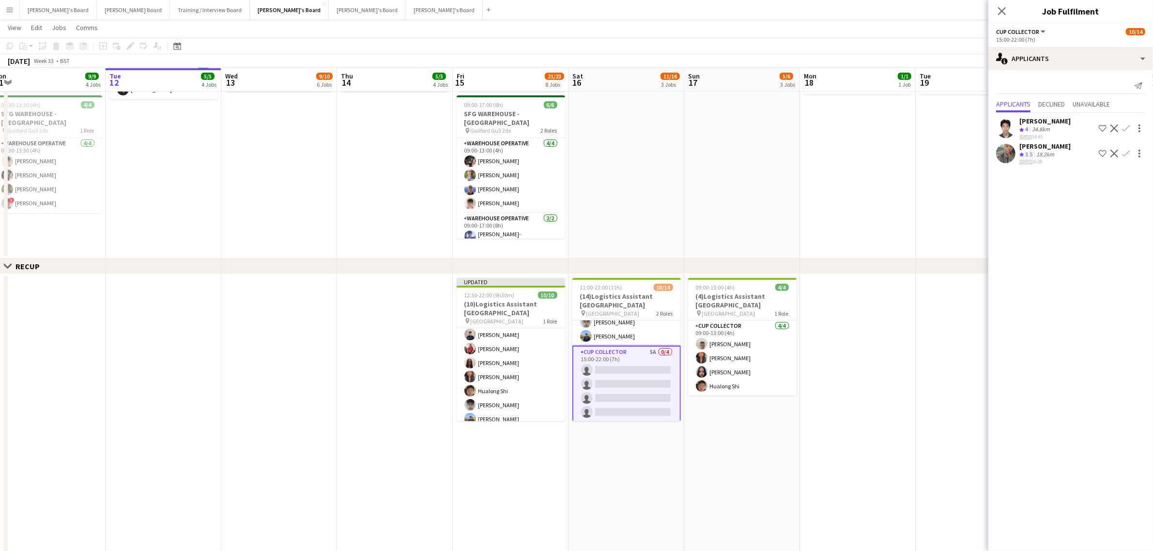
click at [1125, 126] on app-icon "Confirm" at bounding box center [1126, 128] width 8 height 8
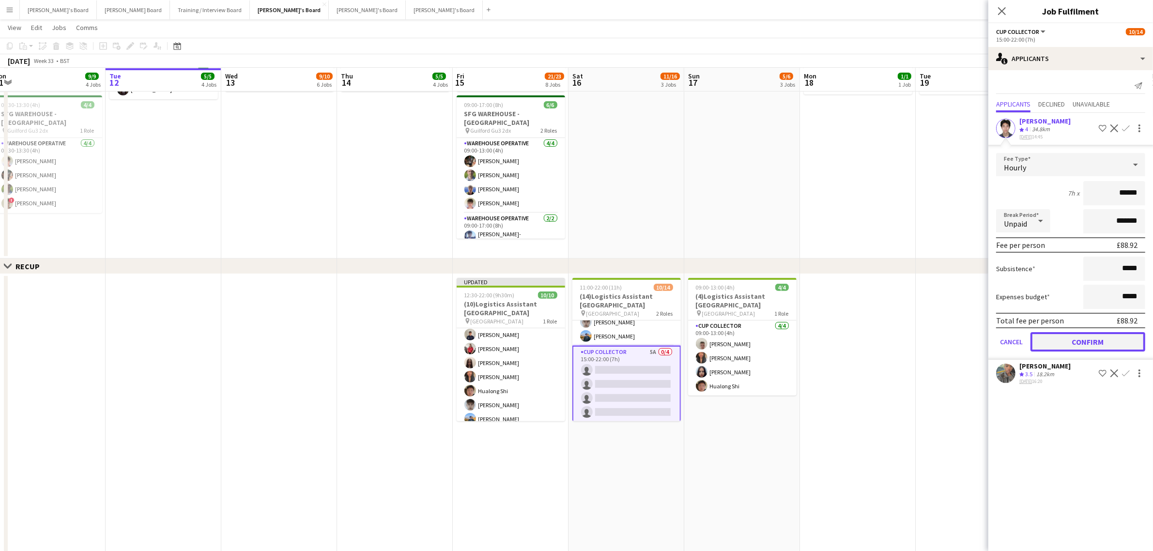
click at [1095, 332] on button "Confirm" at bounding box center [1088, 341] width 115 height 19
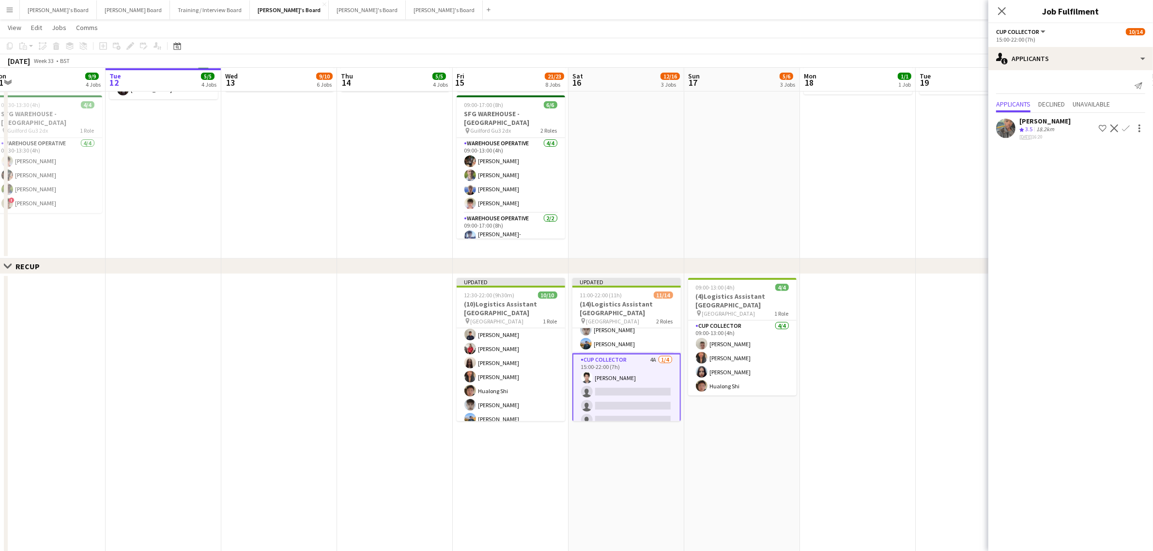
click at [1053, 125] on div "18.2km" at bounding box center [1046, 129] width 22 height 8
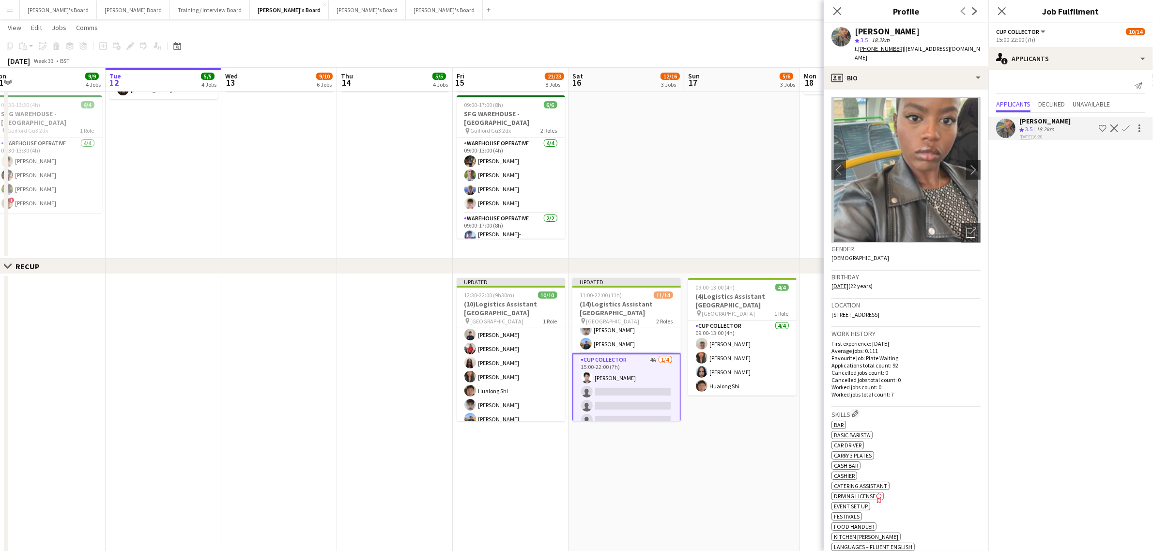
click at [1125, 124] on app-icon "Confirm" at bounding box center [1126, 128] width 8 height 8
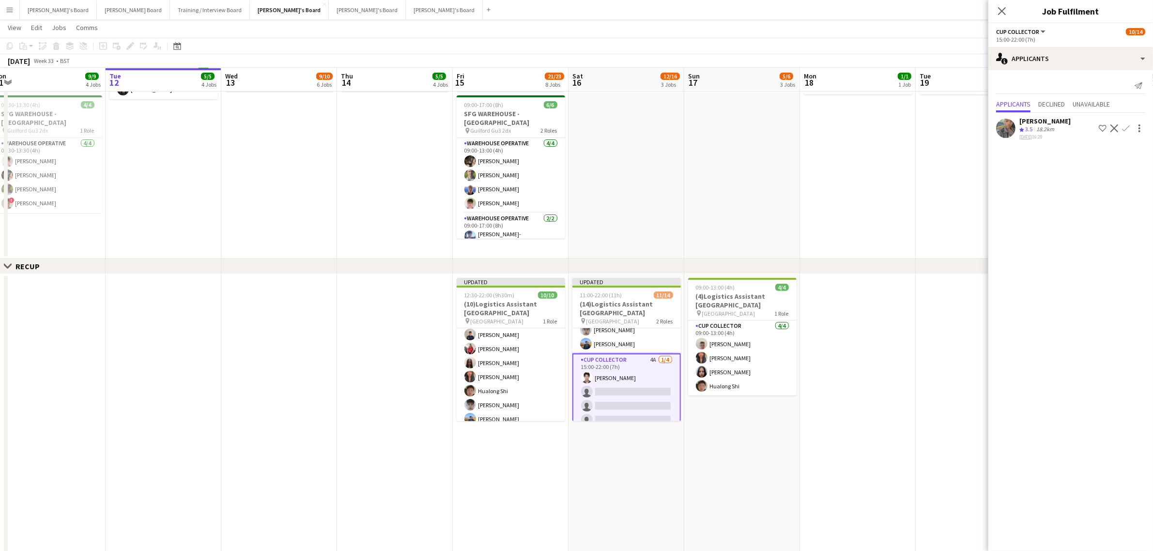
click at [1122, 129] on app-icon "Confirm" at bounding box center [1126, 128] width 8 height 8
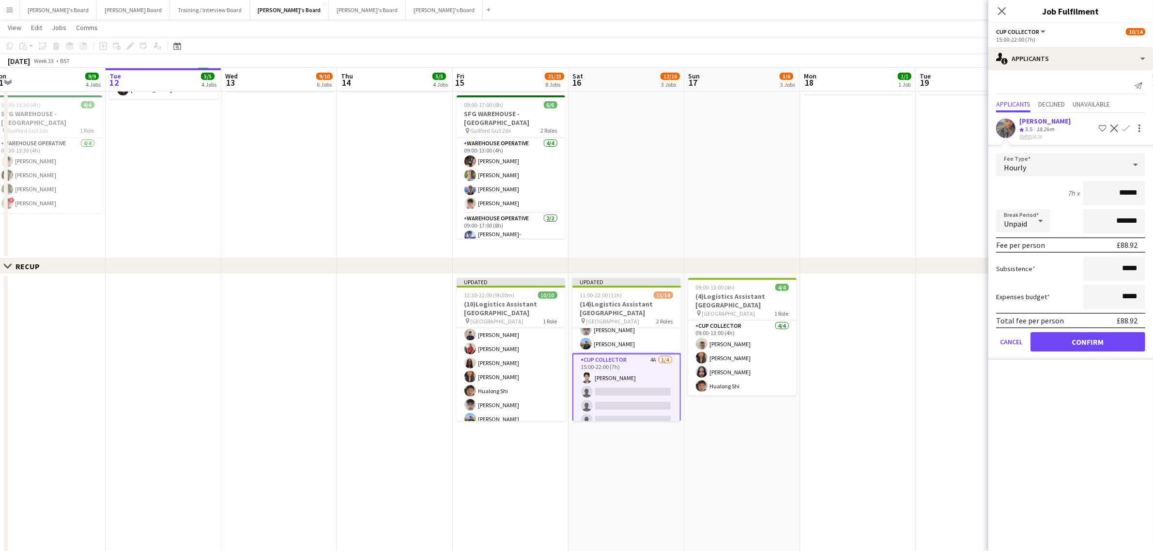
click at [1091, 328] on form "Fee Type Hourly 7h x ****** Break Period Unpaid ******* Fee per person £88.92 S…" at bounding box center [1071, 256] width 165 height 207
click at [1086, 335] on button "Confirm" at bounding box center [1088, 341] width 115 height 19
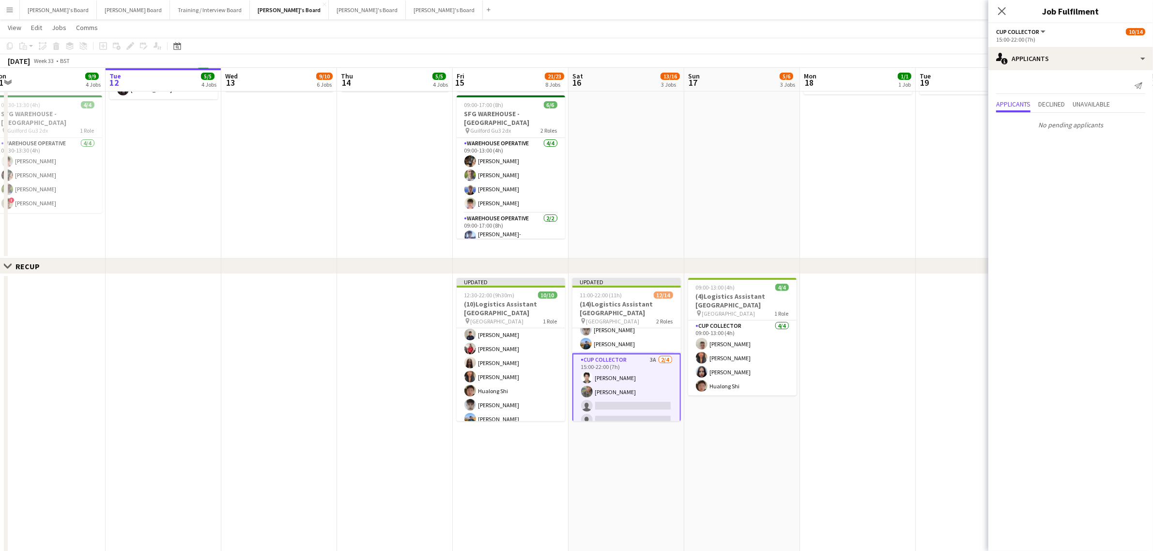
click at [602, 447] on app-date-cell "Updated 11:00-22:00 (11h) 12/14 (14)Logistics Assistant [GEOGRAPHIC_DATA] pin N…" at bounding box center [627, 467] width 116 height 386
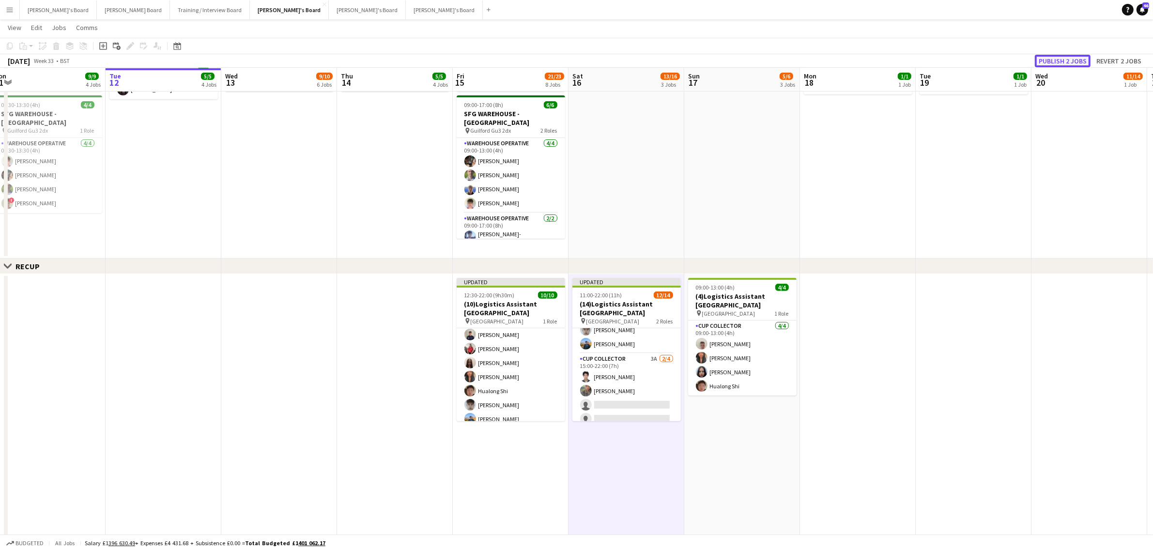
click at [1057, 58] on button "Publish 2 jobs" at bounding box center [1063, 61] width 56 height 13
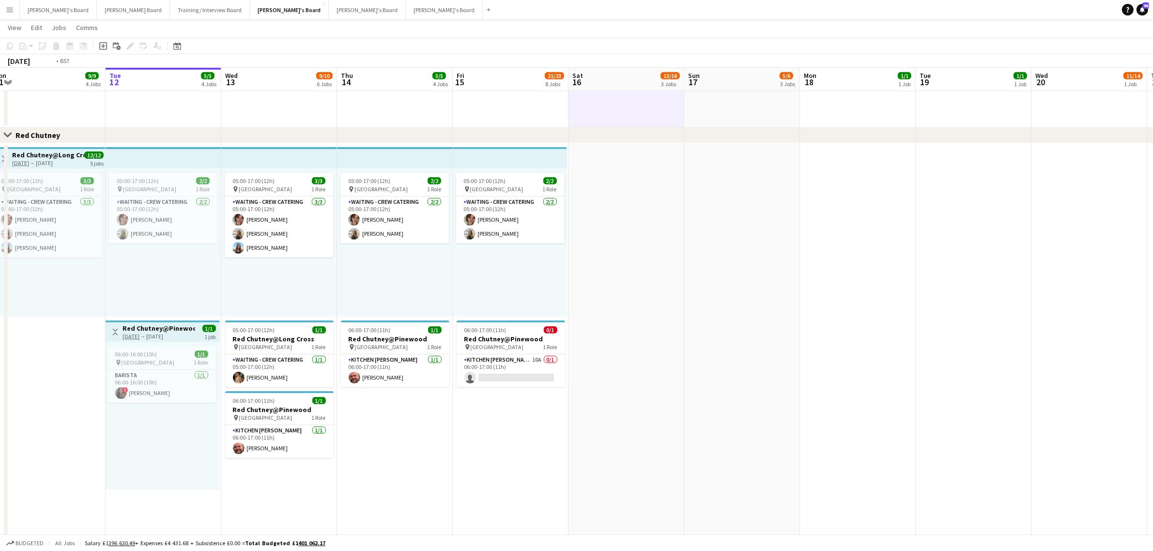
scroll to position [0, 231]
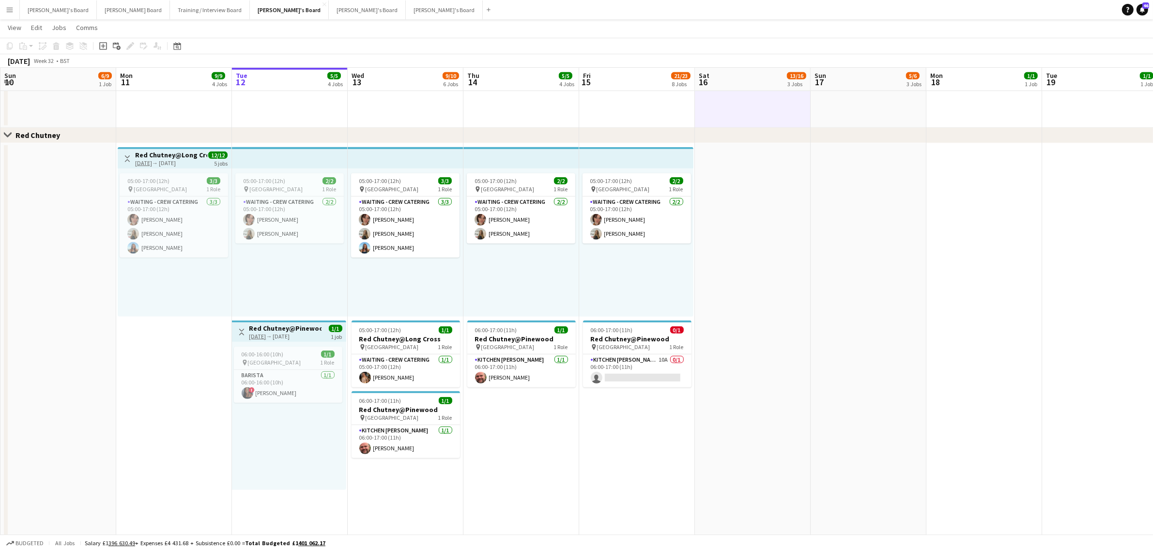
drag, startPoint x: 252, startPoint y: 280, endPoint x: 379, endPoint y: 286, distance: 126.5
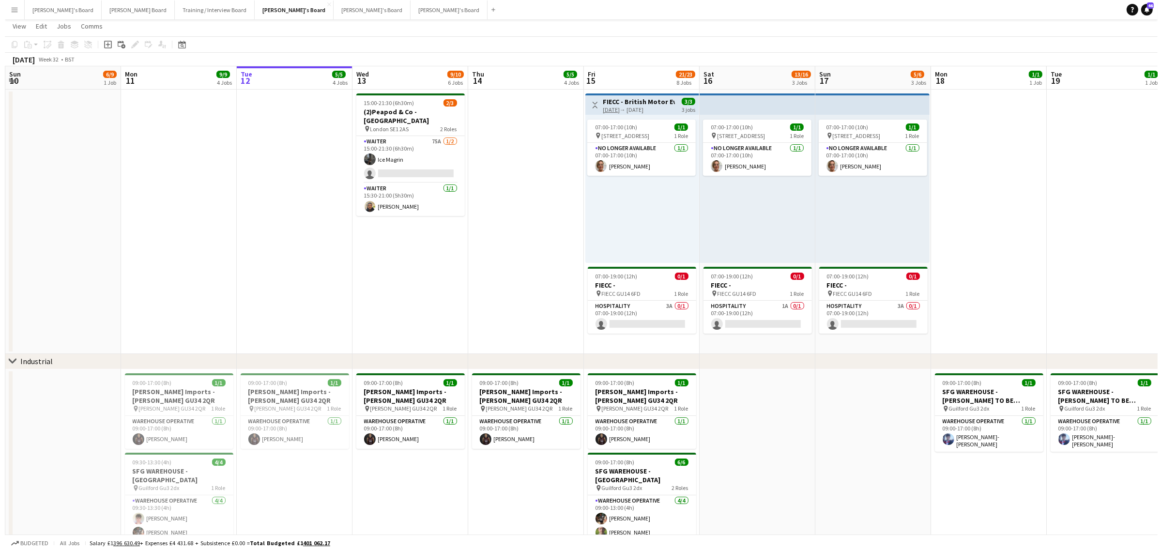
scroll to position [0, 0]
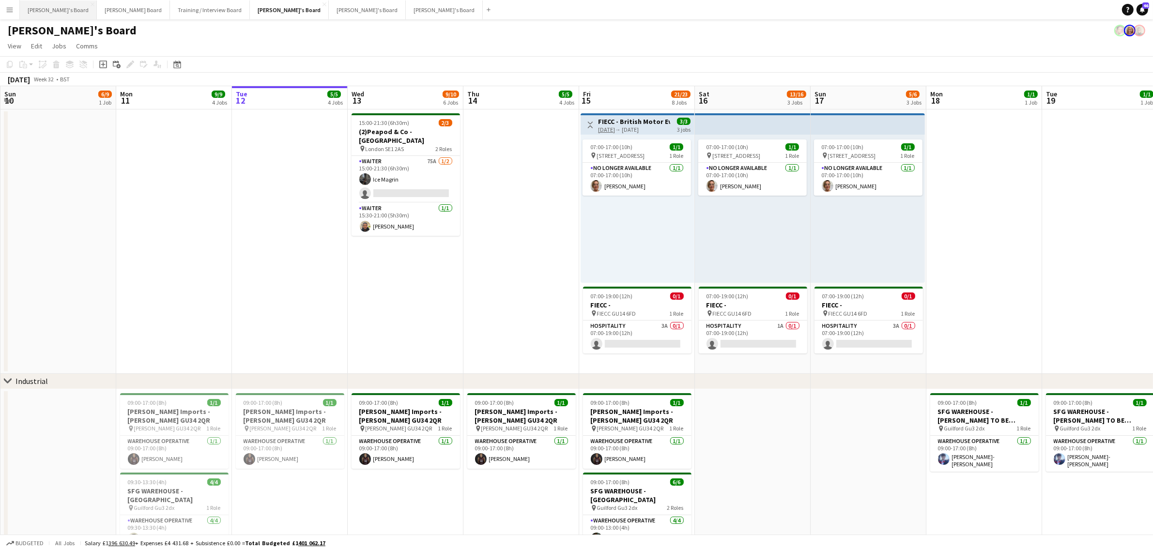
click at [49, 15] on button "[PERSON_NAME]'s Board Close" at bounding box center [58, 9] width 77 height 19
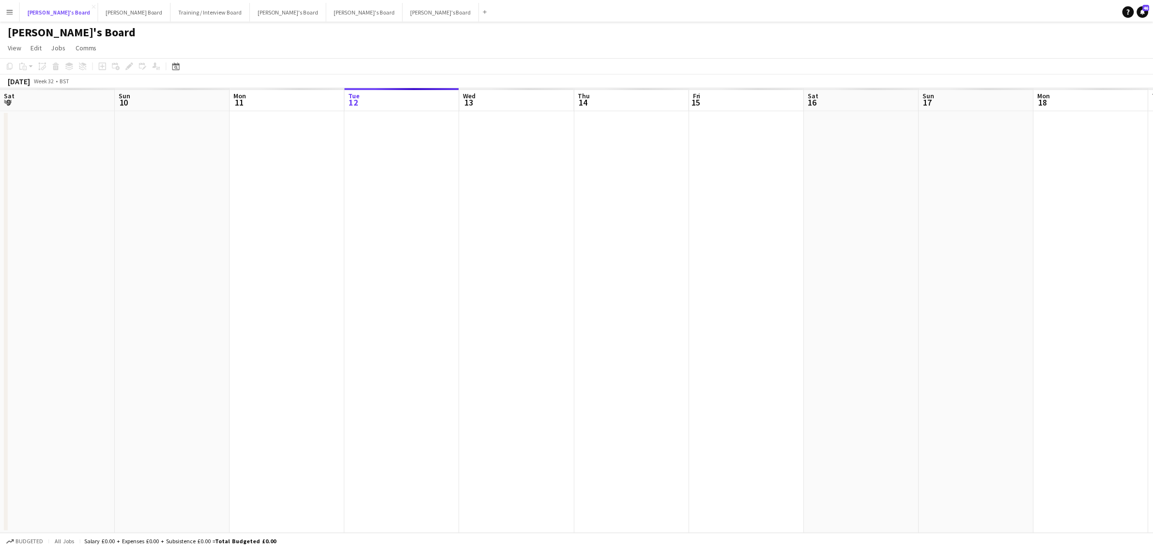
scroll to position [0, 231]
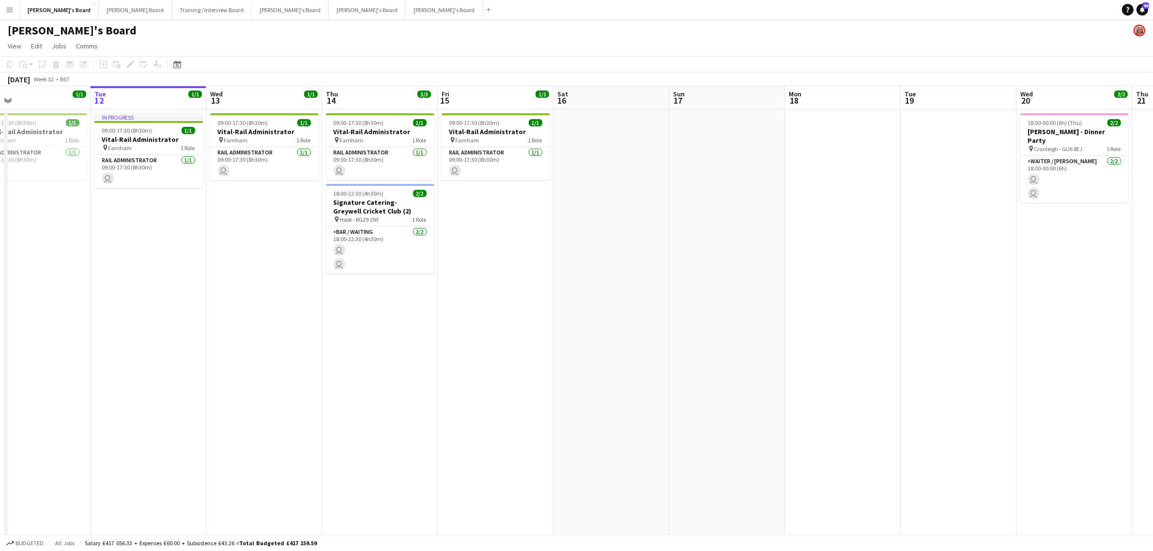
drag, startPoint x: 170, startPoint y: 207, endPoint x: 382, endPoint y: 230, distance: 213.4
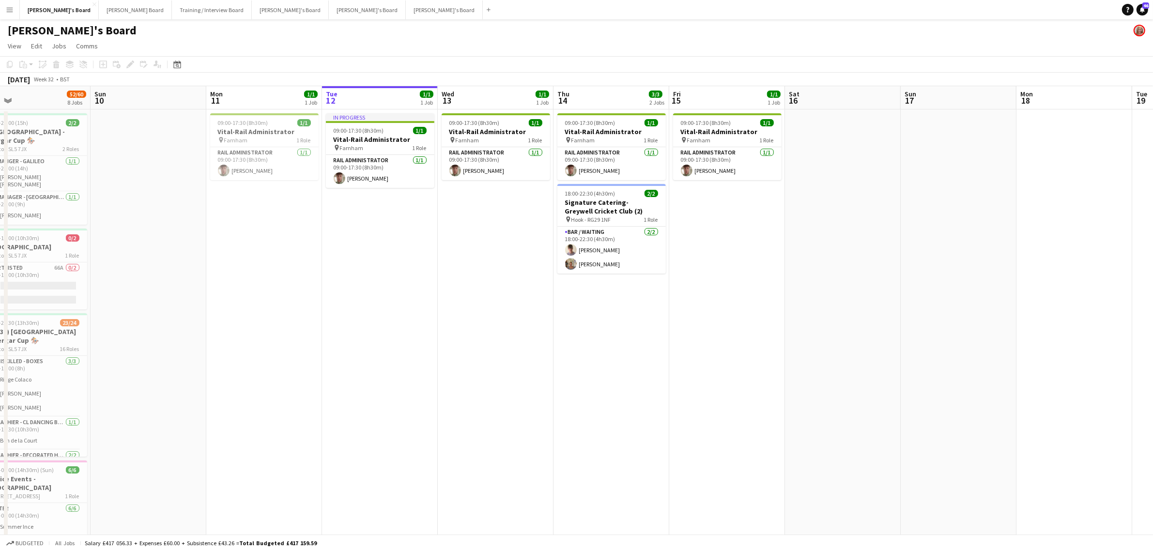
scroll to position [0, 250]
